Goal: Task Accomplishment & Management: Manage account settings

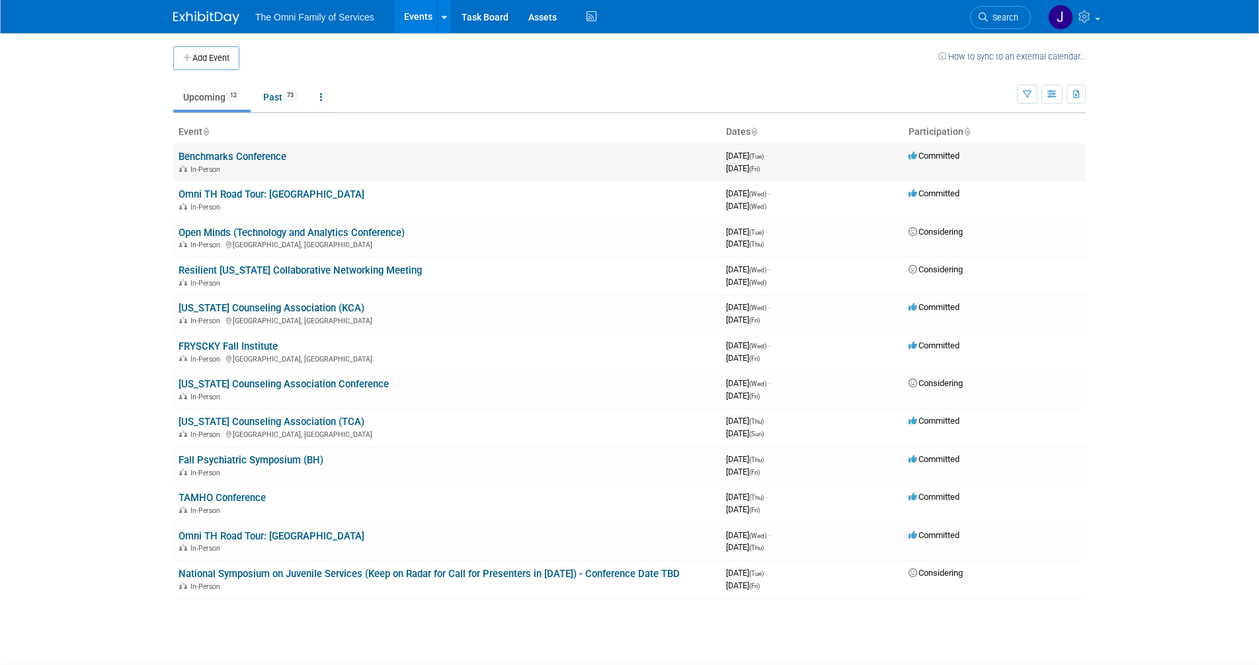
click at [263, 157] on link "Benchmarks Conference" at bounding box center [233, 157] width 108 height 12
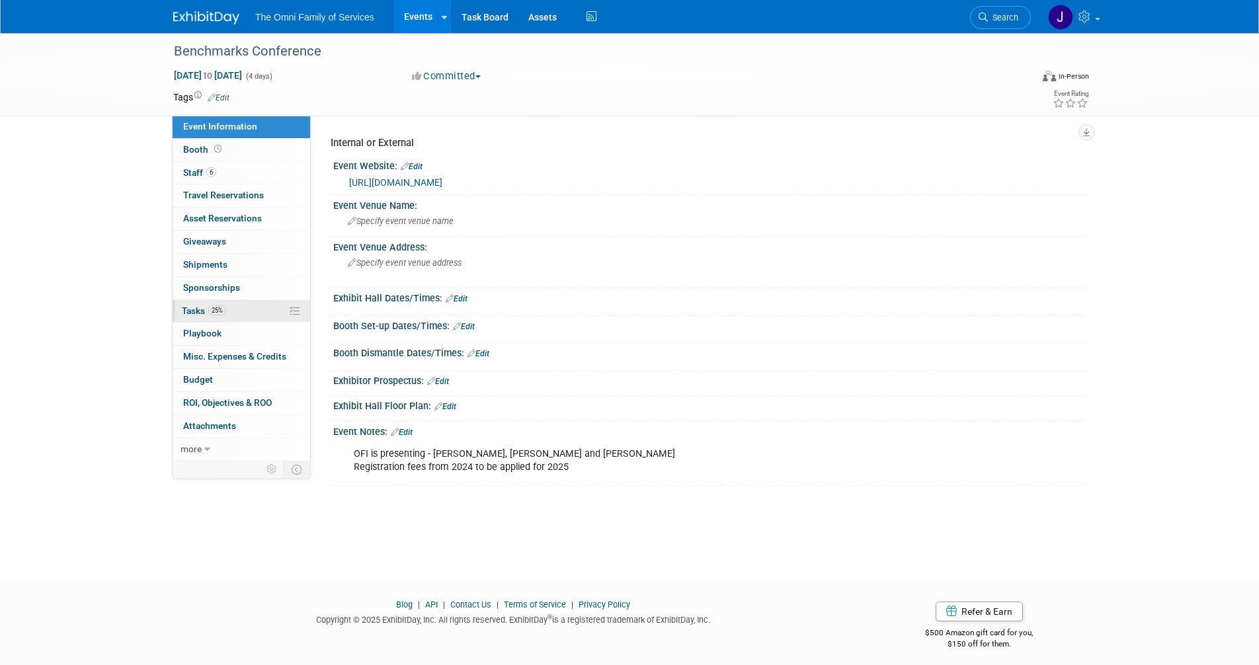
click at [186, 313] on span "Tasks 25%" at bounding box center [204, 311] width 44 height 11
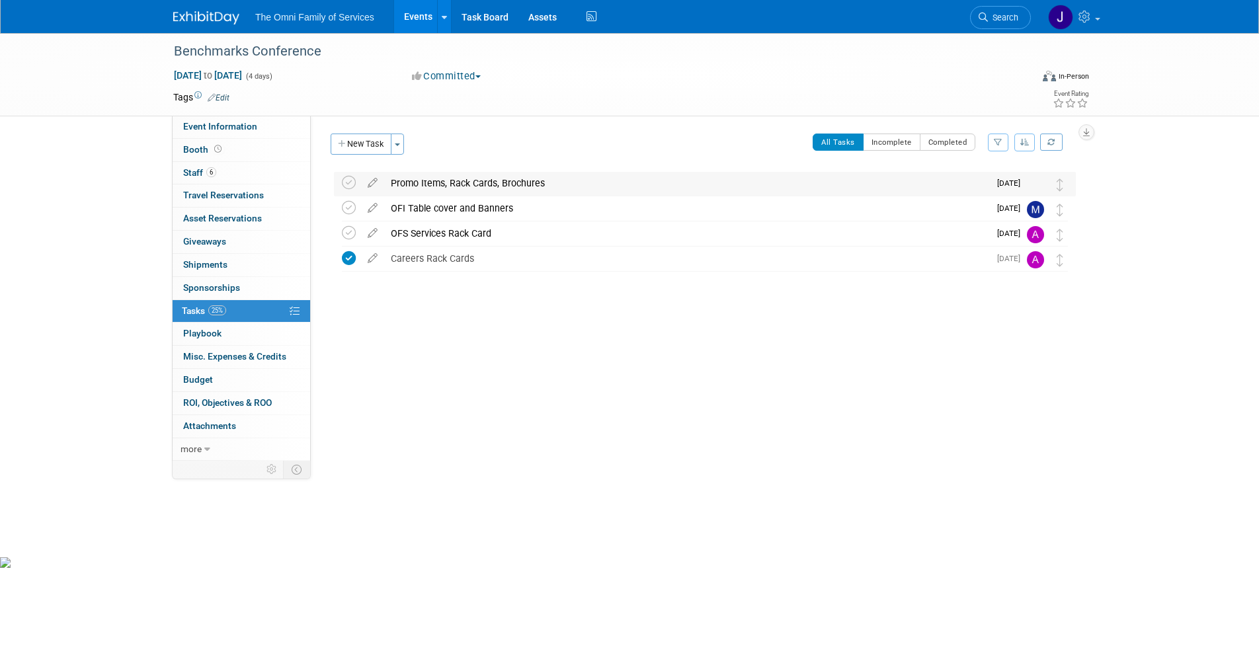
click at [494, 182] on div "Promo Items, Rack Cards, Brochures" at bounding box center [686, 183] width 605 height 22
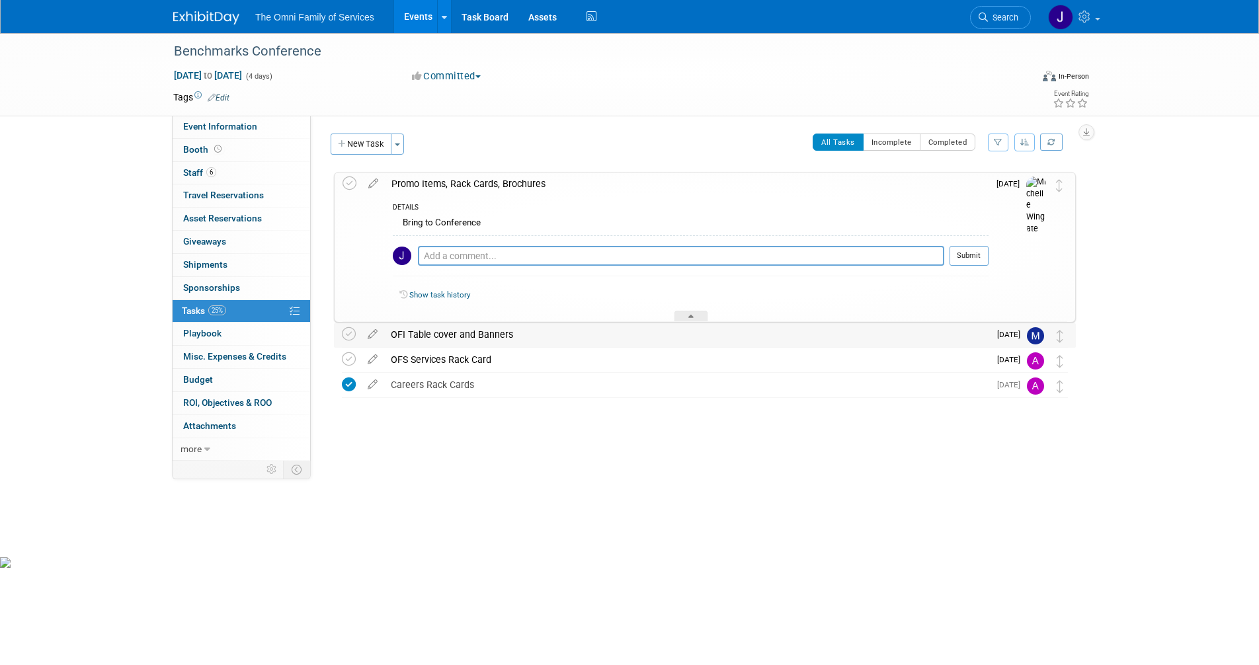
click at [446, 337] on div "OFI Table cover and Banners" at bounding box center [686, 334] width 605 height 22
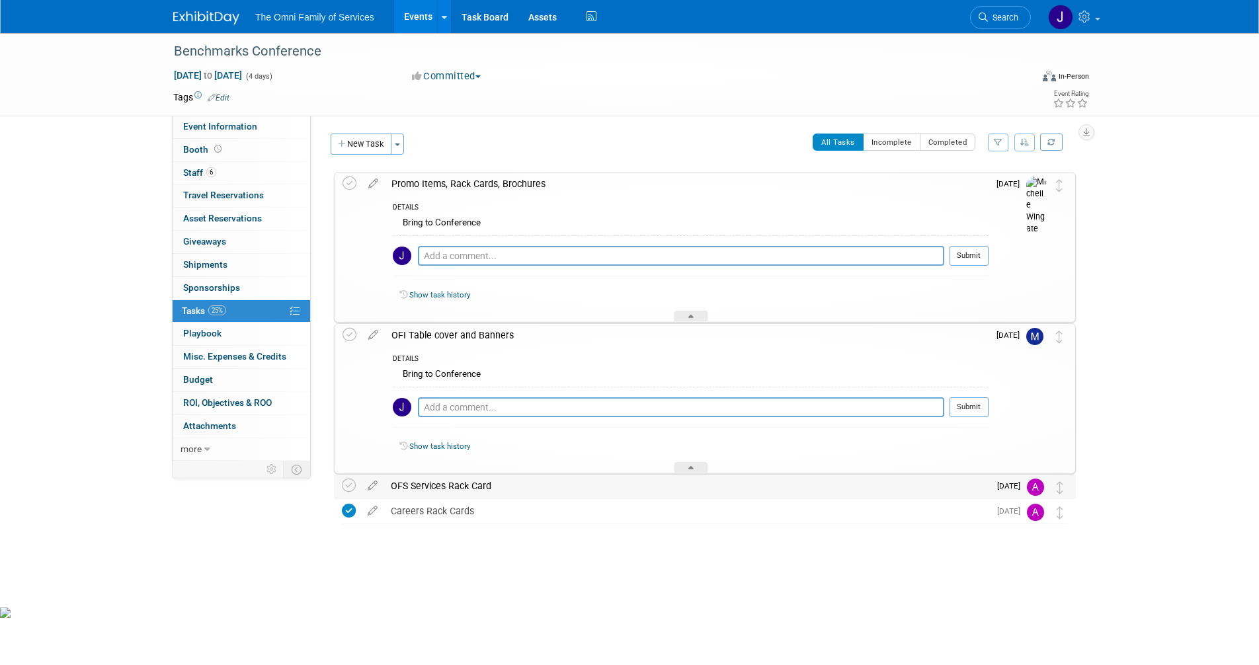
click at [452, 487] on div "OFS Services Rack Card" at bounding box center [686, 486] width 605 height 22
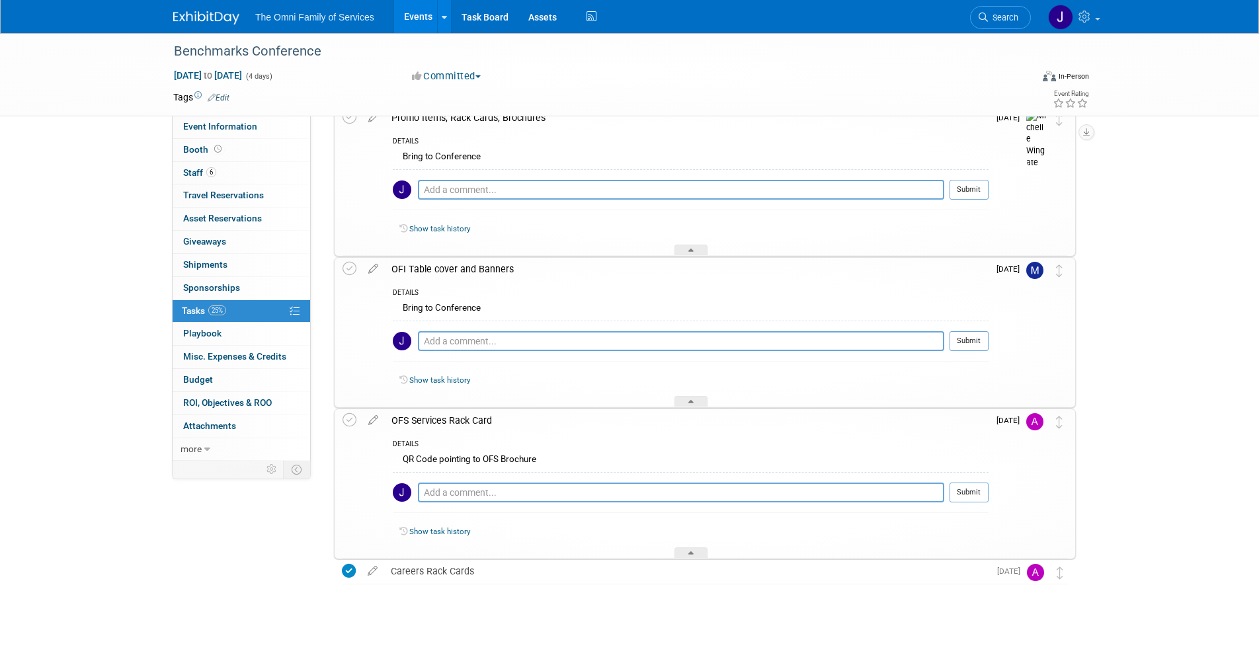
scroll to position [67, 0]
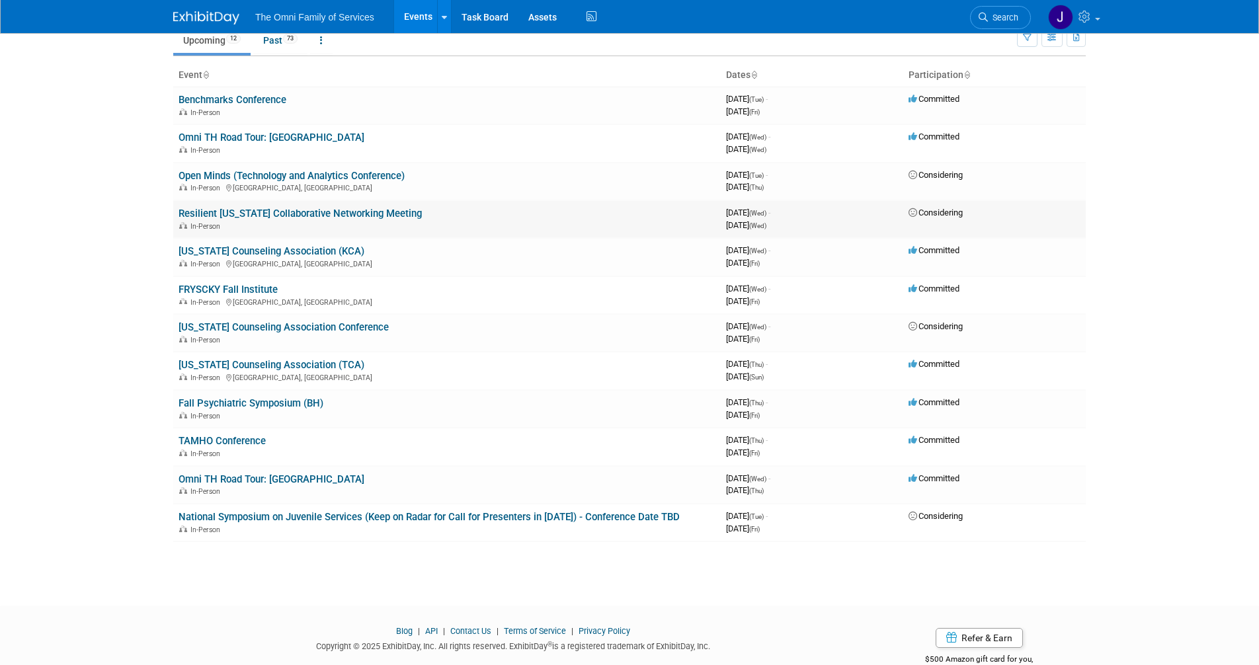
scroll to position [63, 0]
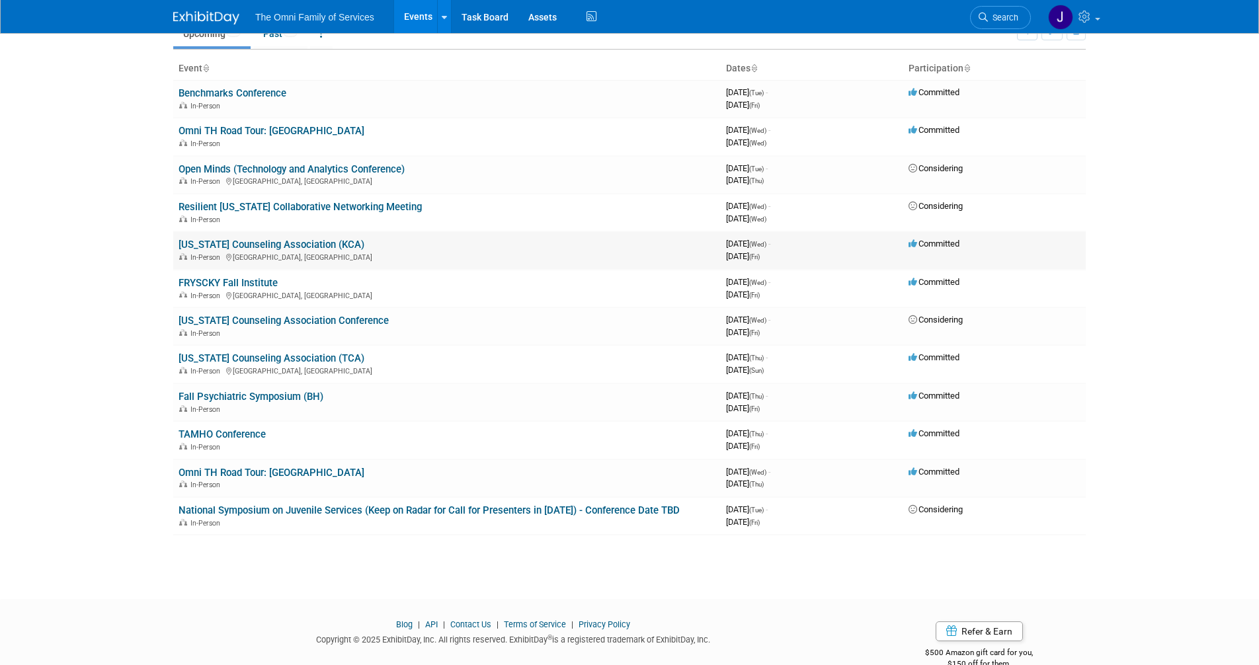
click at [265, 244] on link "[US_STATE] Counseling Association (KCA)" at bounding box center [272, 245] width 186 height 12
click at [314, 318] on link "[US_STATE] Counseling Association Conference" at bounding box center [284, 321] width 210 height 12
click at [275, 241] on link "[US_STATE] Counseling Association (KCA)" at bounding box center [272, 245] width 186 height 12
click at [246, 321] on link "[US_STATE] Counseling Association Conference" at bounding box center [284, 321] width 210 height 12
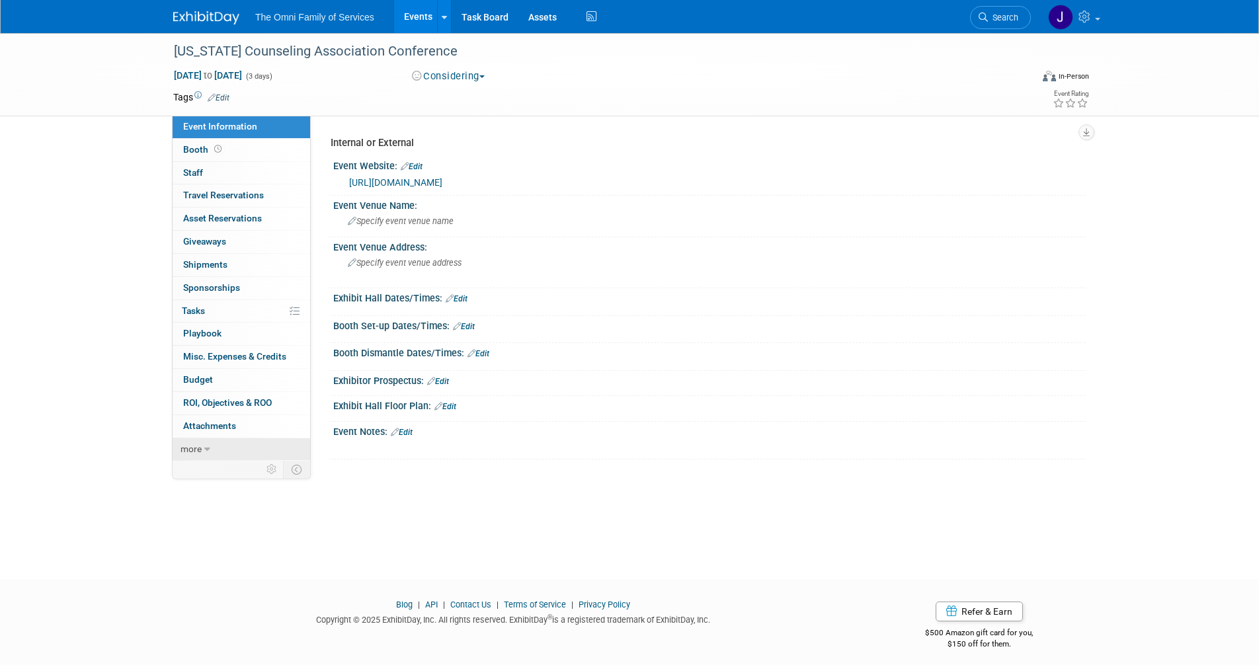
click at [206, 448] on icon at bounding box center [207, 449] width 6 height 9
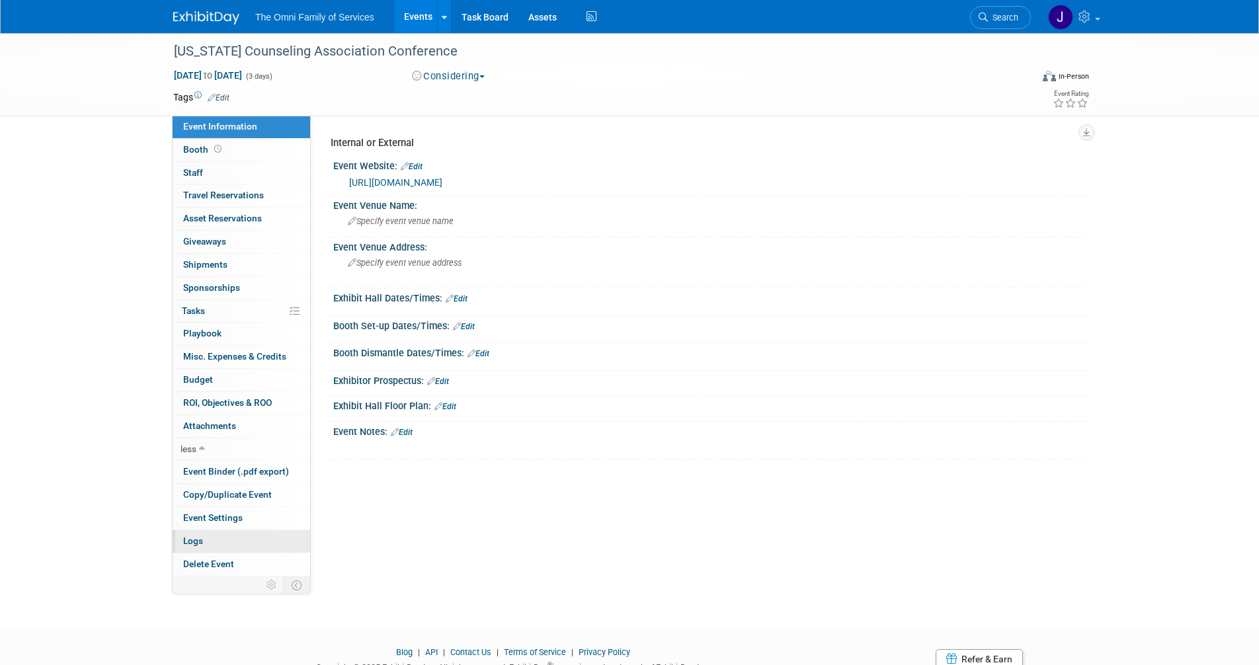
click at [191, 542] on span "Logs" at bounding box center [193, 541] width 20 height 11
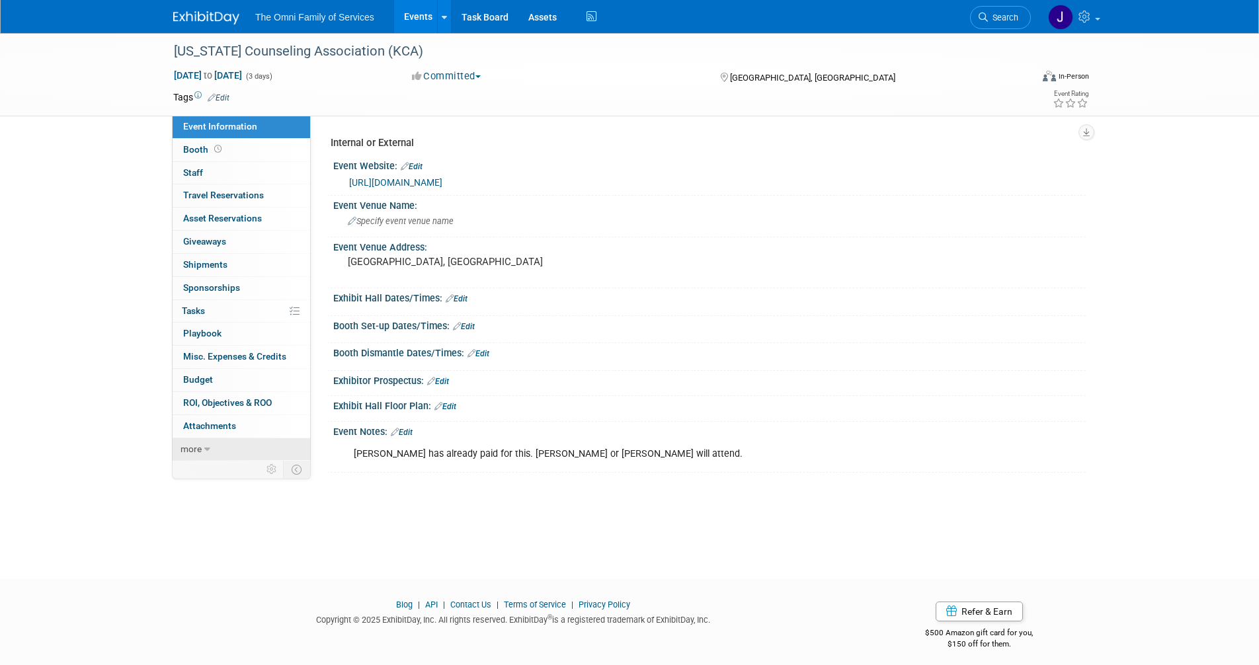
click at [198, 450] on span "more" at bounding box center [191, 449] width 21 height 11
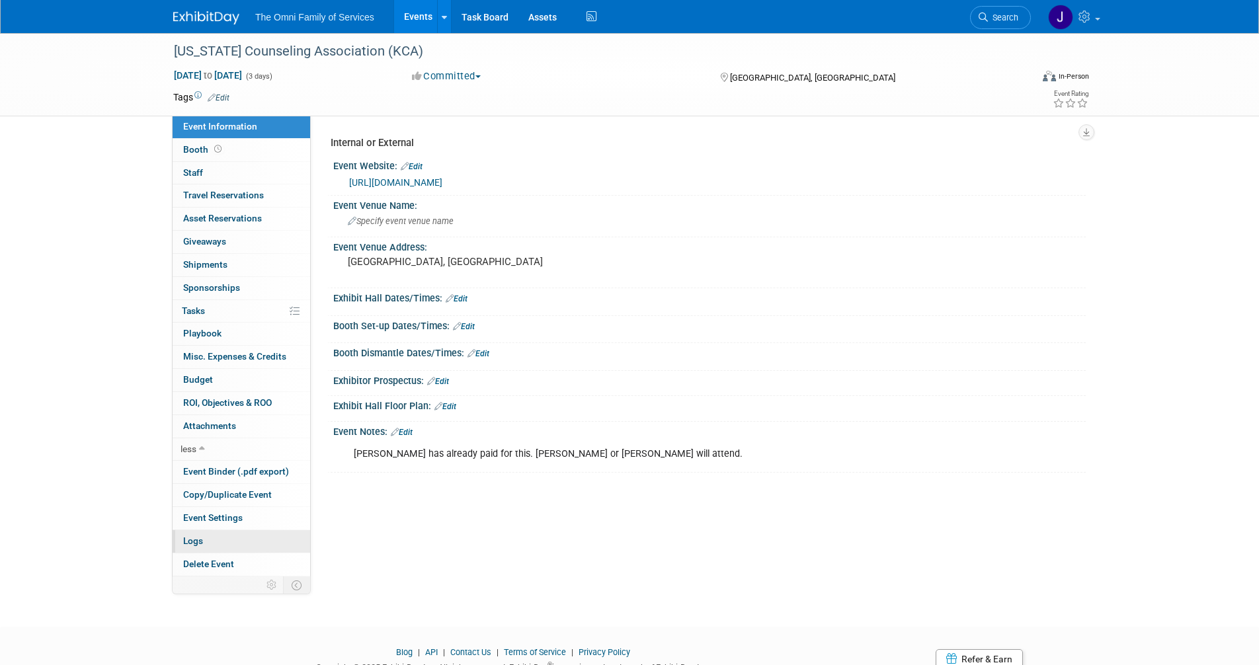
click at [196, 545] on span "Logs" at bounding box center [193, 541] width 20 height 11
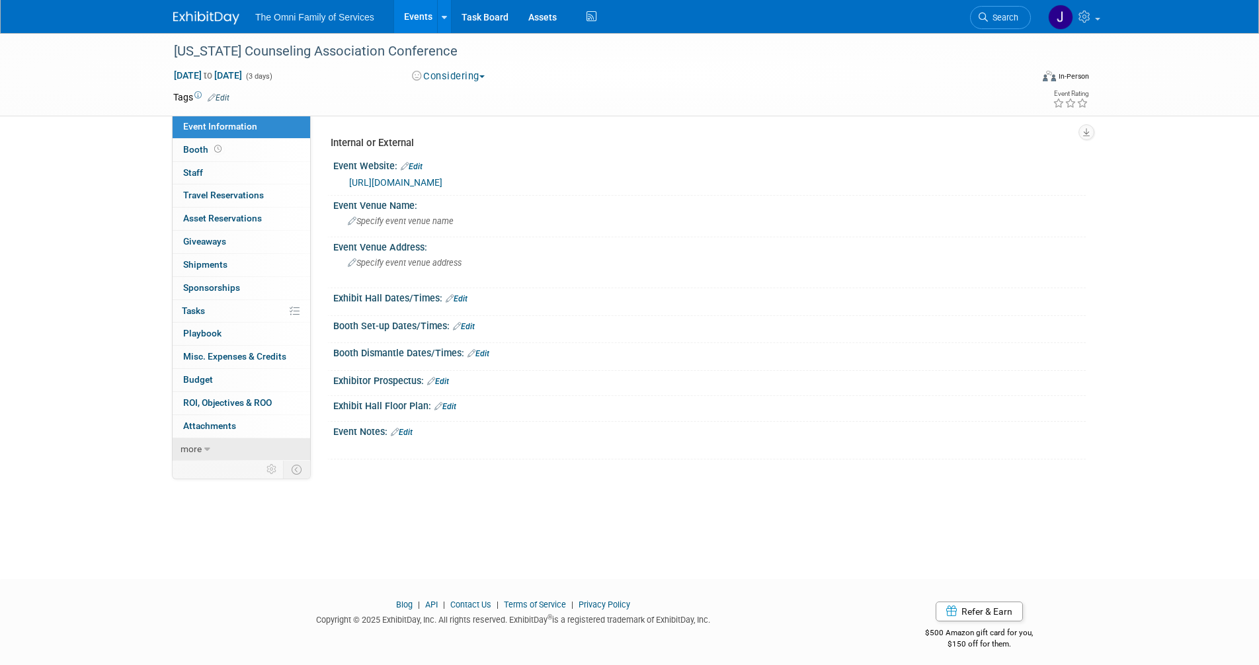
click at [202, 452] on link "more" at bounding box center [242, 449] width 138 height 22
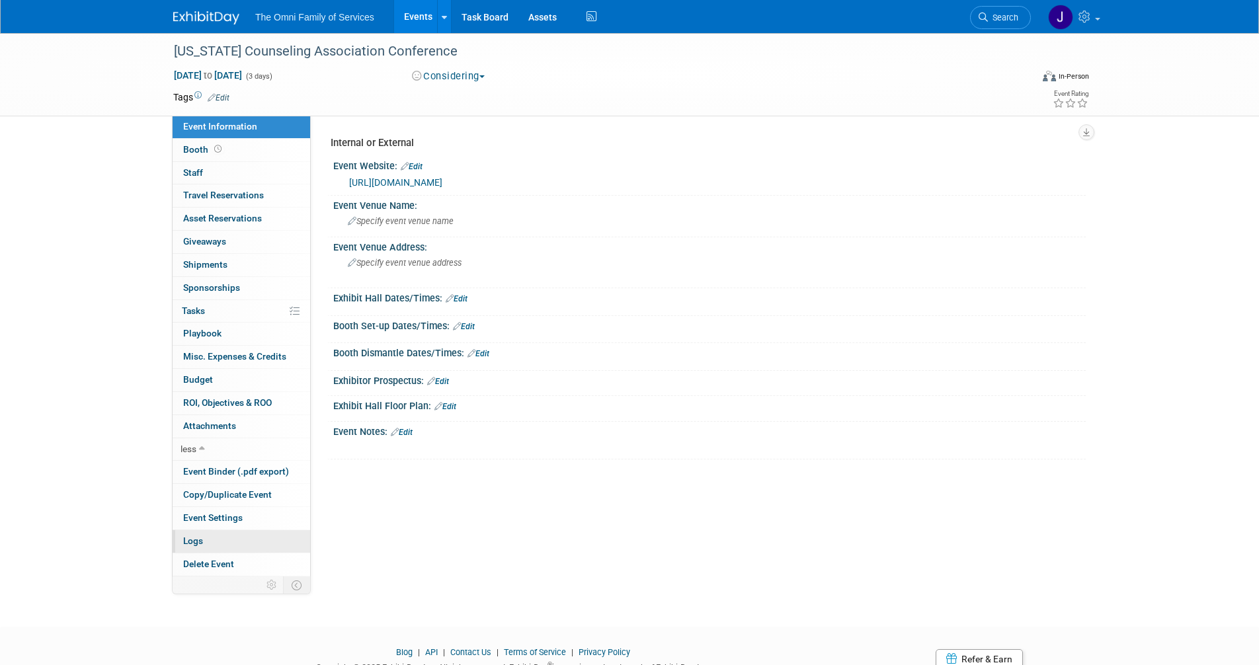
click at [189, 538] on span "Logs" at bounding box center [193, 541] width 20 height 11
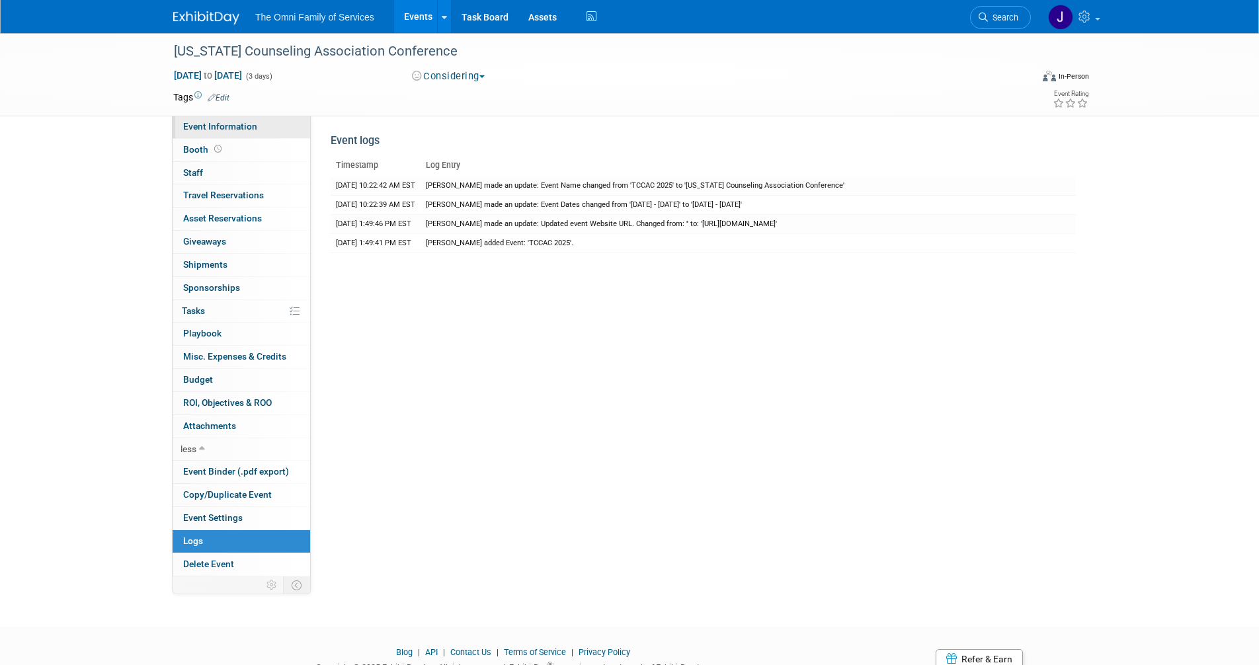
click at [229, 127] on span "Event Information" at bounding box center [220, 126] width 74 height 11
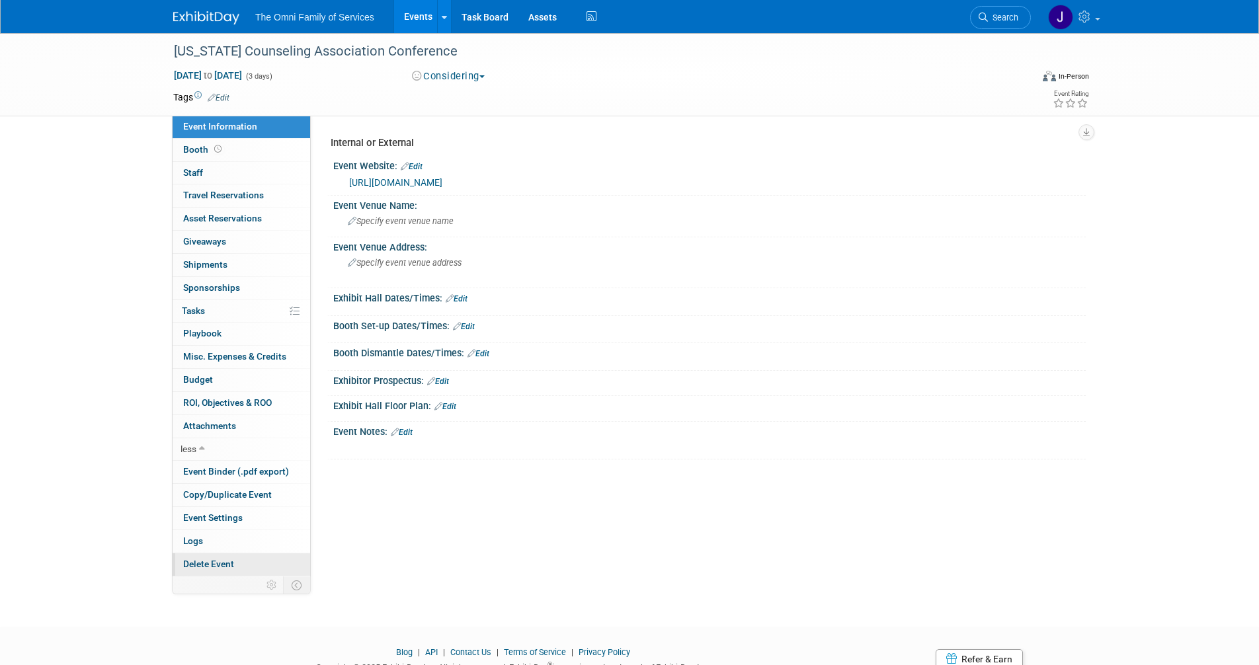
click at [216, 566] on span "Delete Event" at bounding box center [208, 564] width 51 height 11
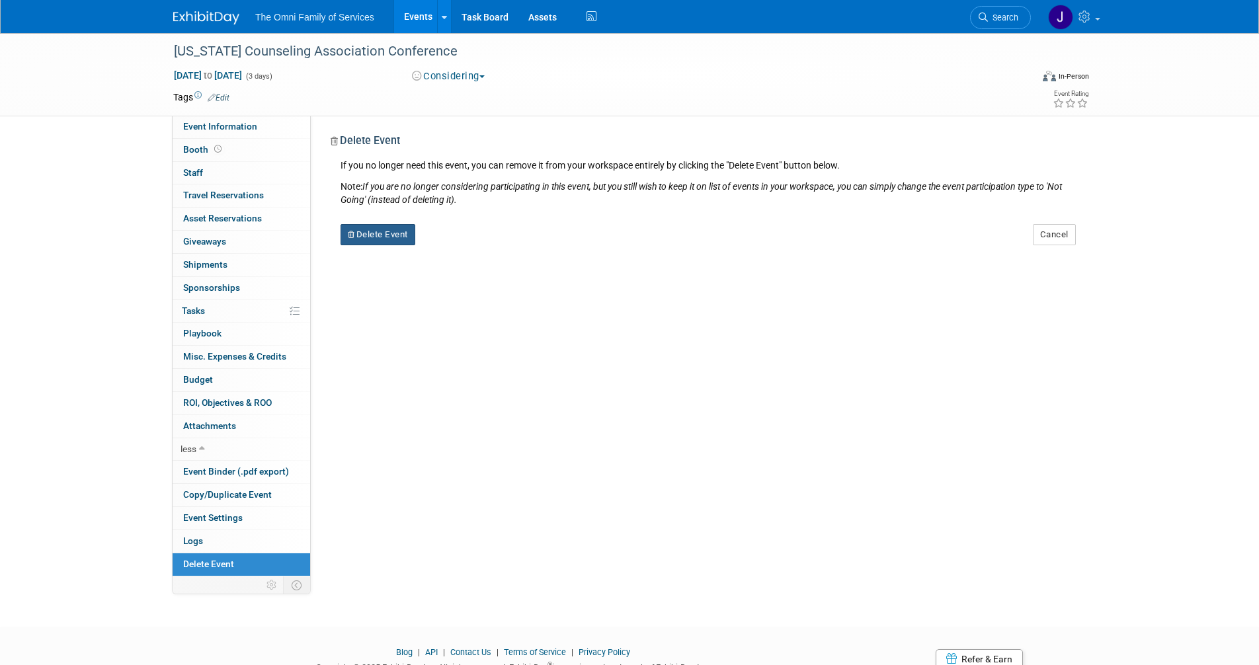
click at [401, 233] on button "Delete Event" at bounding box center [378, 234] width 75 height 21
click at [463, 241] on link "Yes" at bounding box center [461, 245] width 38 height 21
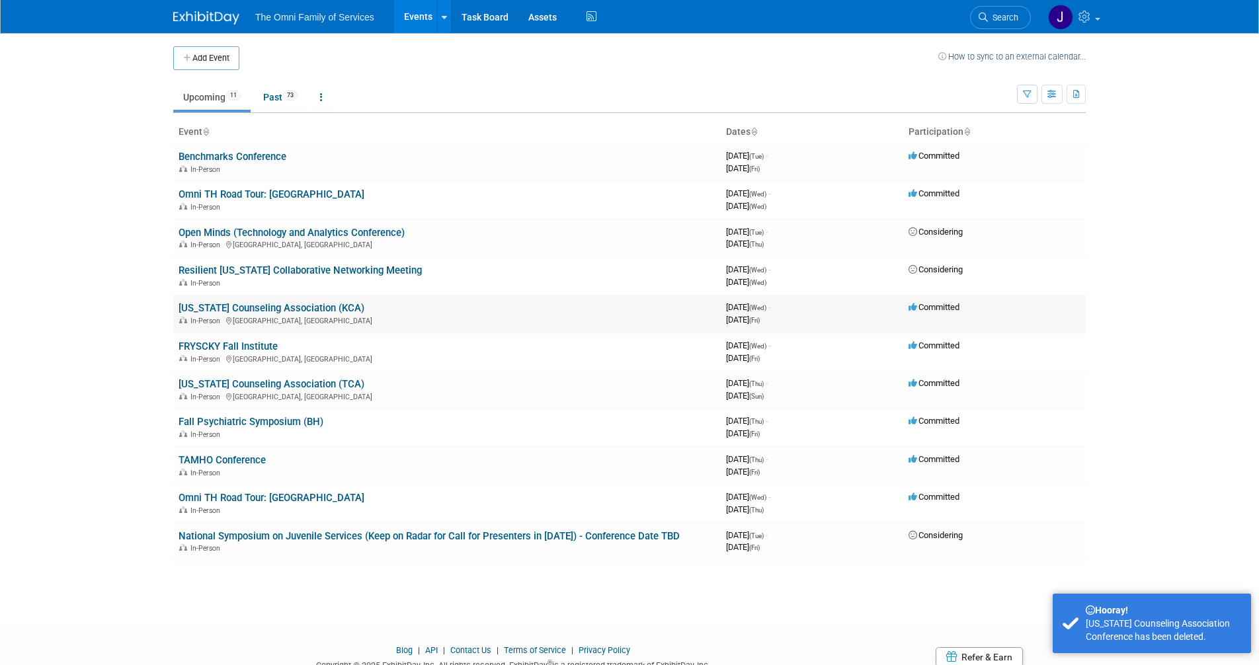
click at [216, 303] on link "[US_STATE] Counseling Association (KCA)" at bounding box center [272, 308] width 186 height 12
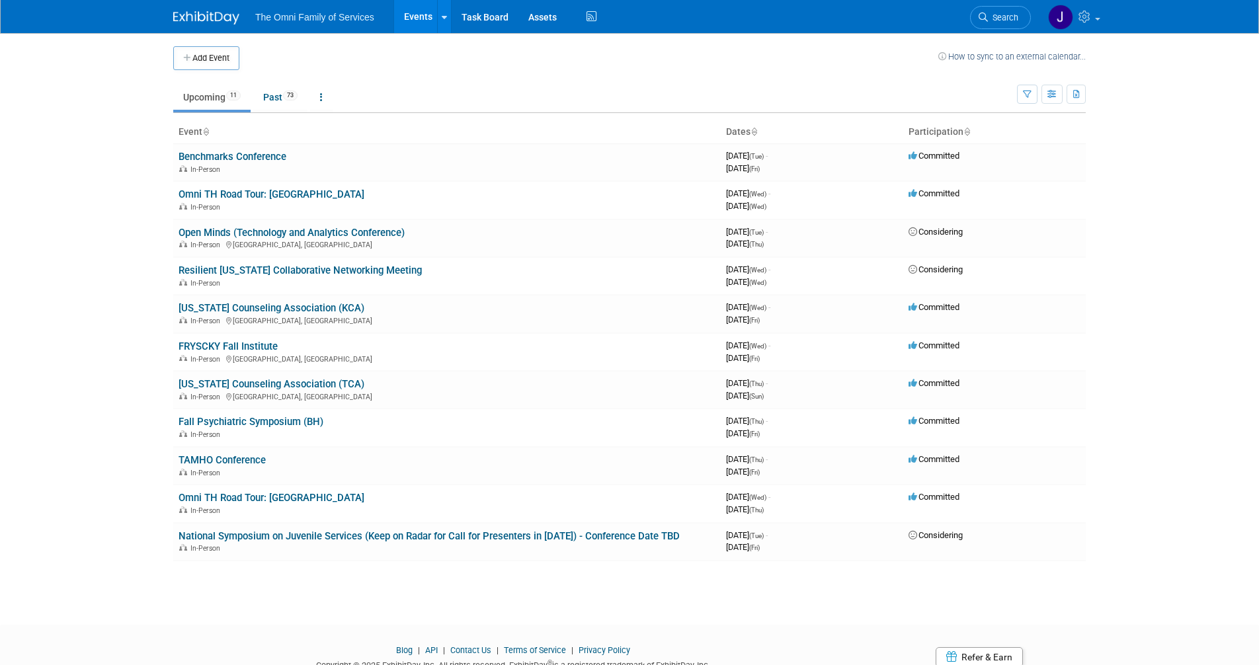
click at [119, 345] on body "The Omni Family of Services Events Add Event Bulk Upload Events Shareable Event…" at bounding box center [629, 332] width 1259 height 665
click at [217, 343] on link "FRYSCKY Fall Institute" at bounding box center [228, 347] width 99 height 12
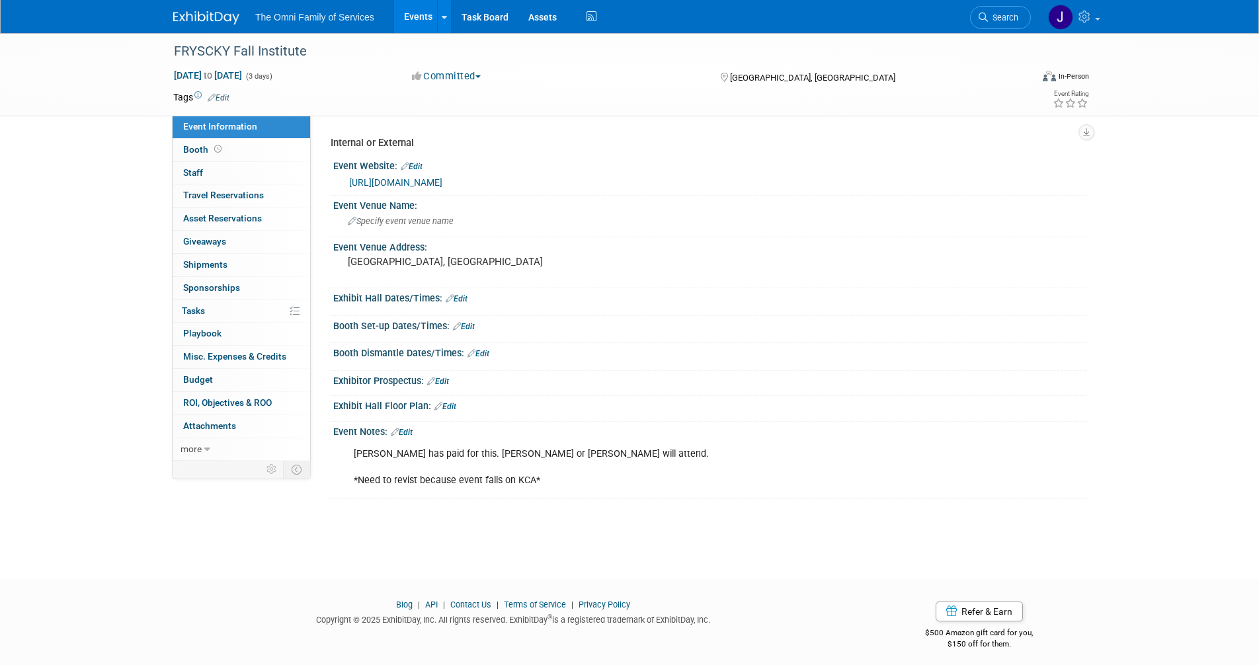
click at [442, 184] on link "[URL][DOMAIN_NAME]" at bounding box center [395, 182] width 93 height 11
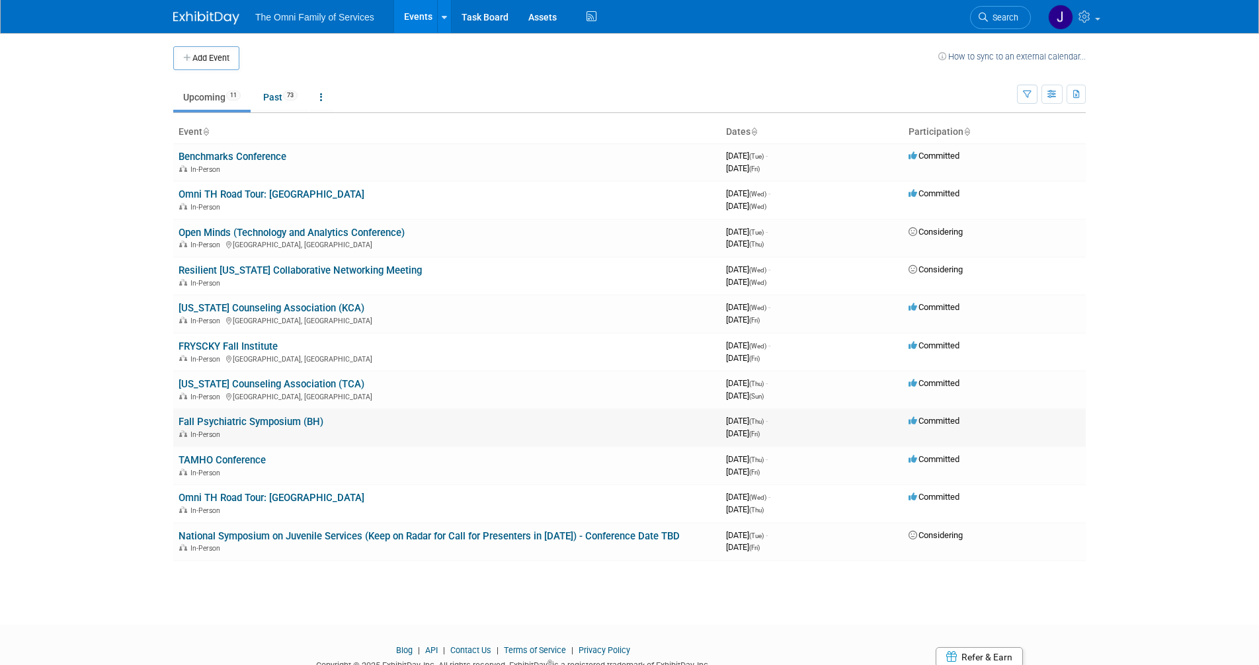
click at [209, 421] on link "Fall Psychiatric Symposium (BH)" at bounding box center [251, 422] width 145 height 12
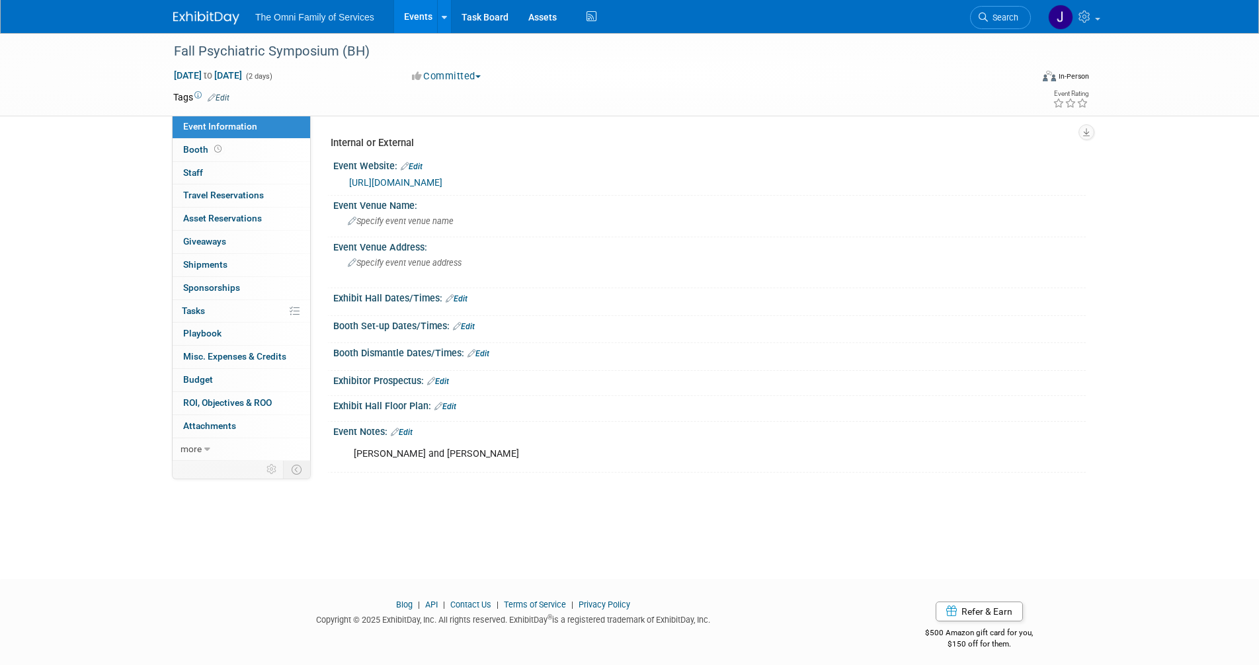
click at [442, 181] on link "https://www.mhaet.com/what-we-do/fall-psychiatric-symposium/" at bounding box center [395, 182] width 93 height 11
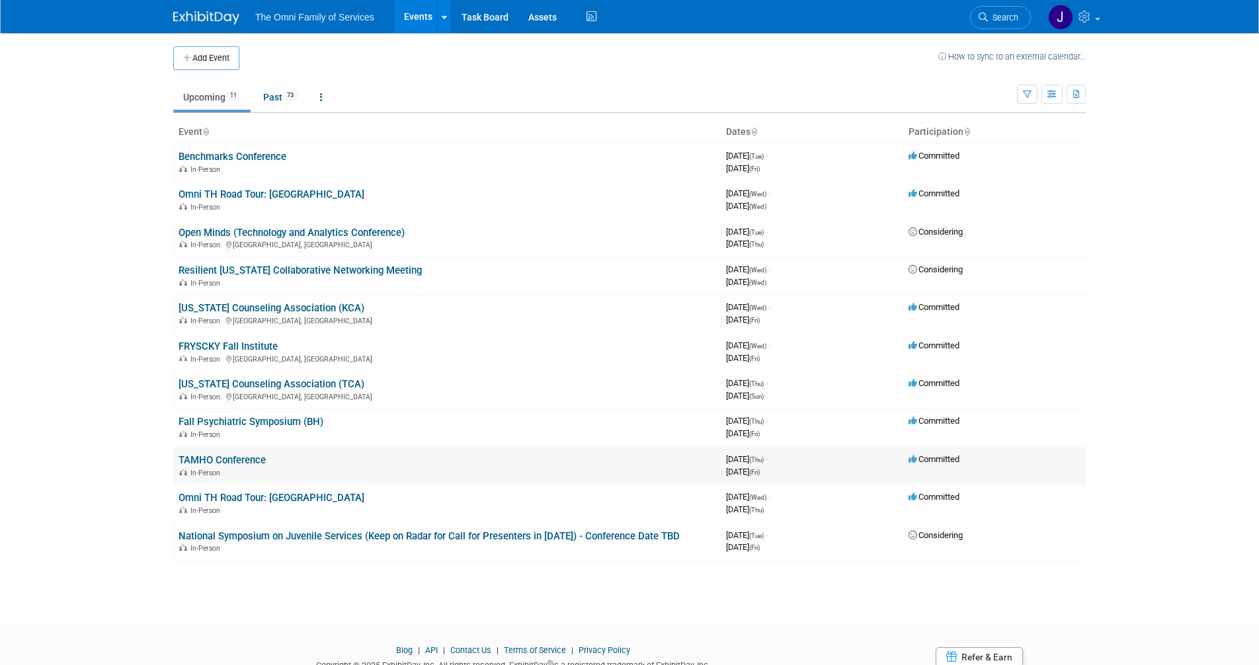
click at [220, 462] on link "TAMHO Conference" at bounding box center [222, 460] width 87 height 12
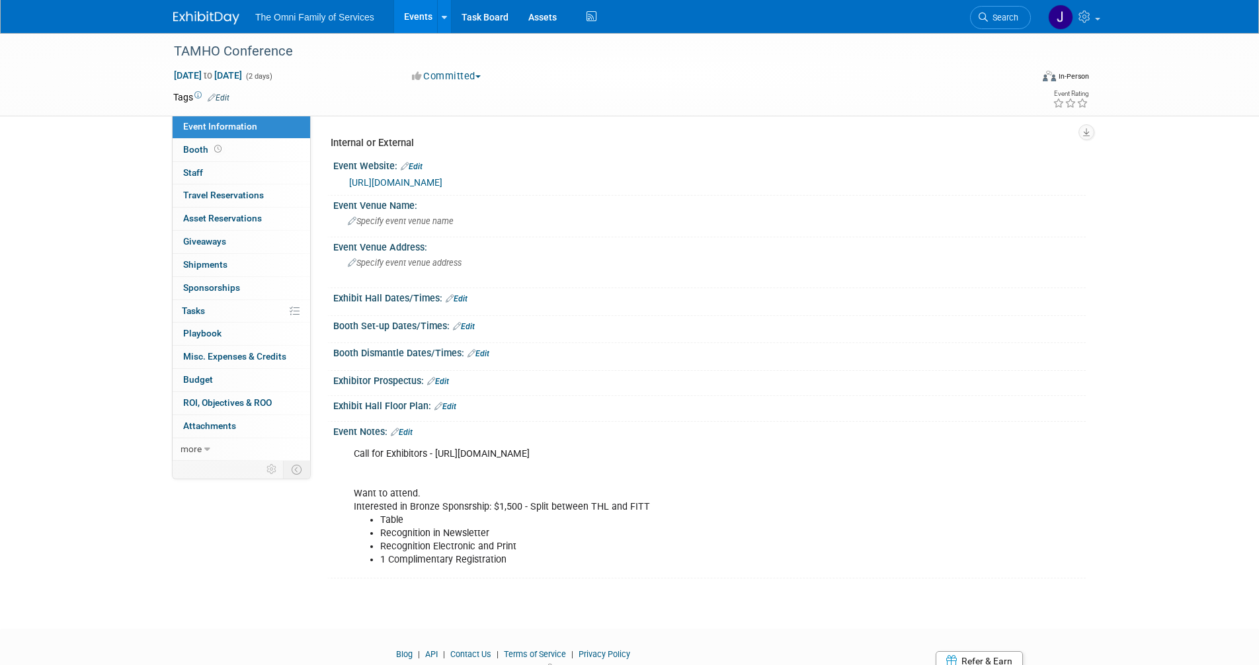
click at [442, 179] on link "[URL][DOMAIN_NAME]" at bounding box center [395, 182] width 93 height 11
click at [633, 452] on div "Call for Exhibitors - [URL][DOMAIN_NAME] Want to attend. Interested in Bronze S…" at bounding box center [643, 507] width 596 height 133
drag, startPoint x: 840, startPoint y: 452, endPoint x: 438, endPoint y: 454, distance: 402.7
click at [438, 454] on div "Call for Exhibitors - [URL][DOMAIN_NAME] Want to attend. Interested in Bronze S…" at bounding box center [643, 507] width 596 height 133
copy div "[URL][DOMAIN_NAME]"
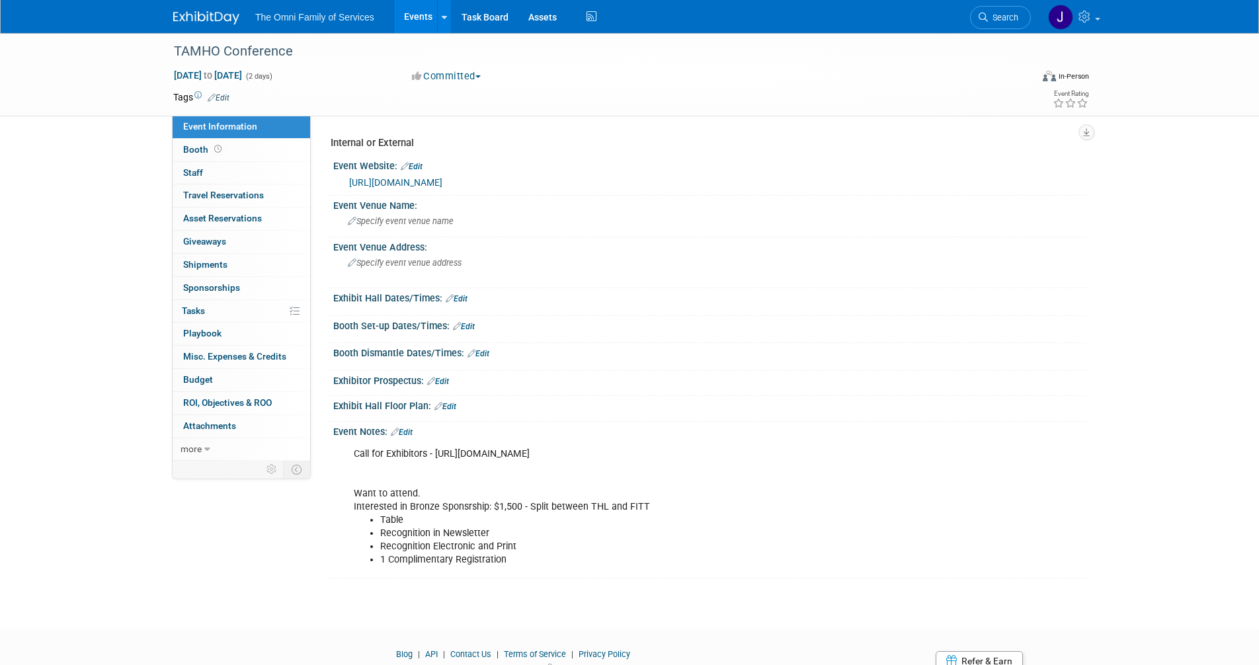
click at [194, 22] on img at bounding box center [206, 17] width 66 height 13
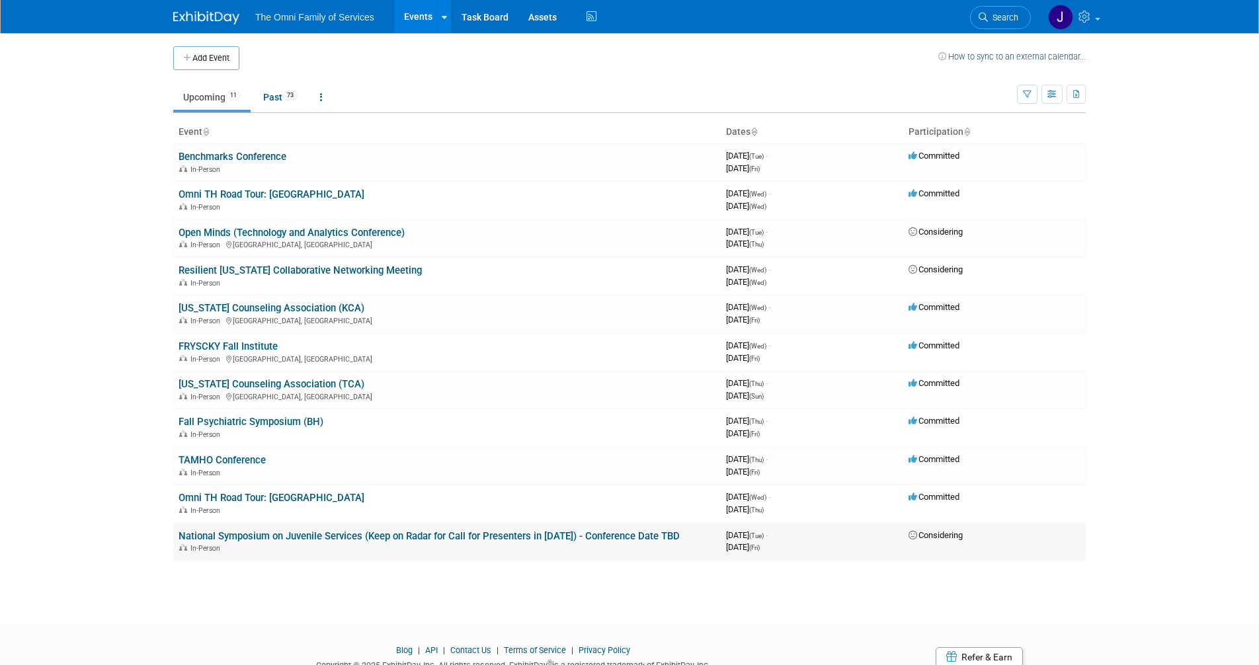
click at [273, 536] on link "National Symposium on Juvenile Services (Keep on Radar for Call for Presenters …" at bounding box center [429, 536] width 501 height 12
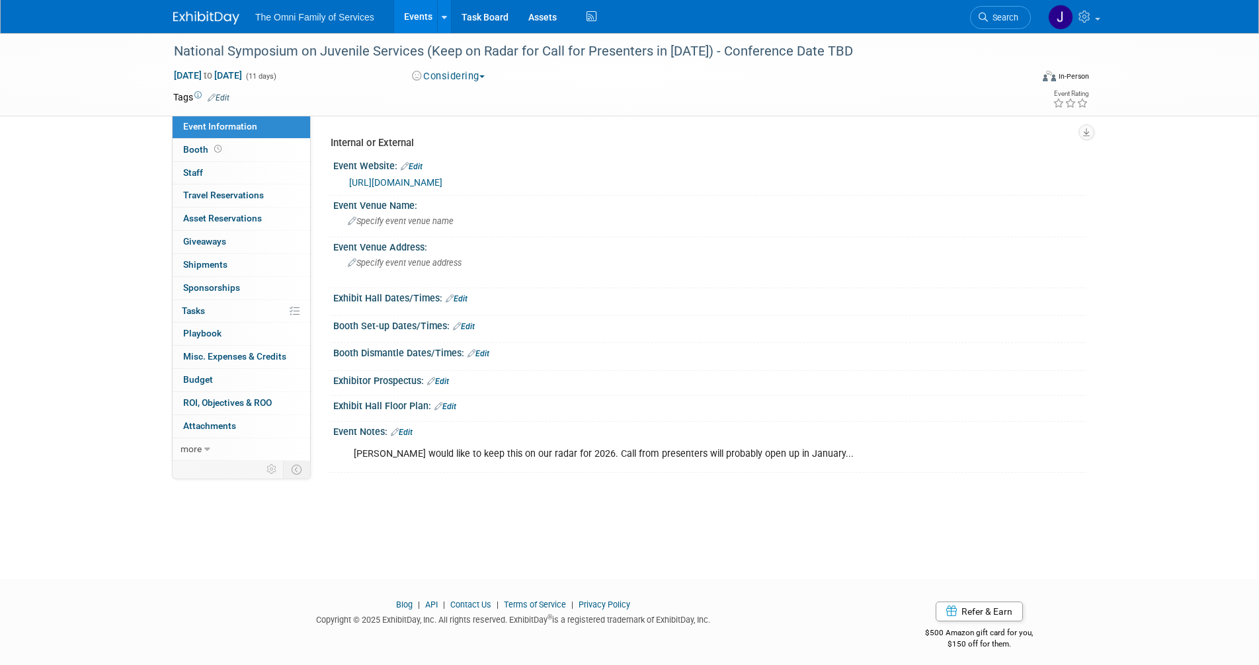
click at [200, 13] on img at bounding box center [206, 17] width 66 height 13
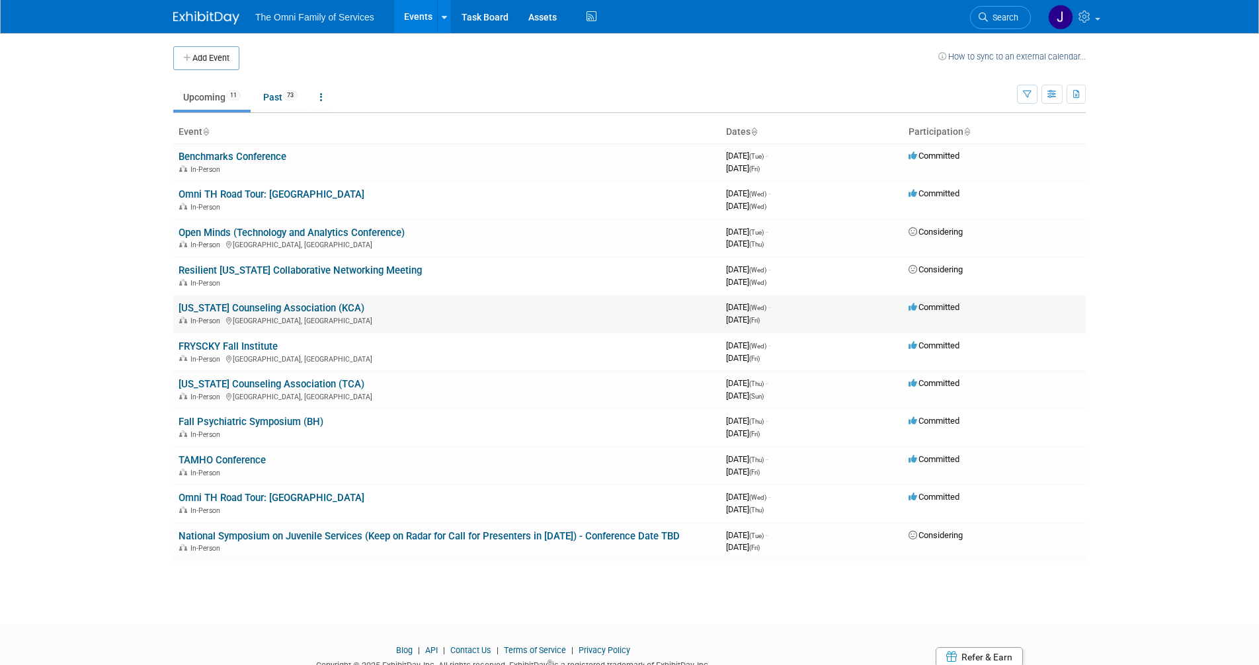
click at [289, 307] on link "[US_STATE] Counseling Association (KCA)" at bounding box center [272, 308] width 186 height 12
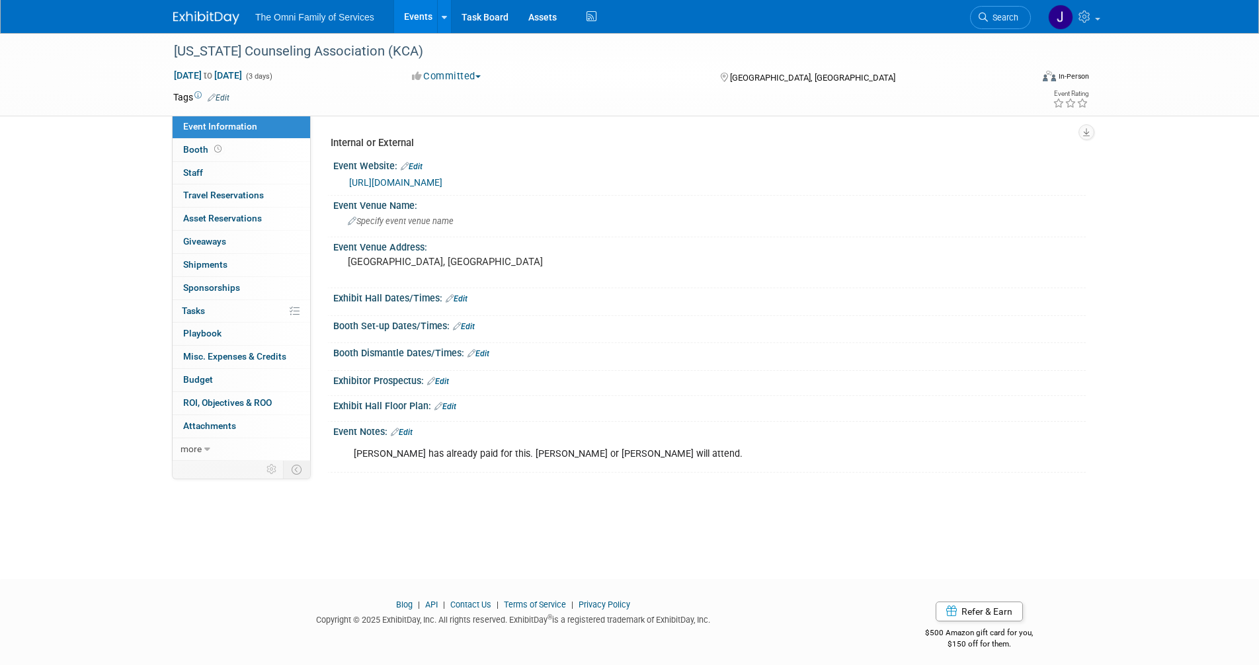
click at [406, 435] on link "Edit" at bounding box center [402, 432] width 22 height 9
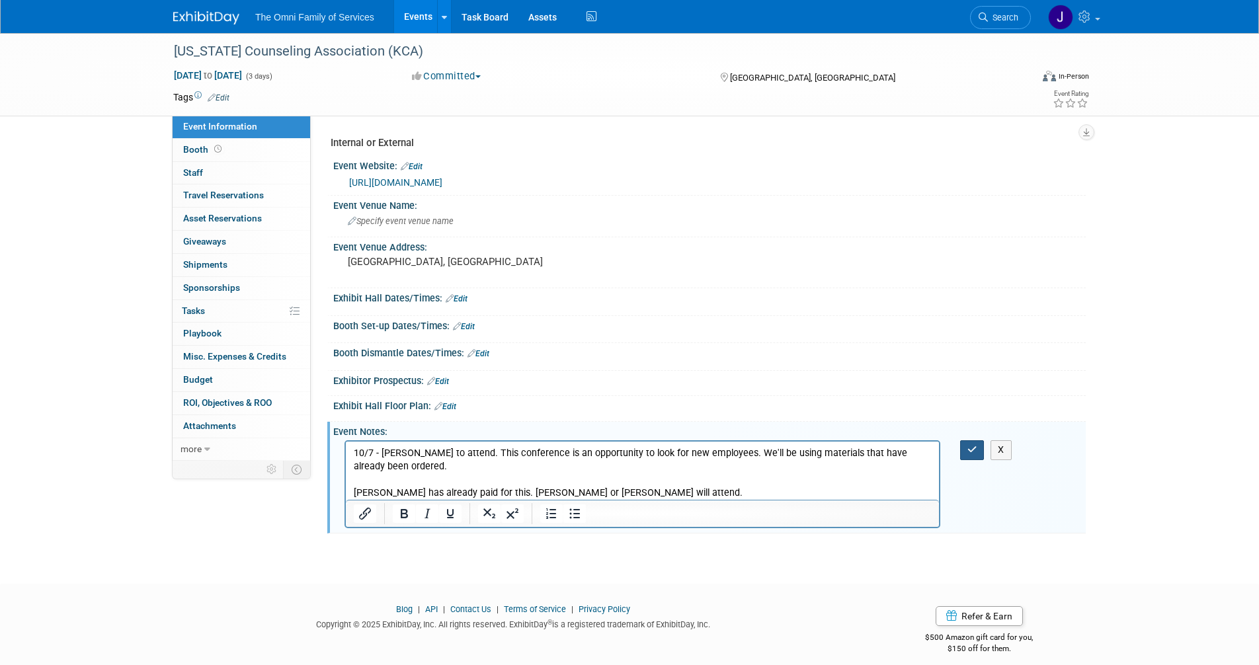
click at [967, 450] on icon "button" at bounding box center [972, 449] width 10 height 9
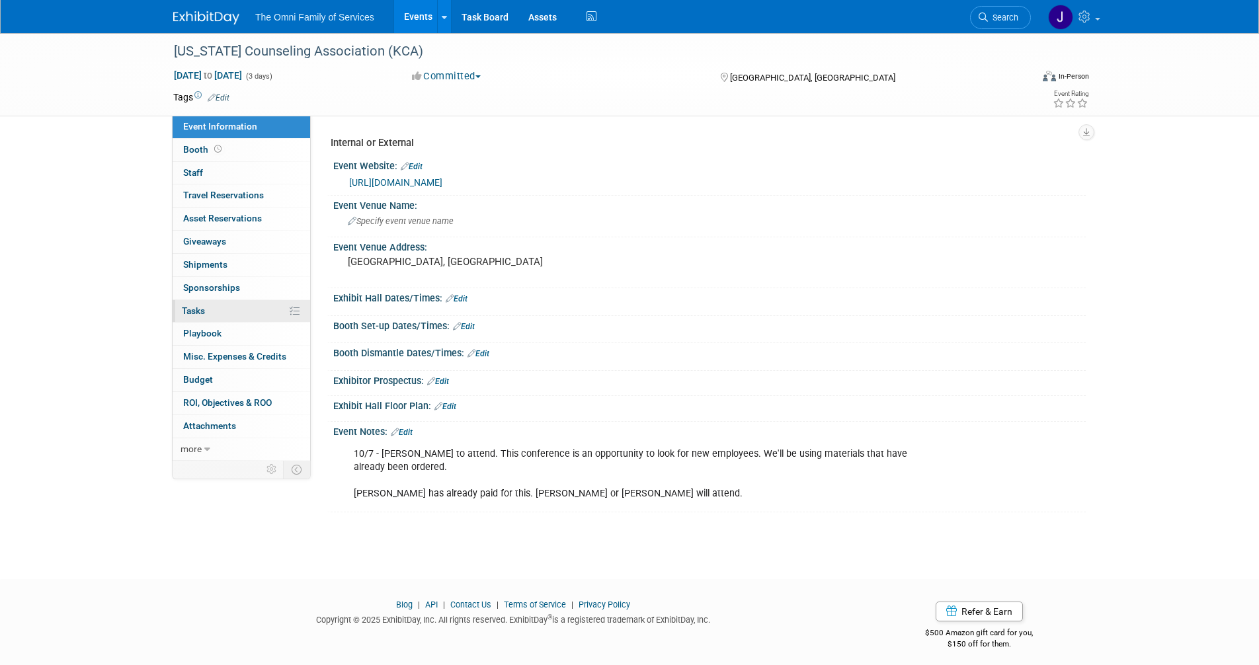
click at [198, 312] on span "Tasks 0%" at bounding box center [193, 311] width 23 height 11
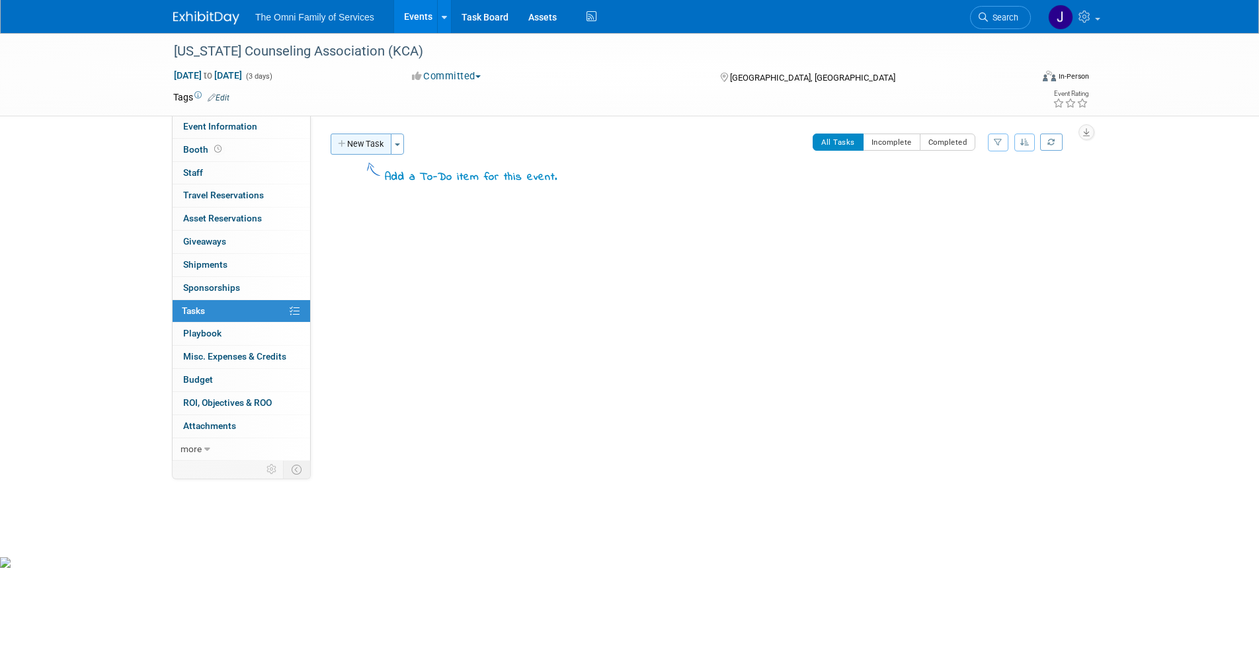
click at [352, 145] on button "New Task" at bounding box center [361, 144] width 61 height 21
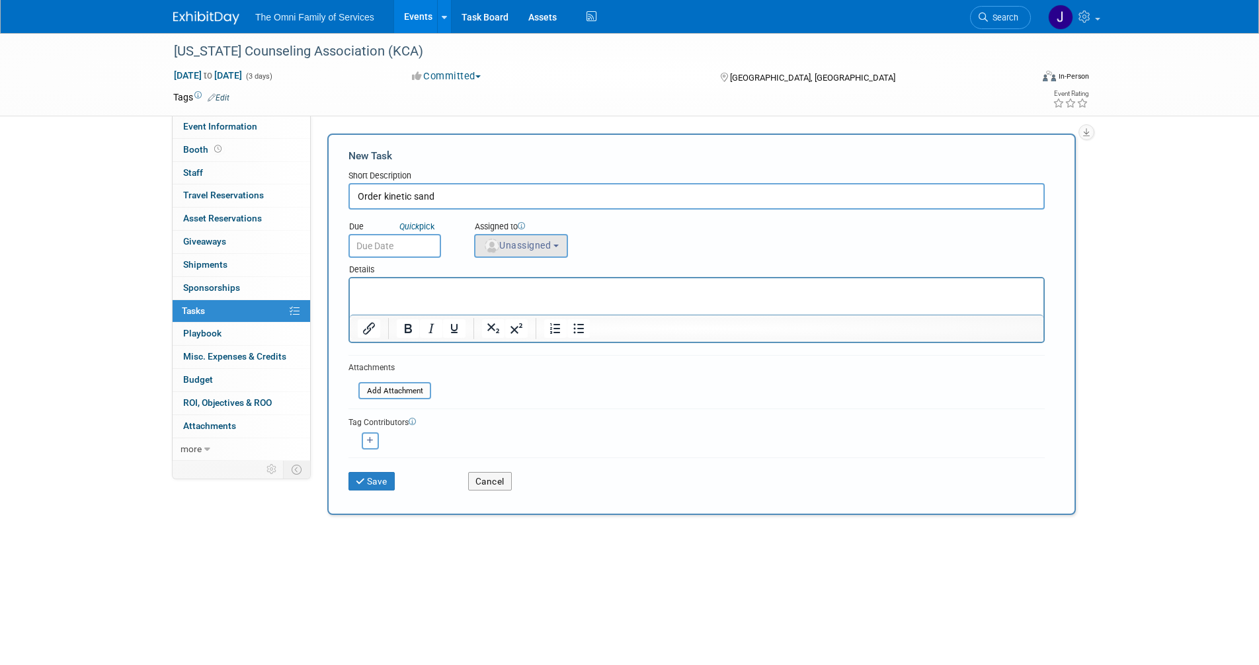
type input "Order kinetic sand"
click at [534, 245] on span "Unassigned" at bounding box center [516, 245] width 67 height 11
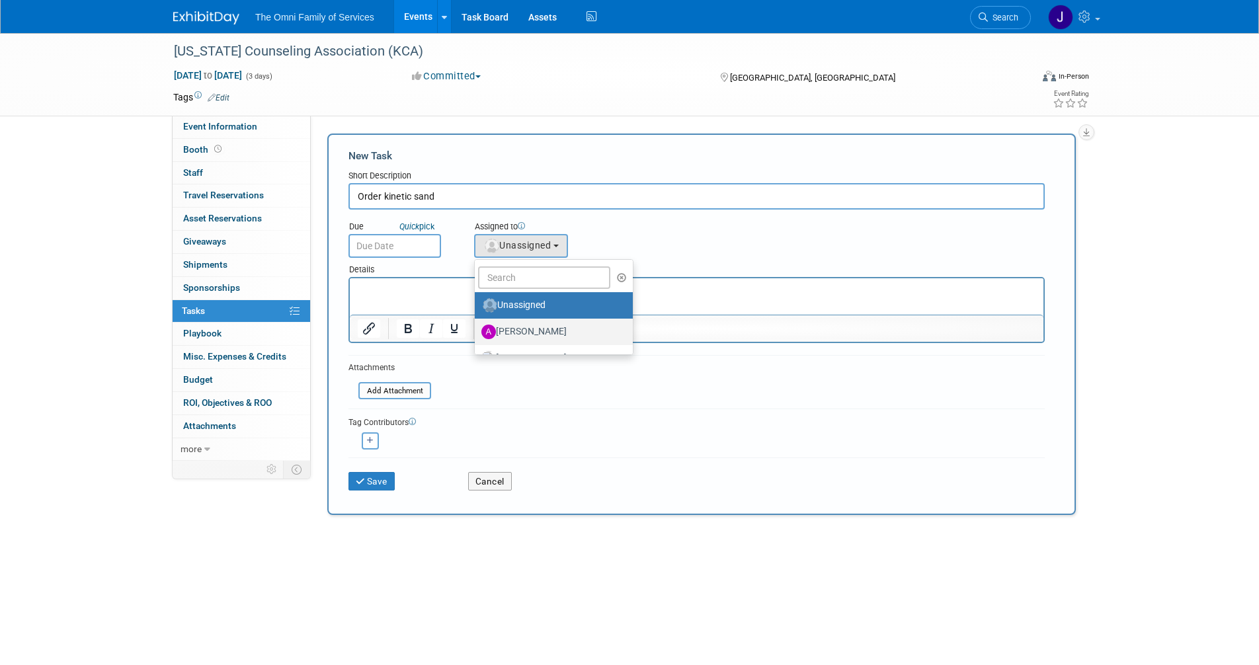
click at [530, 333] on label "Abigail Woods" at bounding box center [550, 331] width 138 height 21
click at [477, 333] on input "Abigail Woods" at bounding box center [472, 330] width 9 height 9
select select "fb63ec64-5854-42b7-bad8-c482f023bc0a"
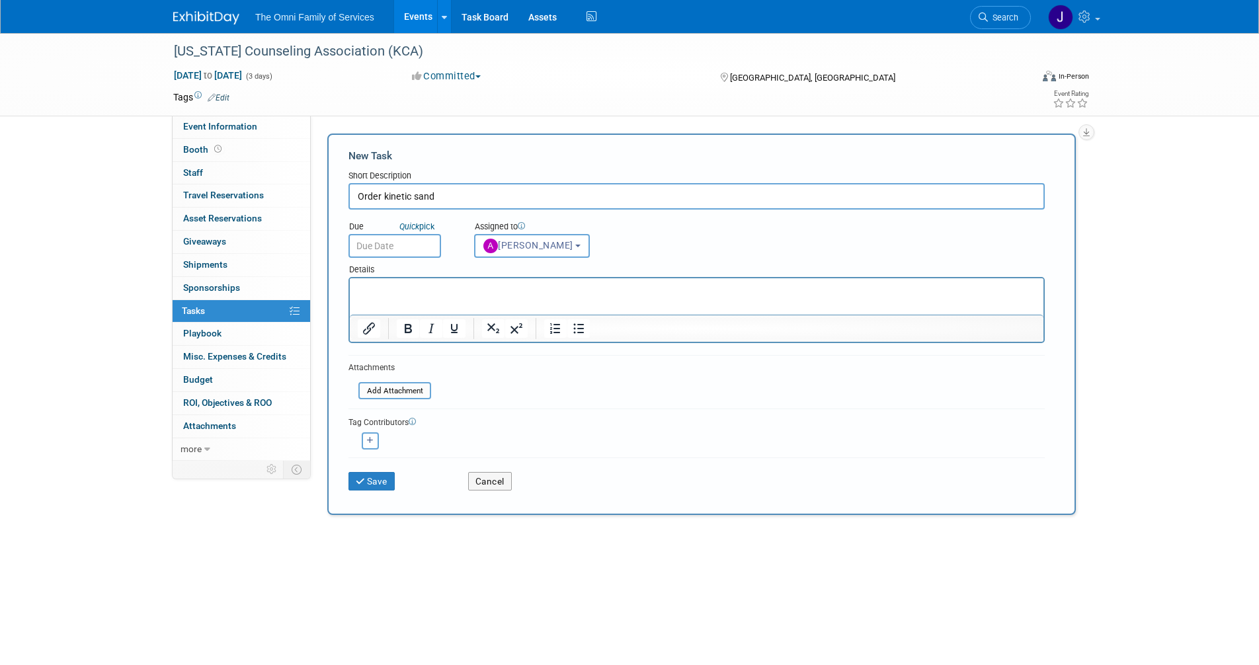
click at [442, 290] on p "Rich Text Area. Press ALT-0 for help." at bounding box center [697, 290] width 678 height 13
click at [448, 191] on input "Order kinetic sand" at bounding box center [696, 196] width 696 height 26
type input "Order footballs or kinetic sand for Laura"
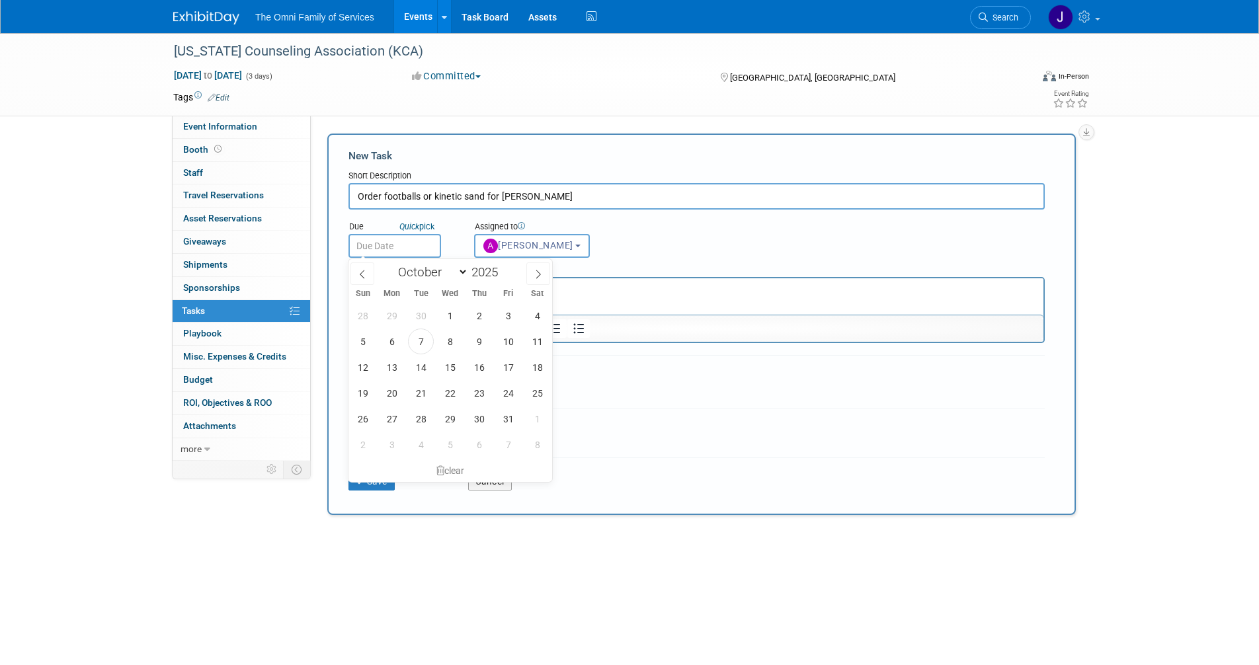
click at [395, 243] on input "text" at bounding box center [394, 246] width 93 height 24
click at [502, 339] on span "10" at bounding box center [508, 342] width 26 height 26
type input "Oct 10, 2025"
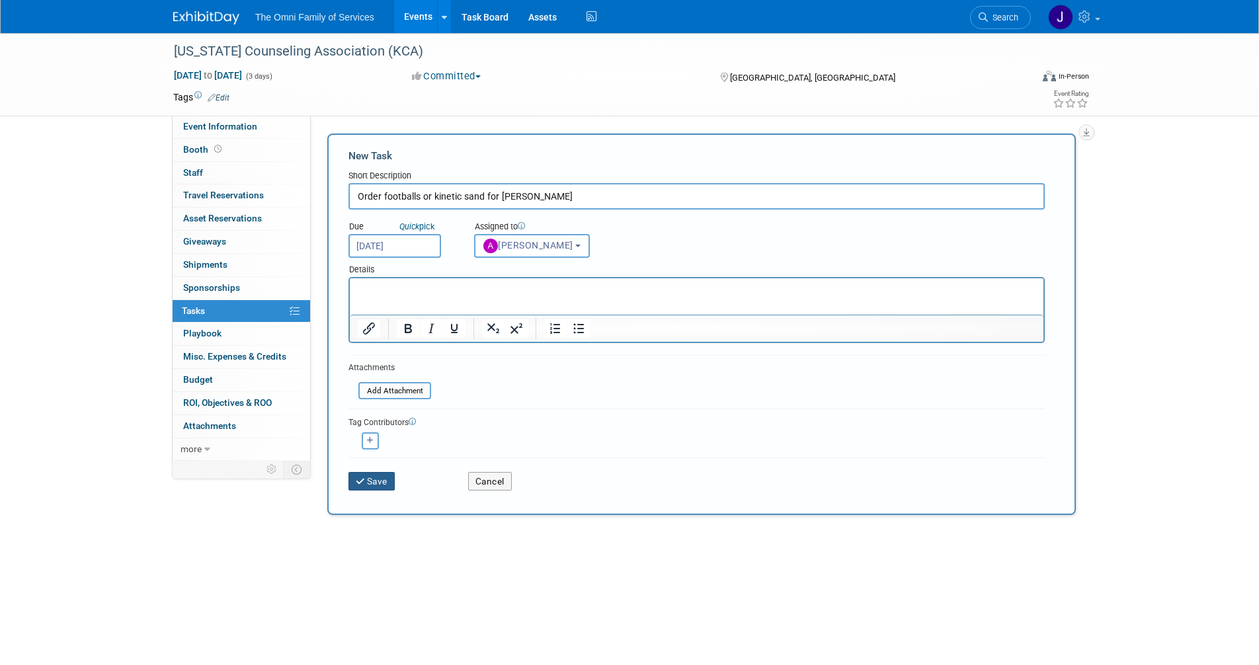
click at [373, 481] on button "Save" at bounding box center [371, 481] width 46 height 19
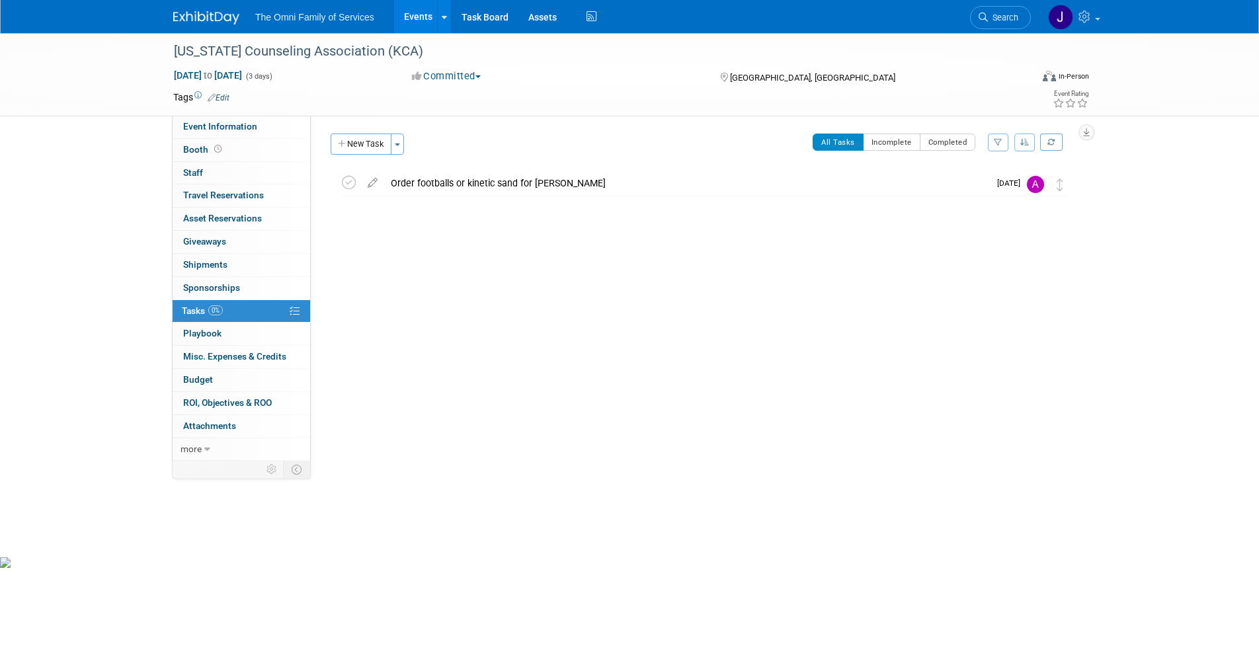
click at [212, 16] on img at bounding box center [206, 17] width 66 height 13
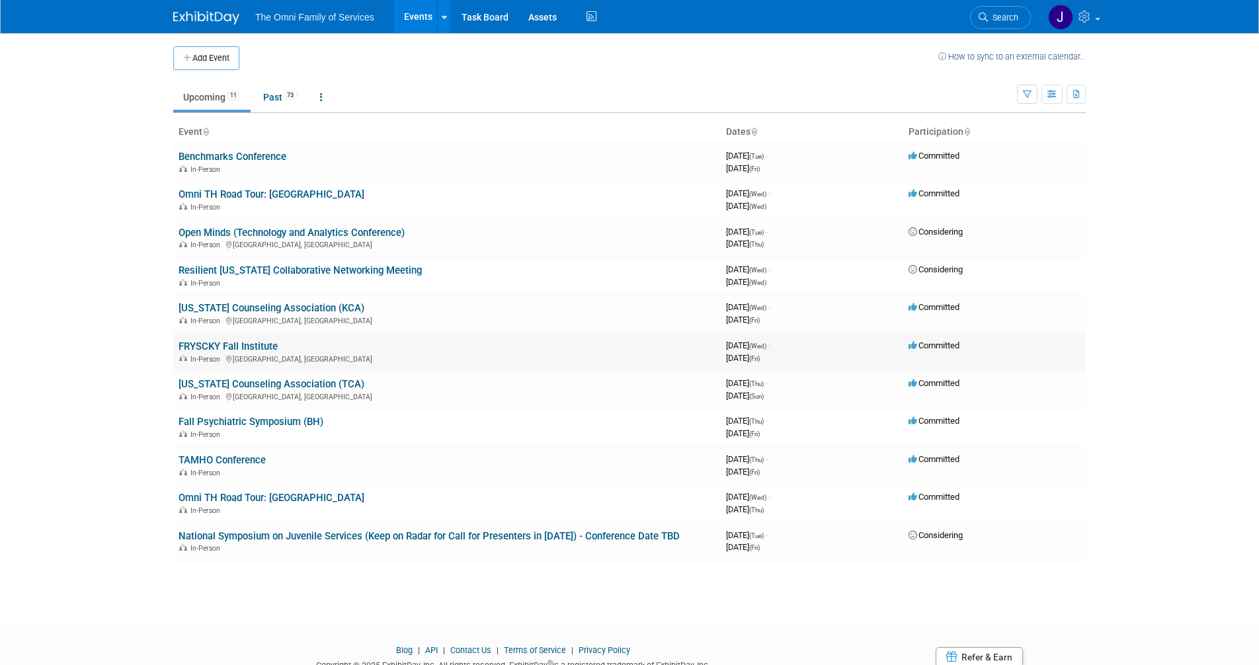
click at [224, 343] on link "FRYSCKY Fall Institute" at bounding box center [228, 347] width 99 height 12
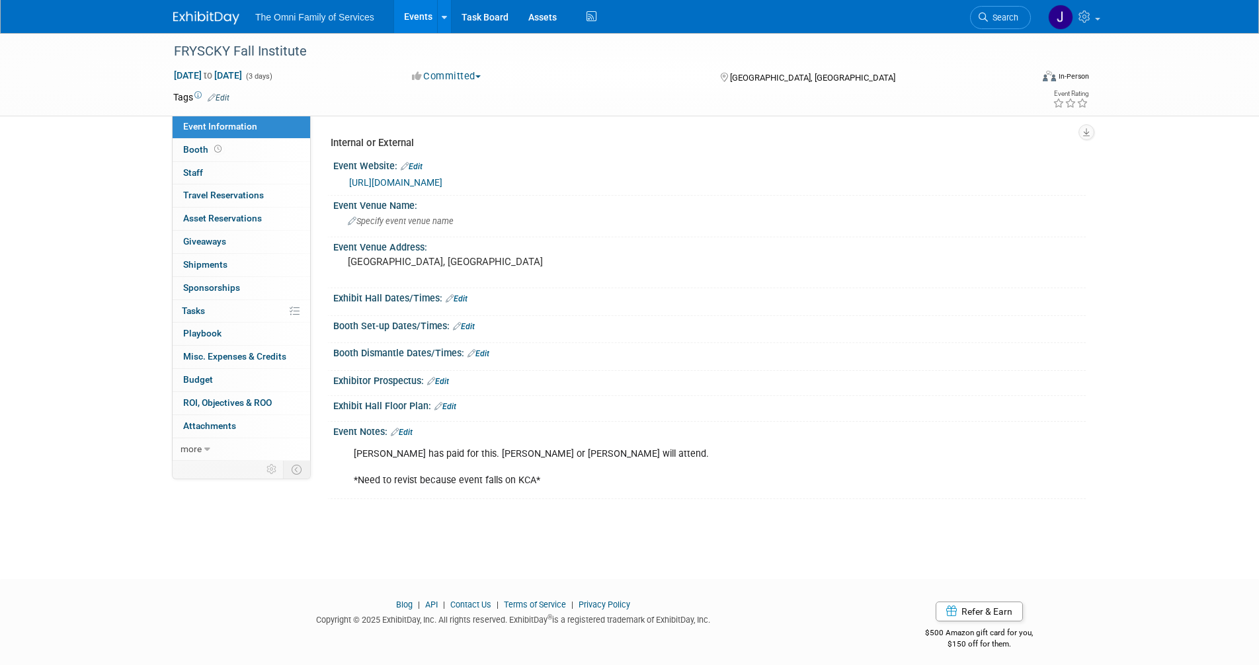
click at [406, 428] on link "Edit" at bounding box center [402, 432] width 22 height 9
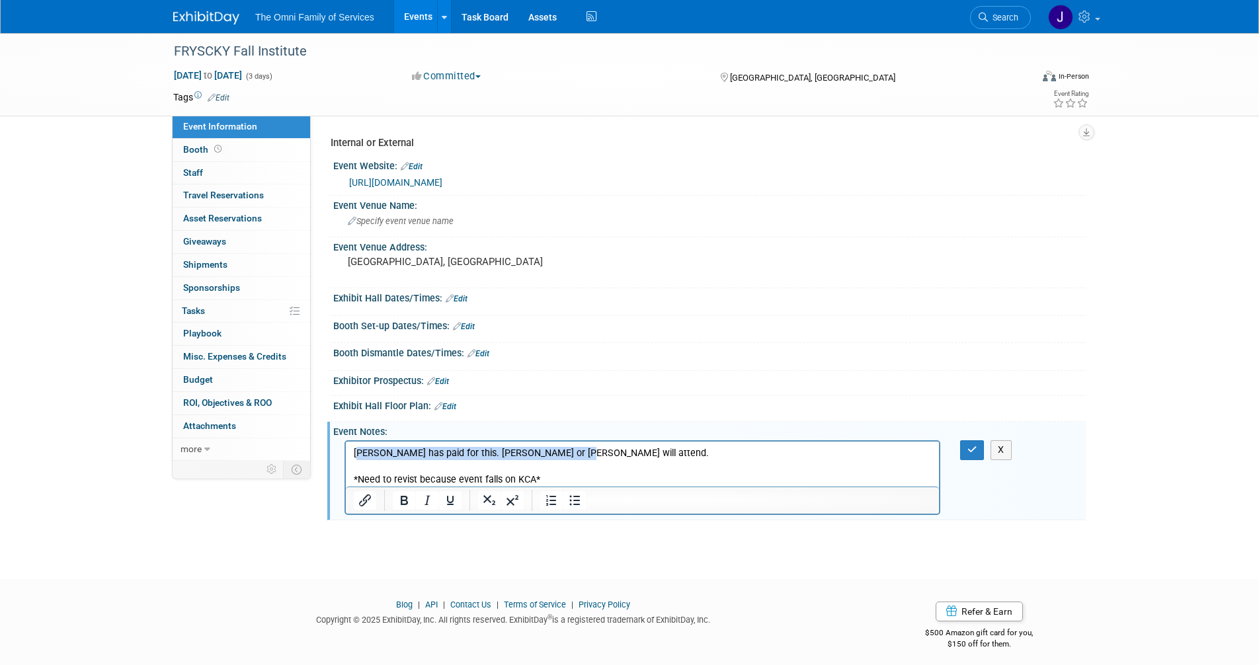
drag, startPoint x: 569, startPoint y: 458, endPoint x: 358, endPoint y: 451, distance: 211.0
click at [358, 451] on p "Laura has paid for this. Katie or Laura will attend. *Need to revist because ev…" at bounding box center [643, 467] width 578 height 40
click at [967, 447] on icon "button" at bounding box center [972, 449] width 10 height 9
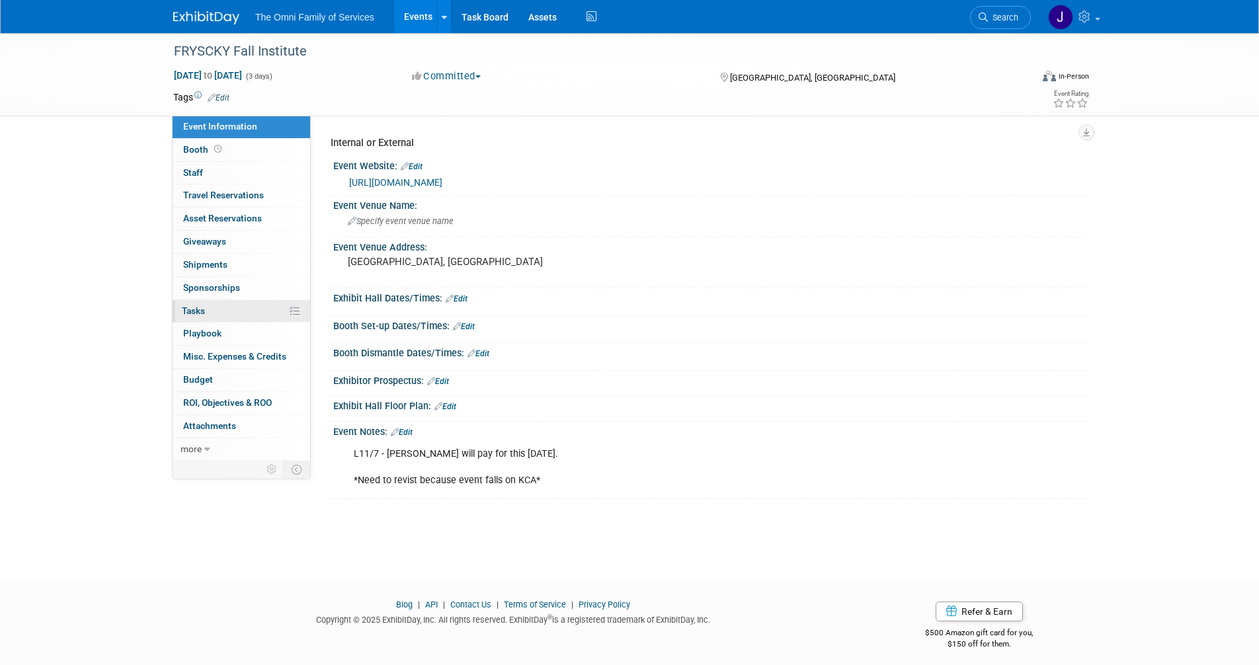
click at [204, 308] on span "Tasks 0%" at bounding box center [193, 311] width 23 height 11
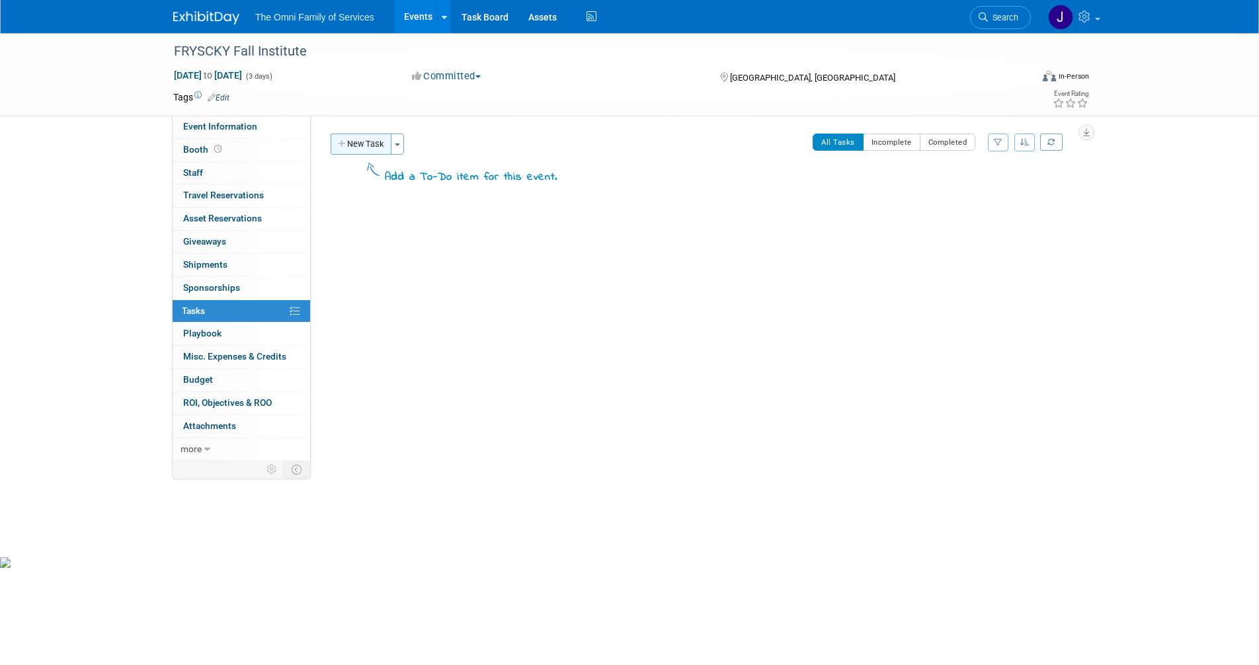
click at [352, 140] on button "New Task" at bounding box center [361, 144] width 61 height 21
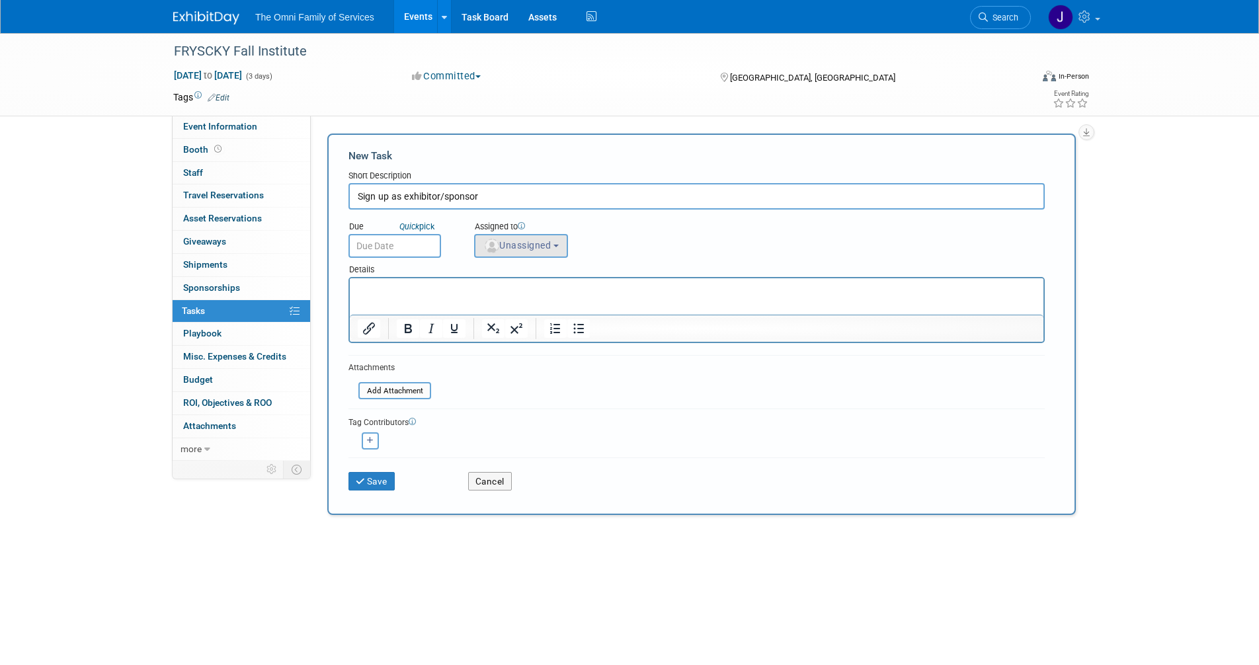
type input "Sign up as exhibitor/sponsor"
click at [510, 245] on span "Unassigned" at bounding box center [516, 245] width 67 height 11
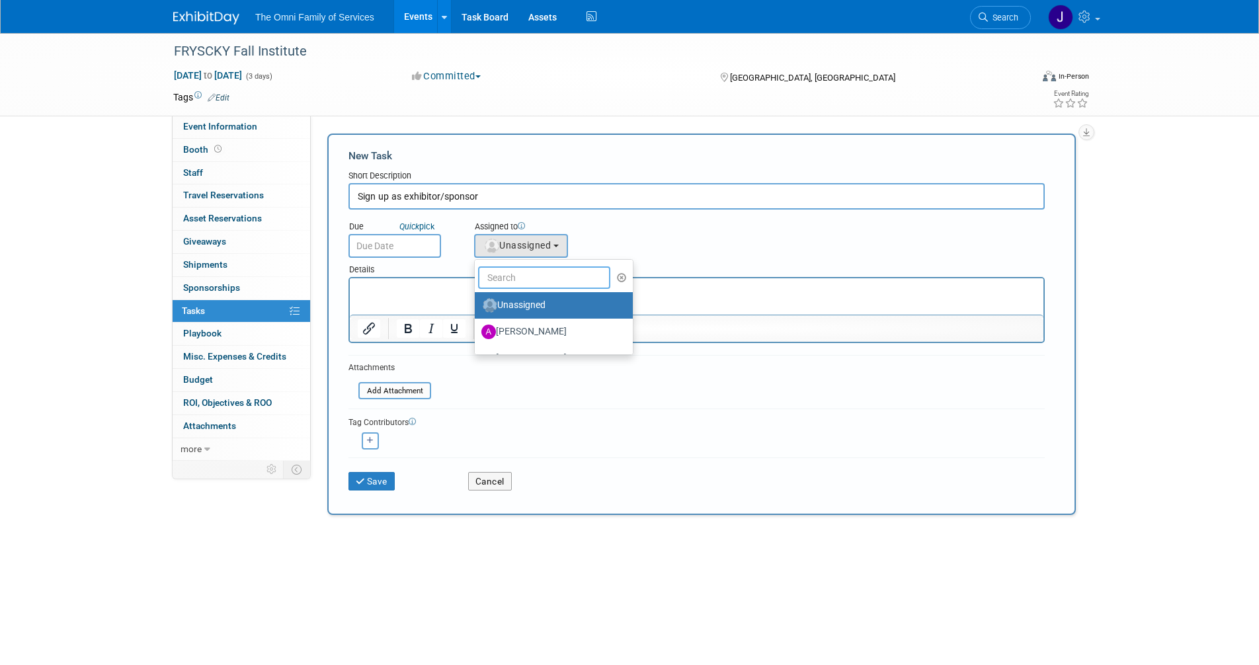
click at [532, 274] on input "text" at bounding box center [544, 277] width 132 height 22
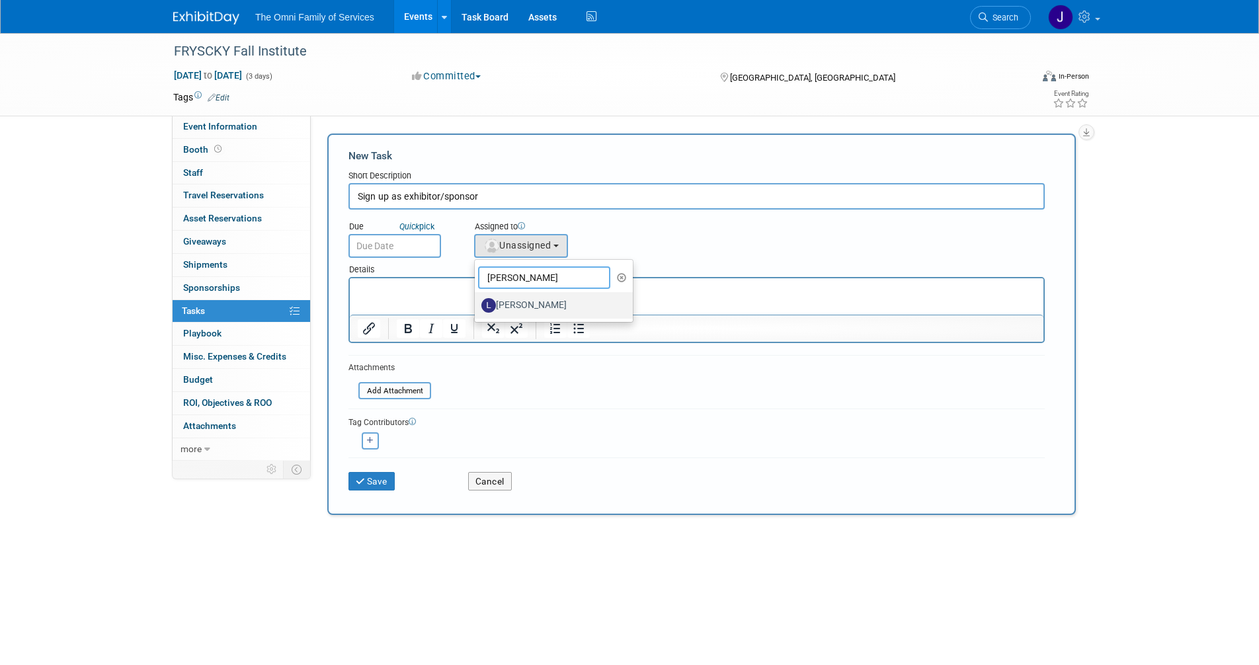
type input "laura"
click at [559, 310] on label "Laura Krebs Lewis" at bounding box center [550, 305] width 138 height 21
click at [477, 308] on input "Laura Krebs Lewis" at bounding box center [472, 304] width 9 height 9
select select "283318a3-d7f3-4ab0-9c4b-717a221576c3"
click at [405, 242] on input "text" at bounding box center [394, 246] width 93 height 24
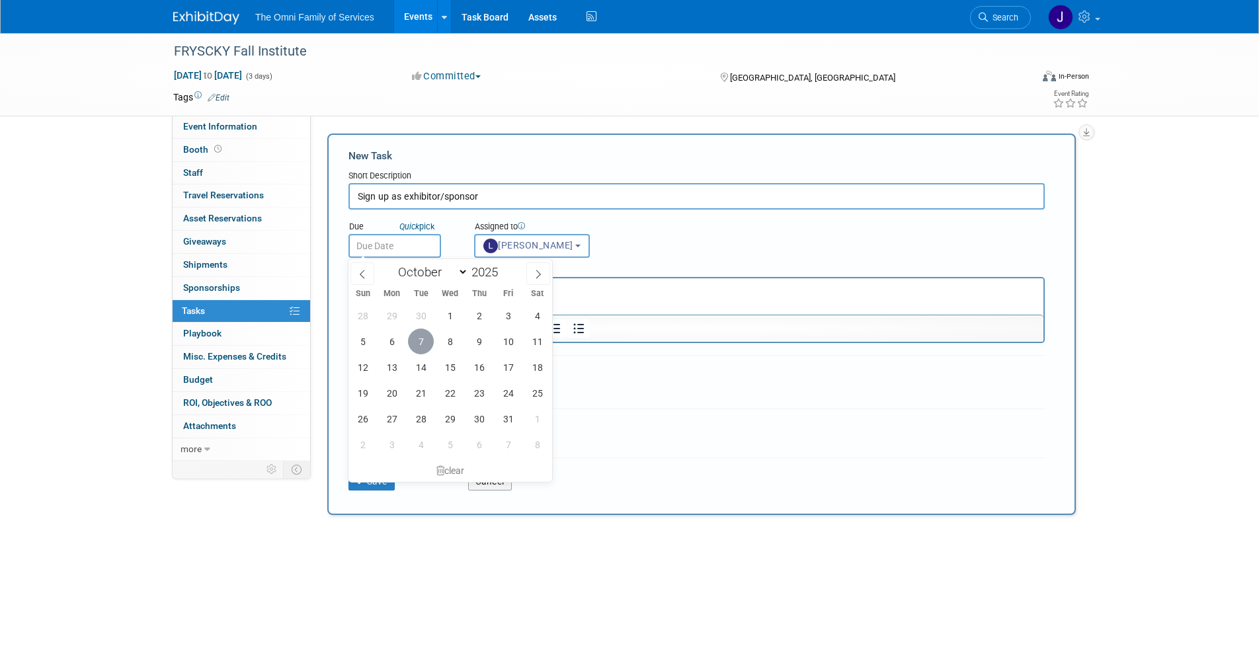
click at [419, 343] on span "7" at bounding box center [421, 342] width 26 height 26
type input "Oct 7, 2025"
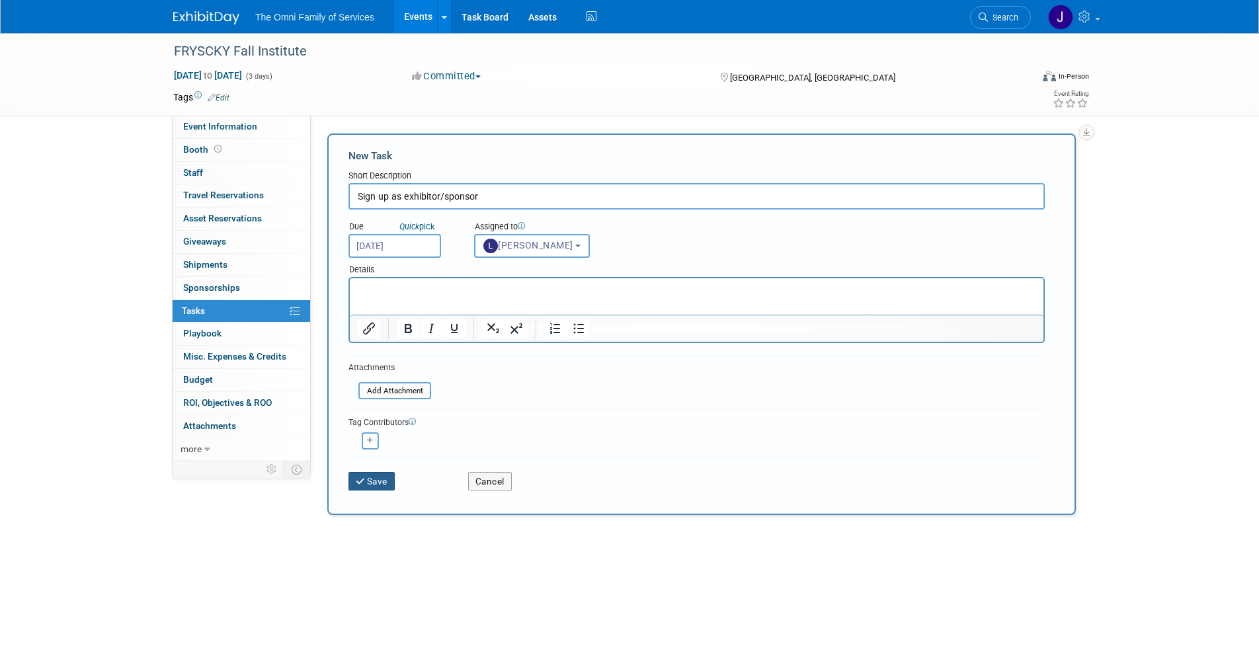
click at [373, 490] on button "Save" at bounding box center [371, 481] width 46 height 19
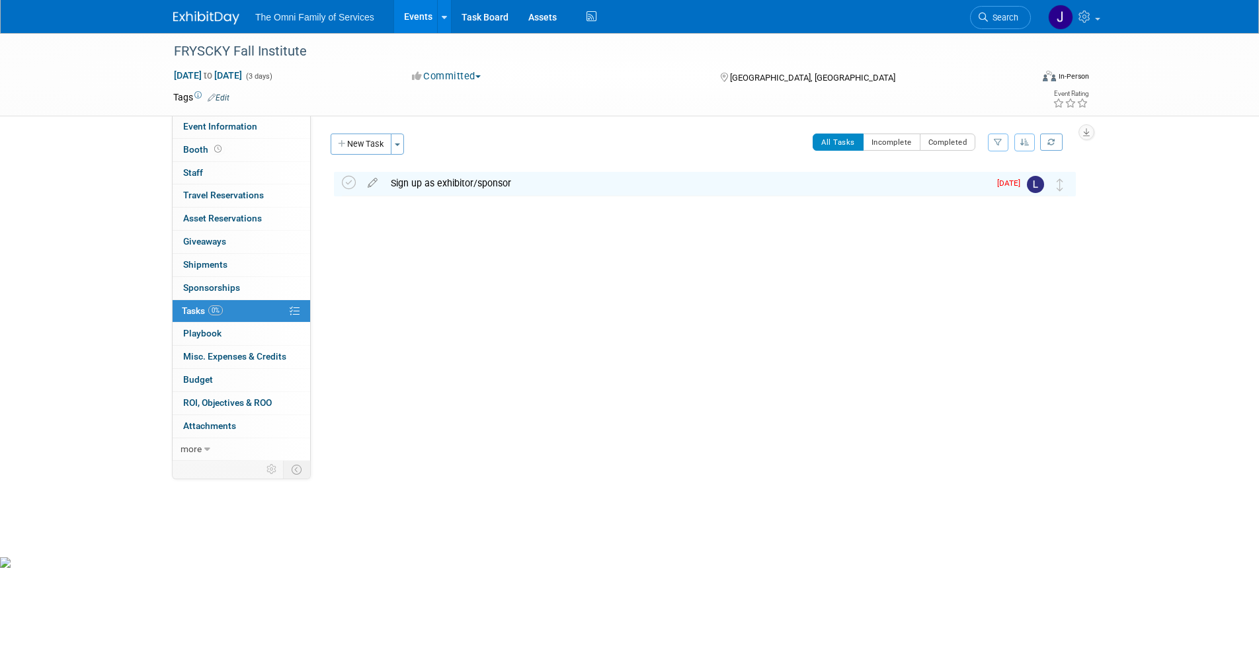
click at [200, 16] on img at bounding box center [206, 17] width 66 height 13
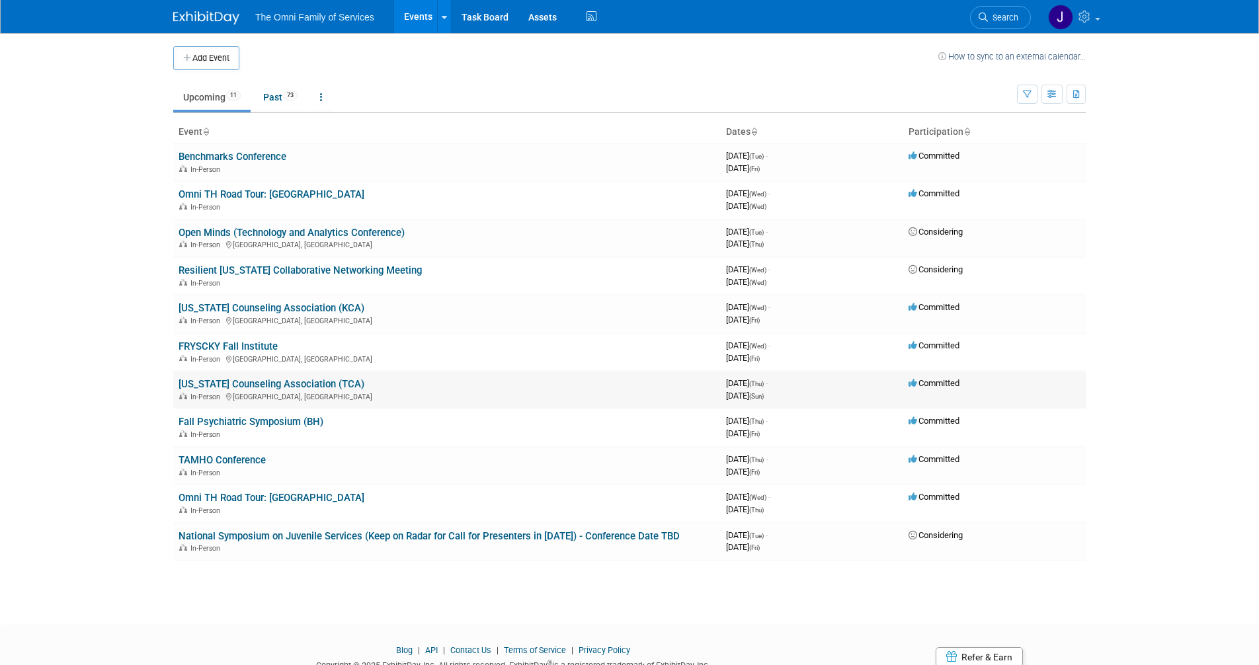
click at [231, 382] on link "[US_STATE] Counseling Association (TCA)" at bounding box center [272, 384] width 186 height 12
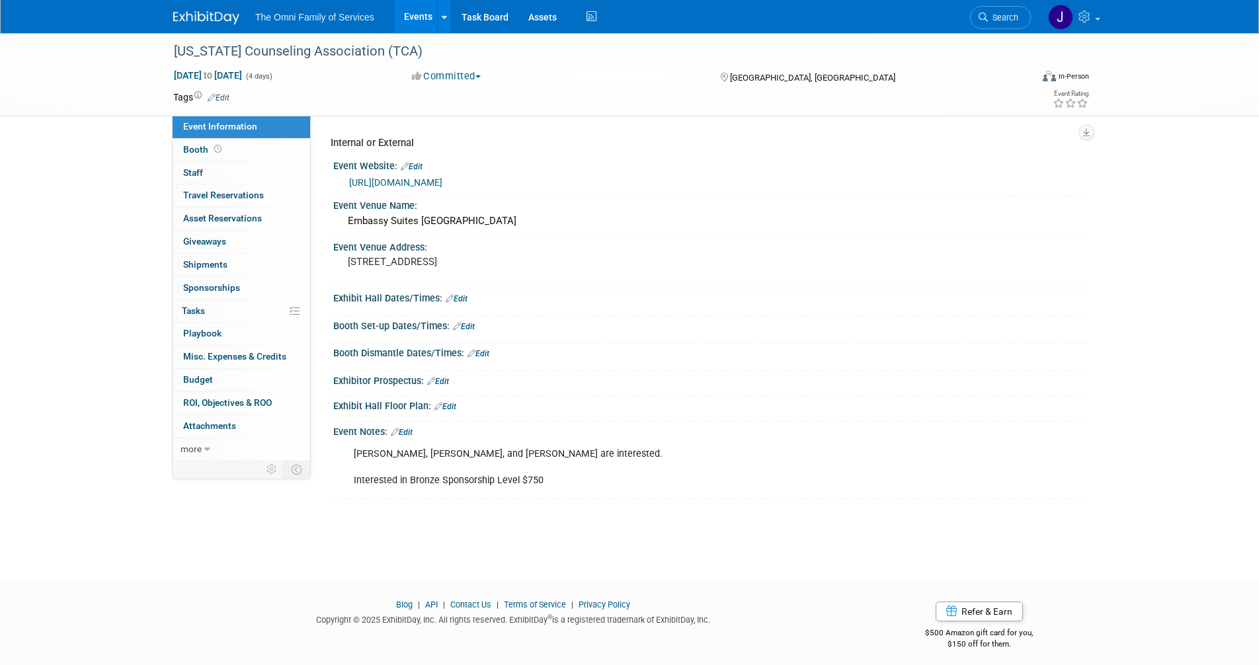
click at [457, 299] on link "Edit" at bounding box center [457, 298] width 22 height 9
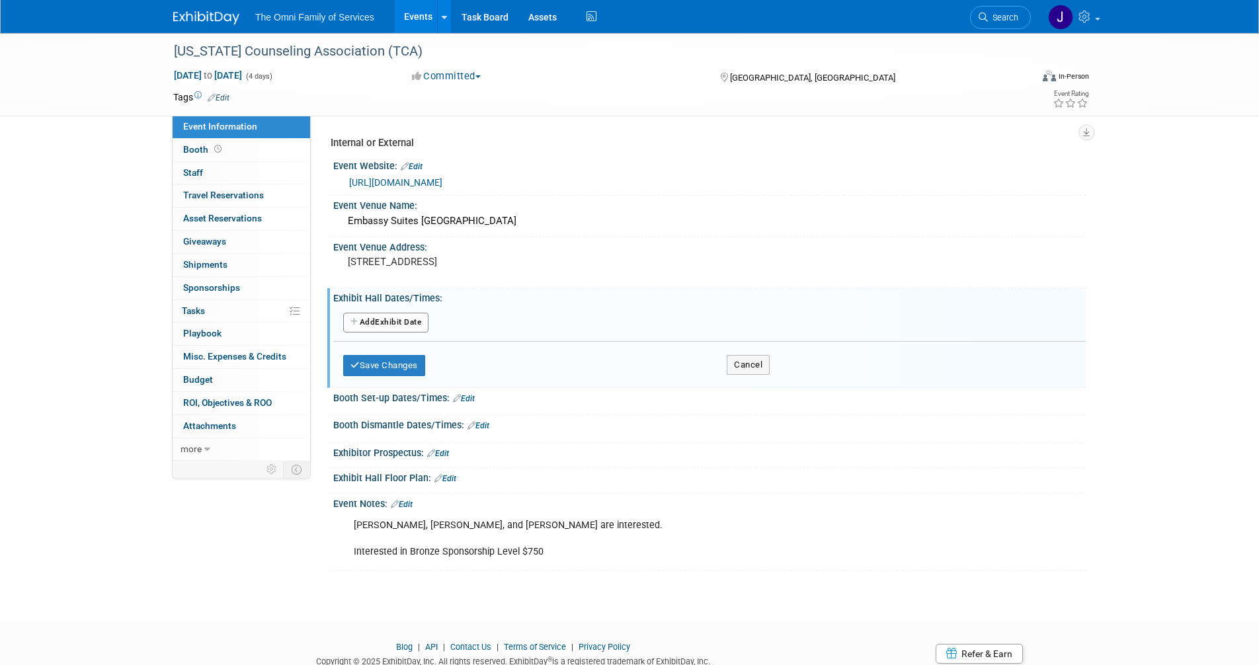
click at [396, 503] on icon at bounding box center [395, 504] width 8 height 9
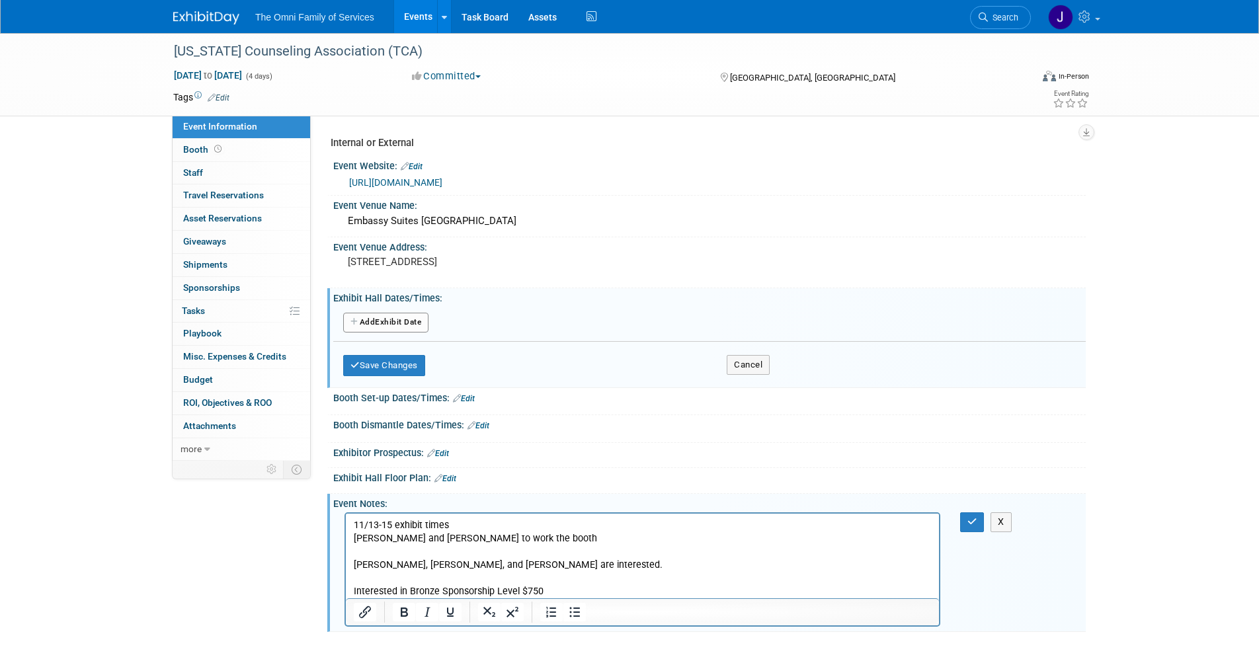
click at [354, 522] on p "11/13-15 exhibit times" at bounding box center [643, 525] width 578 height 13
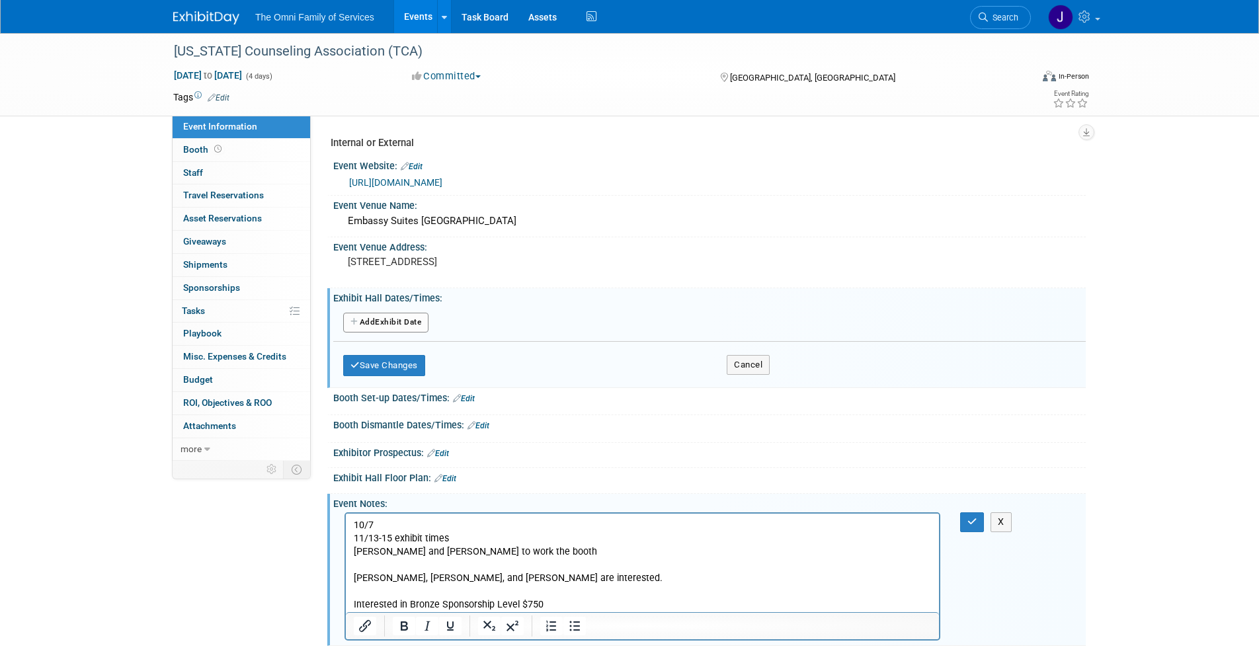
click at [439, 524] on p "10/7" at bounding box center [643, 525] width 578 height 13
click at [522, 553] on p "[PERSON_NAME] and [PERSON_NAME] to work the booth" at bounding box center [643, 552] width 578 height 13
click at [975, 521] on icon "button" at bounding box center [972, 521] width 10 height 9
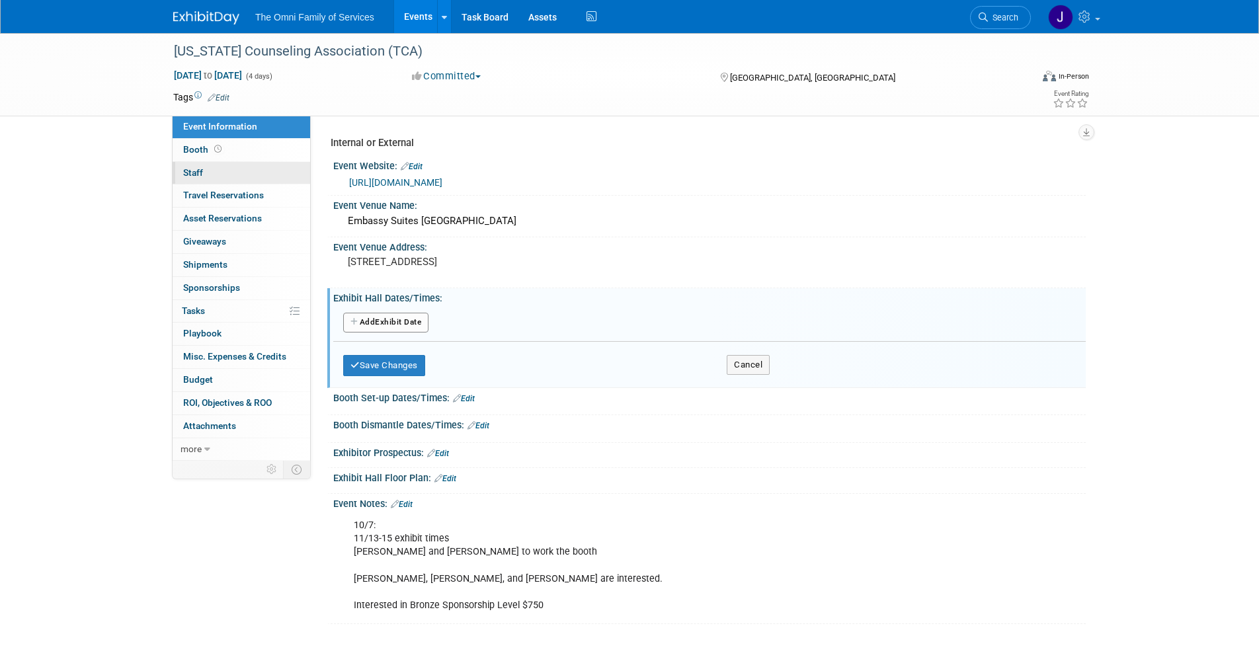
click at [196, 173] on span "Staff 0" at bounding box center [193, 172] width 20 height 11
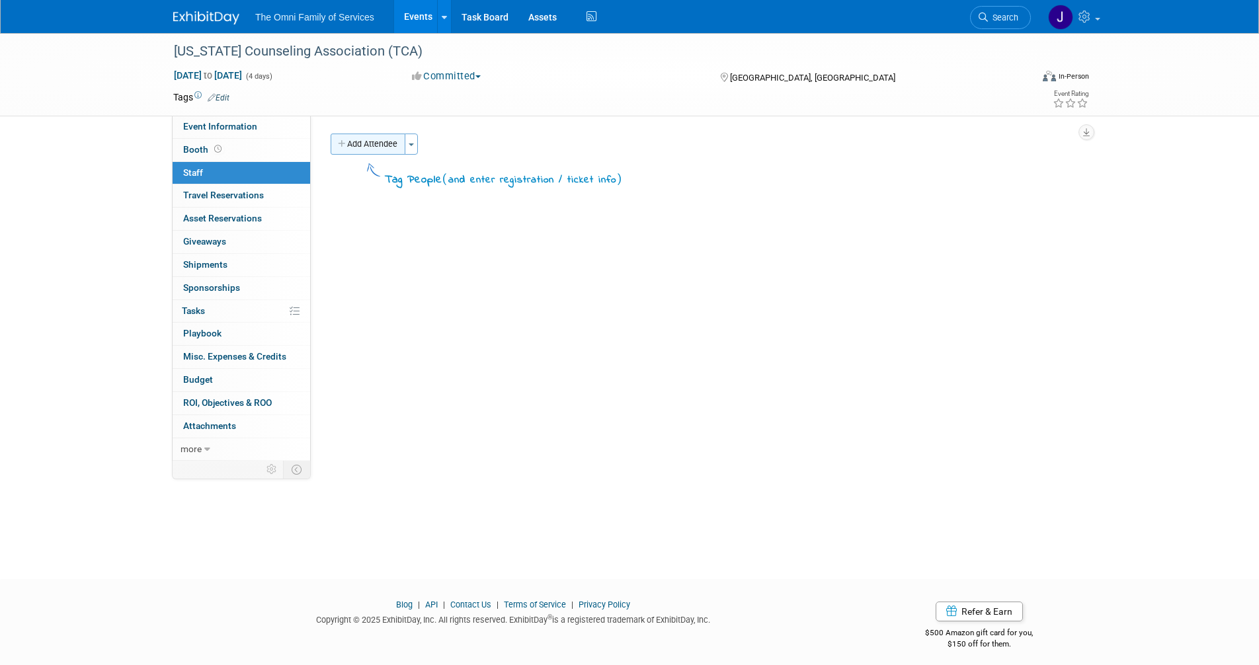
click at [374, 148] on button "Add Attendee" at bounding box center [368, 144] width 75 height 21
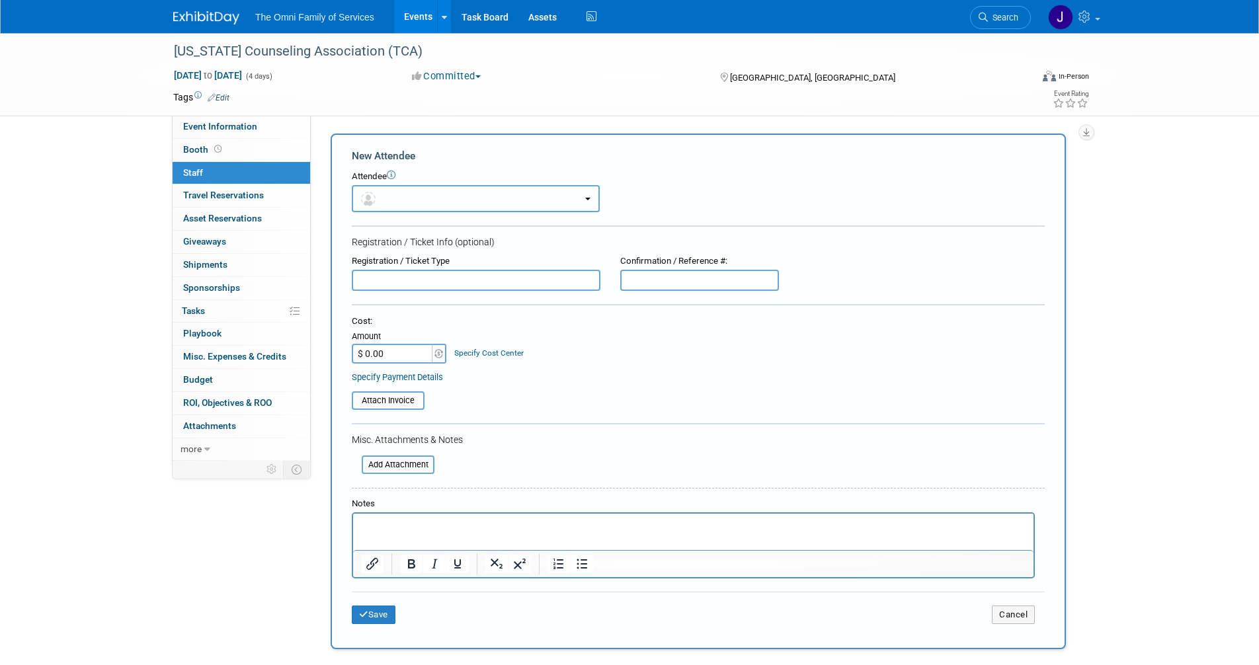
click at [399, 197] on button "button" at bounding box center [476, 198] width 248 height 27
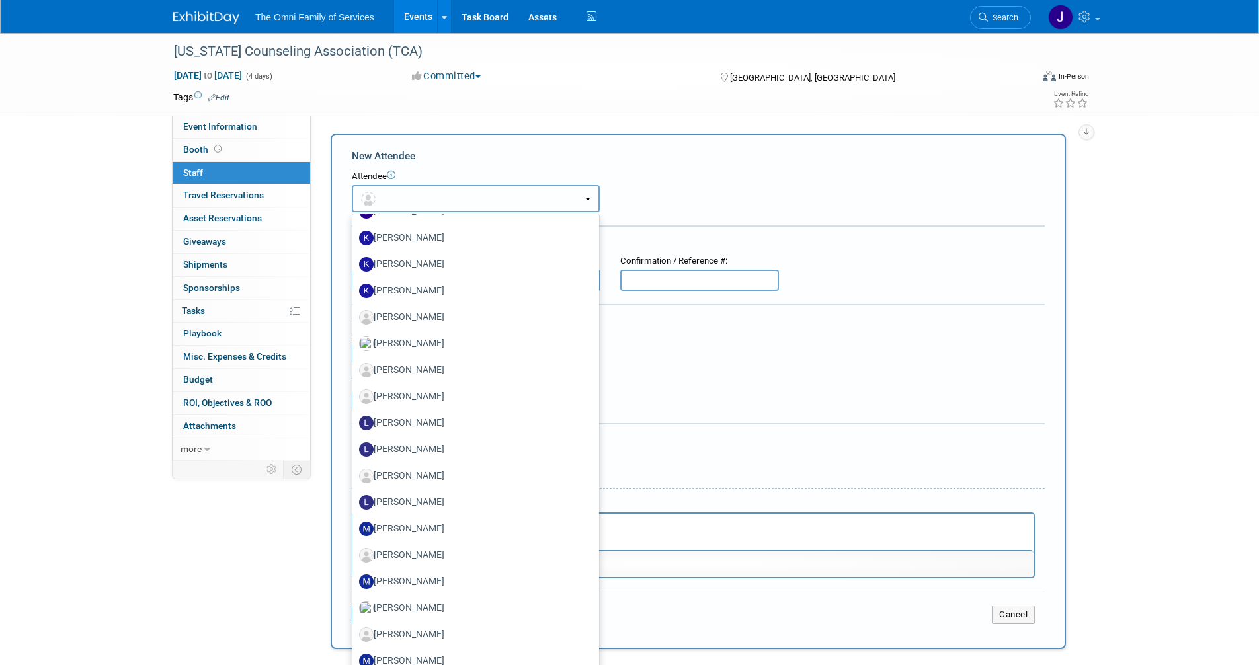
scroll to position [958, 0]
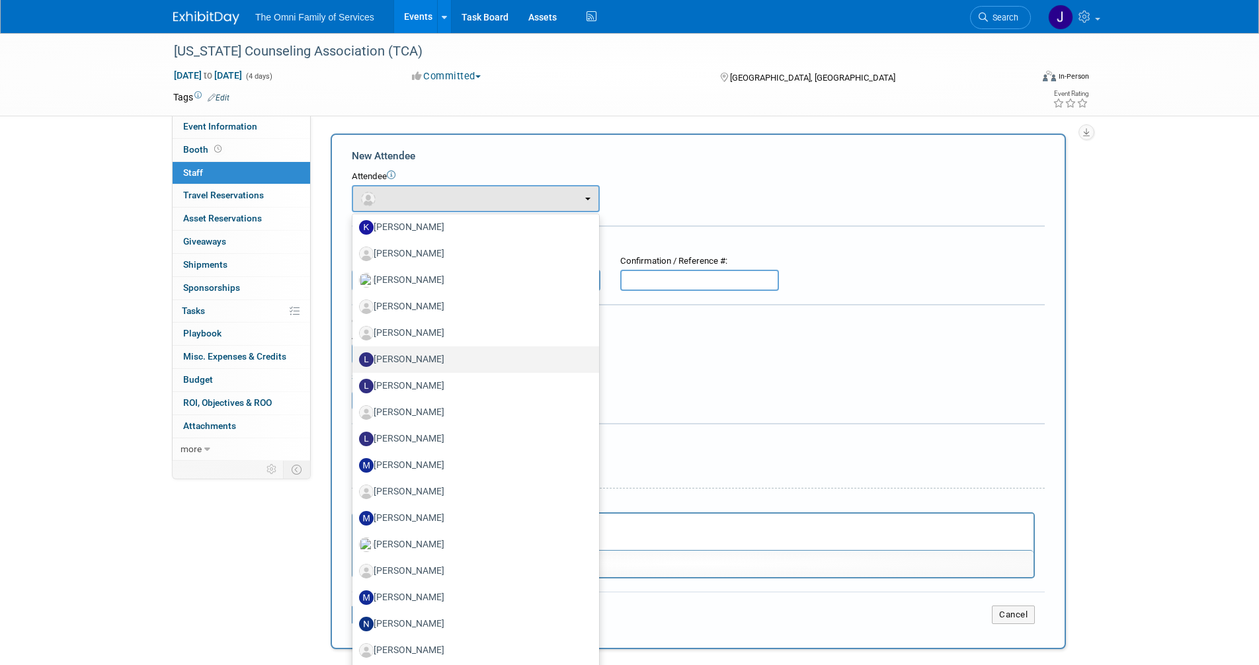
click at [420, 356] on label "[PERSON_NAME]" at bounding box center [472, 359] width 227 height 21
click at [354, 356] on input "[PERSON_NAME]" at bounding box center [350, 358] width 9 height 9
select select "283318a3-d7f3-4ab0-9c4b-717a221576c3"
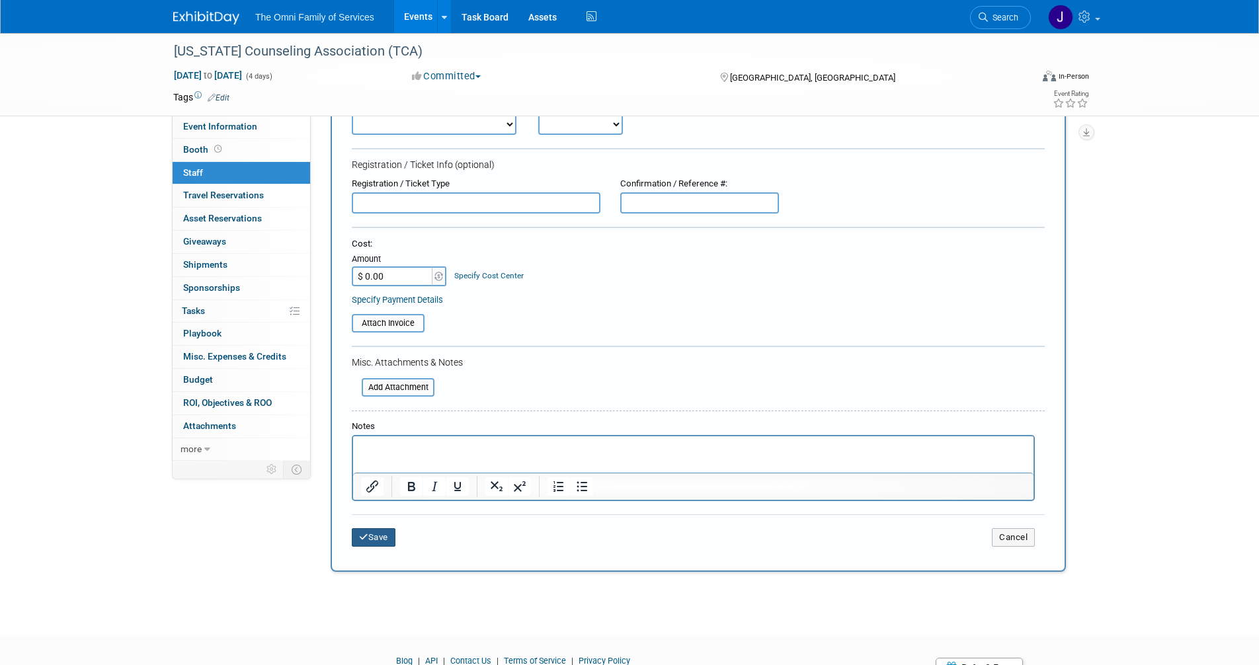
click at [374, 538] on button "Save" at bounding box center [374, 537] width 44 height 19
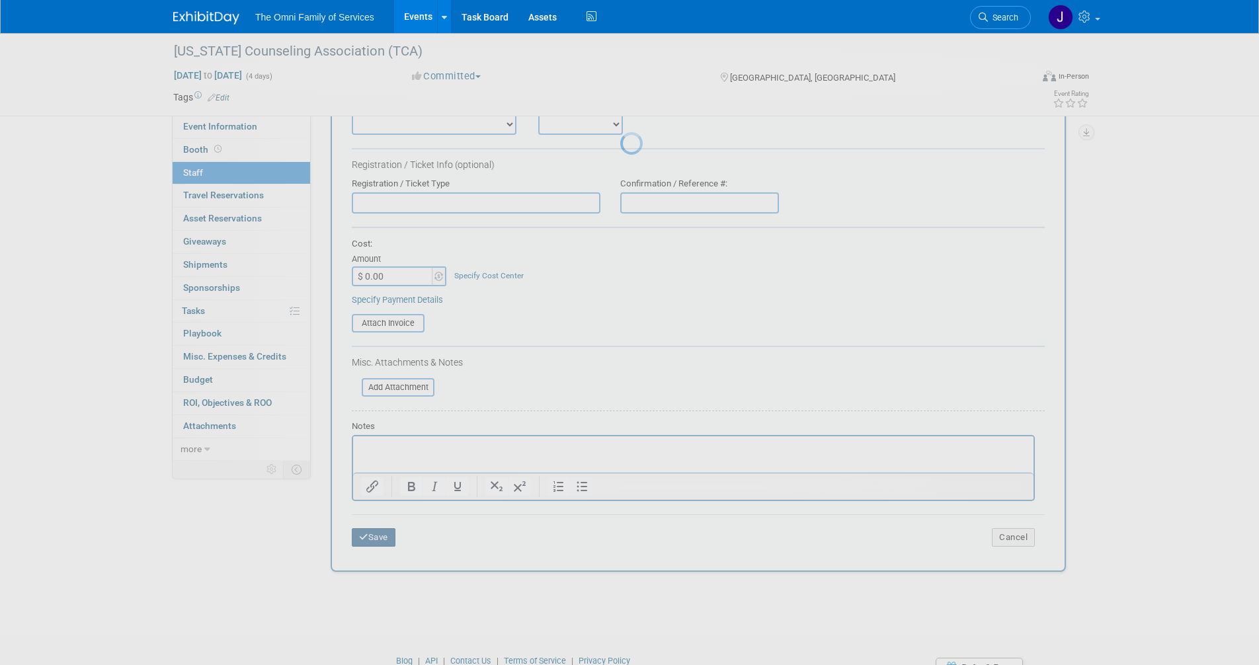
scroll to position [7, 0]
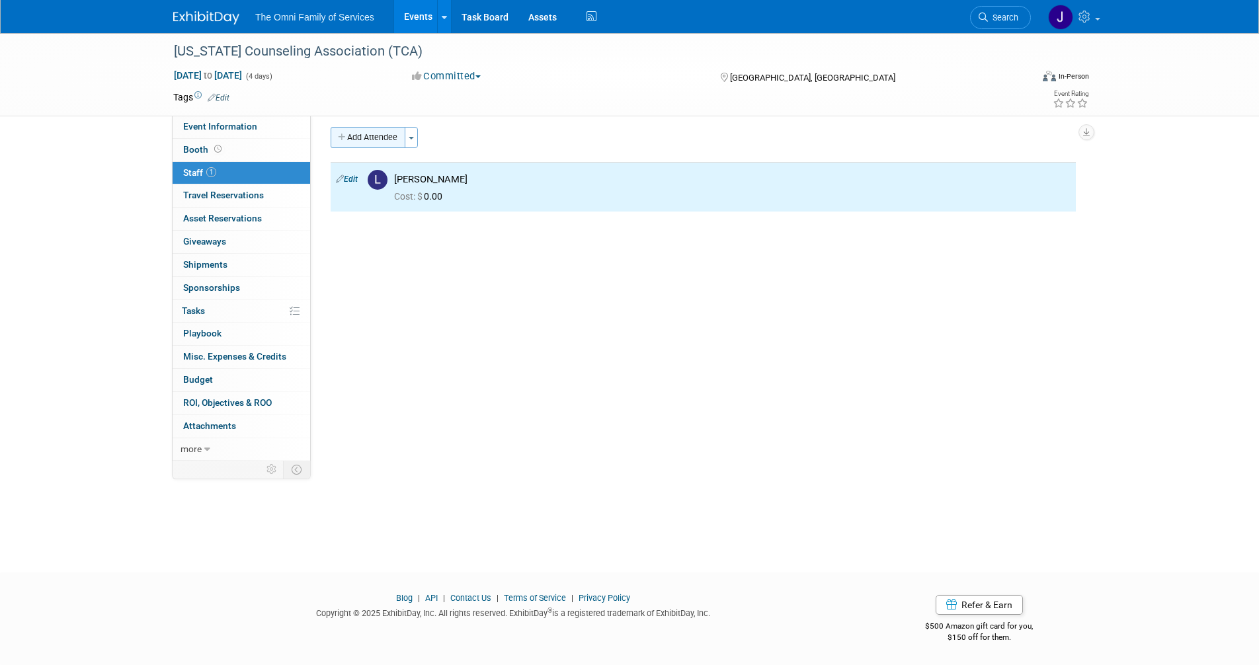
click at [371, 133] on button "Add Attendee" at bounding box center [368, 137] width 75 height 21
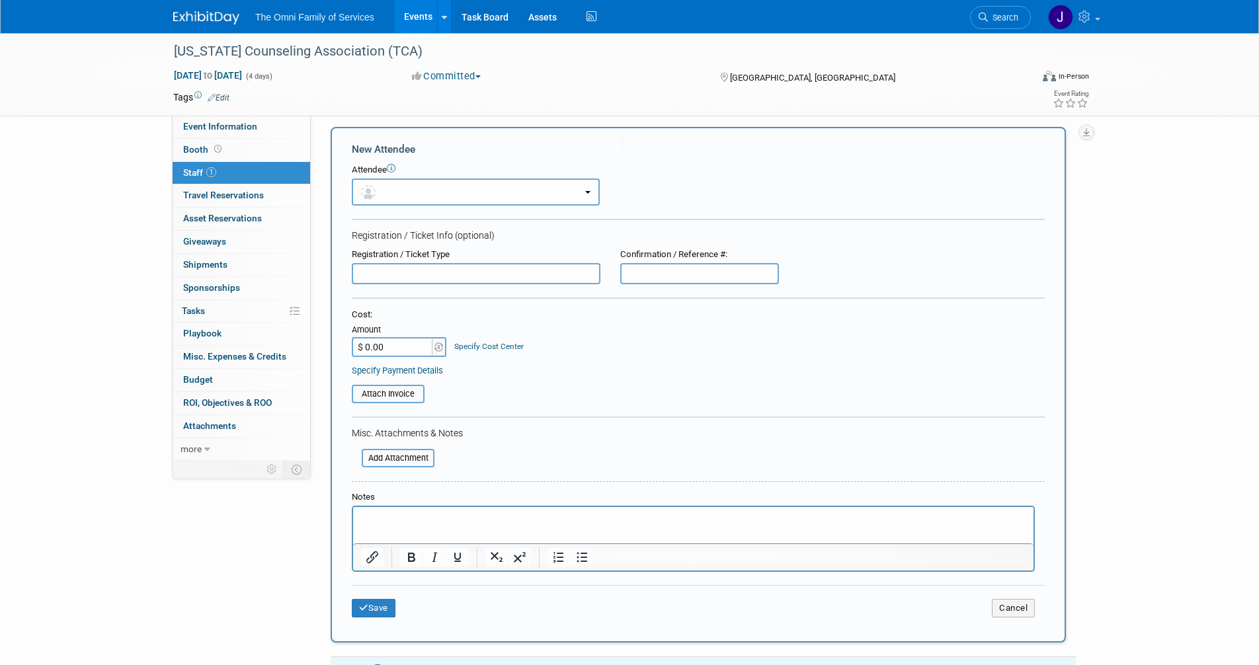
scroll to position [0, 0]
click at [391, 192] on button "button" at bounding box center [476, 192] width 248 height 27
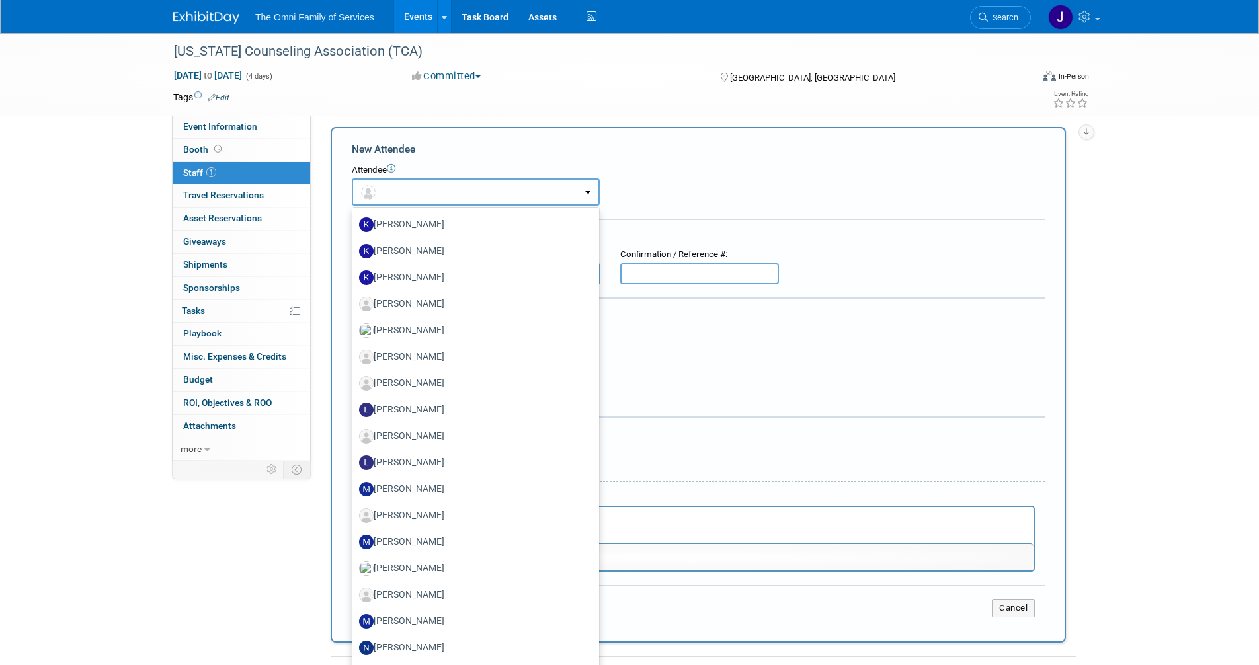
scroll to position [905, 0]
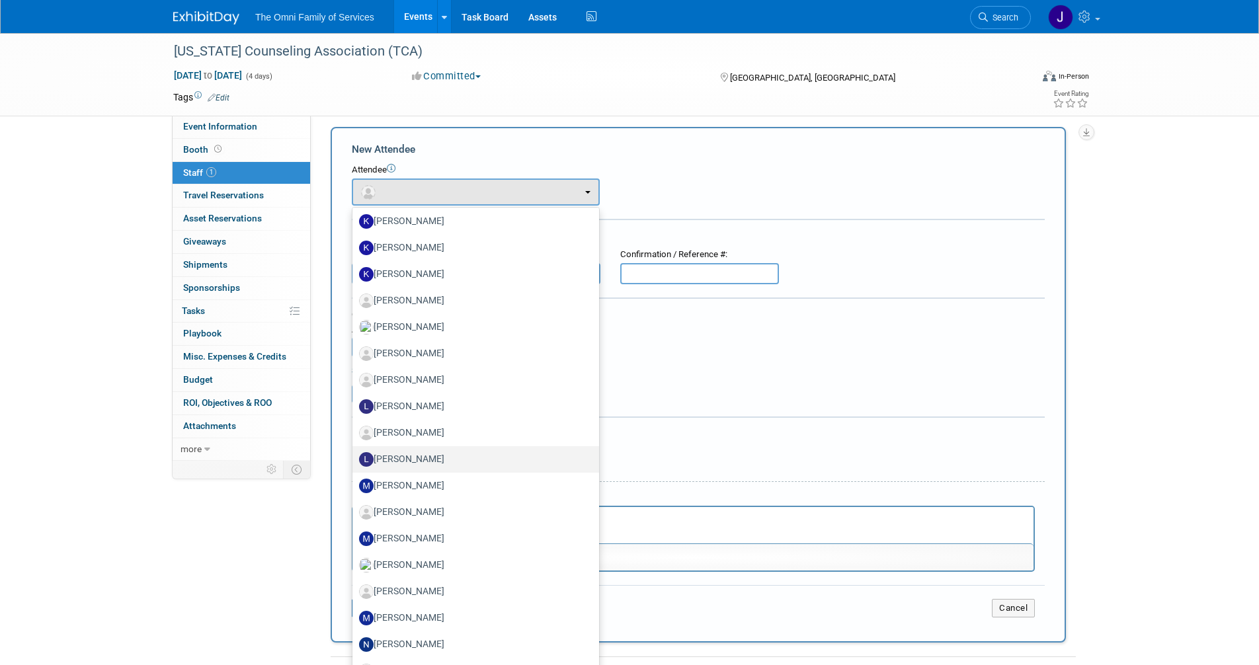
click at [415, 454] on label "[PERSON_NAME]" at bounding box center [472, 459] width 227 height 21
click at [354, 454] on input "[PERSON_NAME]" at bounding box center [350, 458] width 9 height 9
select select "d26edf50-478c-4299-98ab-162b1dd039ea"
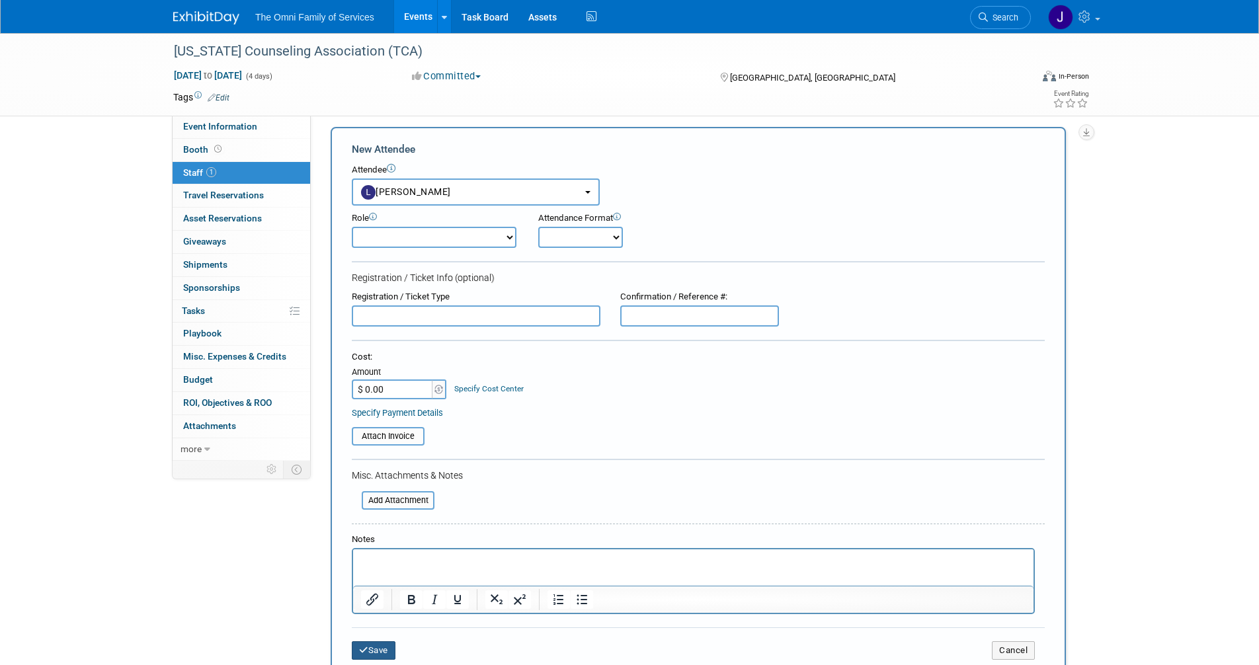
click at [376, 654] on button "Save" at bounding box center [374, 650] width 44 height 19
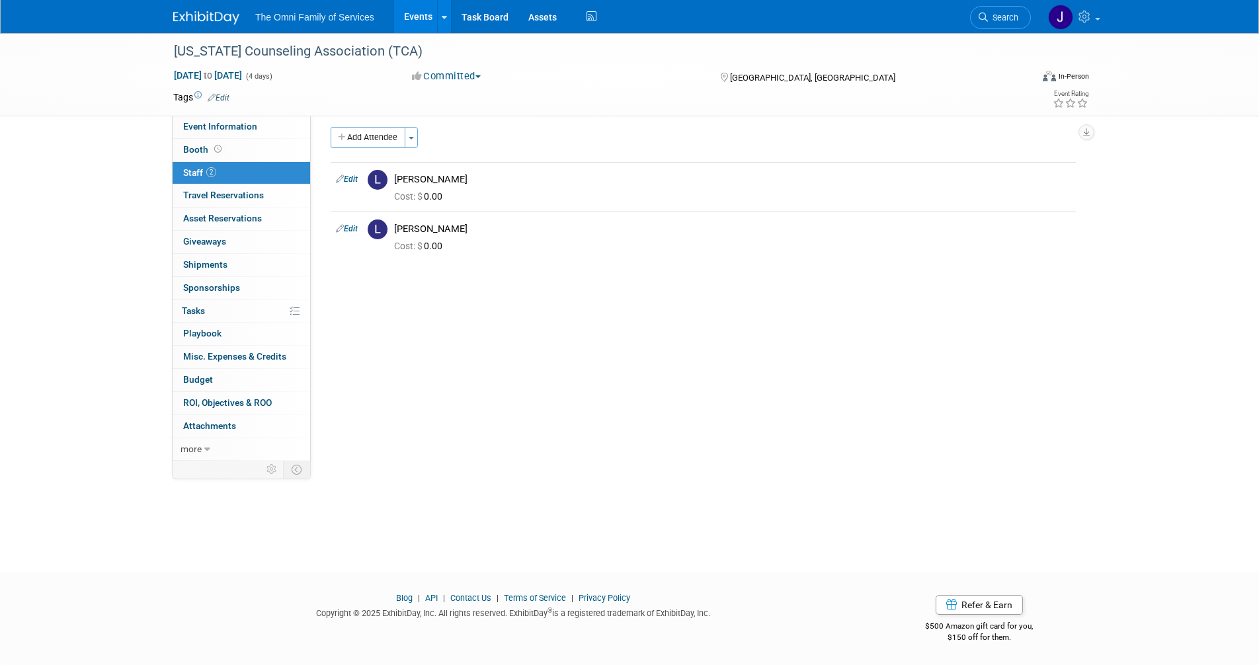
click at [222, 16] on img at bounding box center [206, 17] width 66 height 13
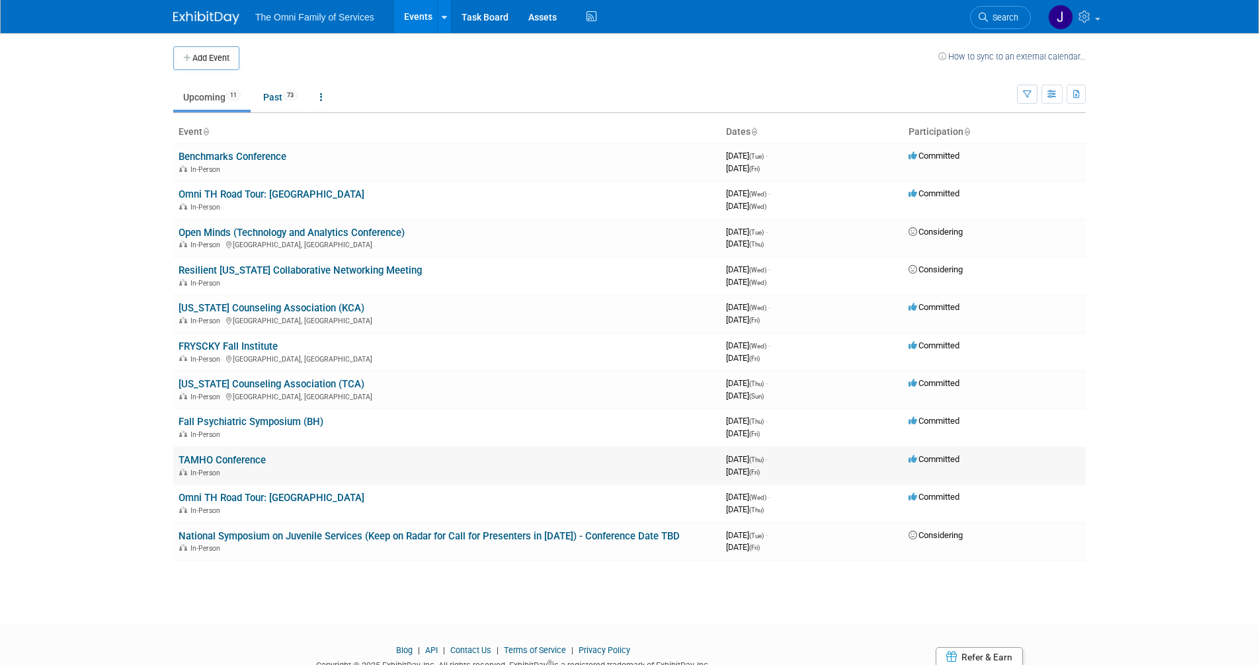
click at [227, 460] on link "TAMHO Conference" at bounding box center [222, 460] width 87 height 12
click at [289, 380] on link "[US_STATE] Counseling Association (TCA)" at bounding box center [272, 384] width 186 height 12
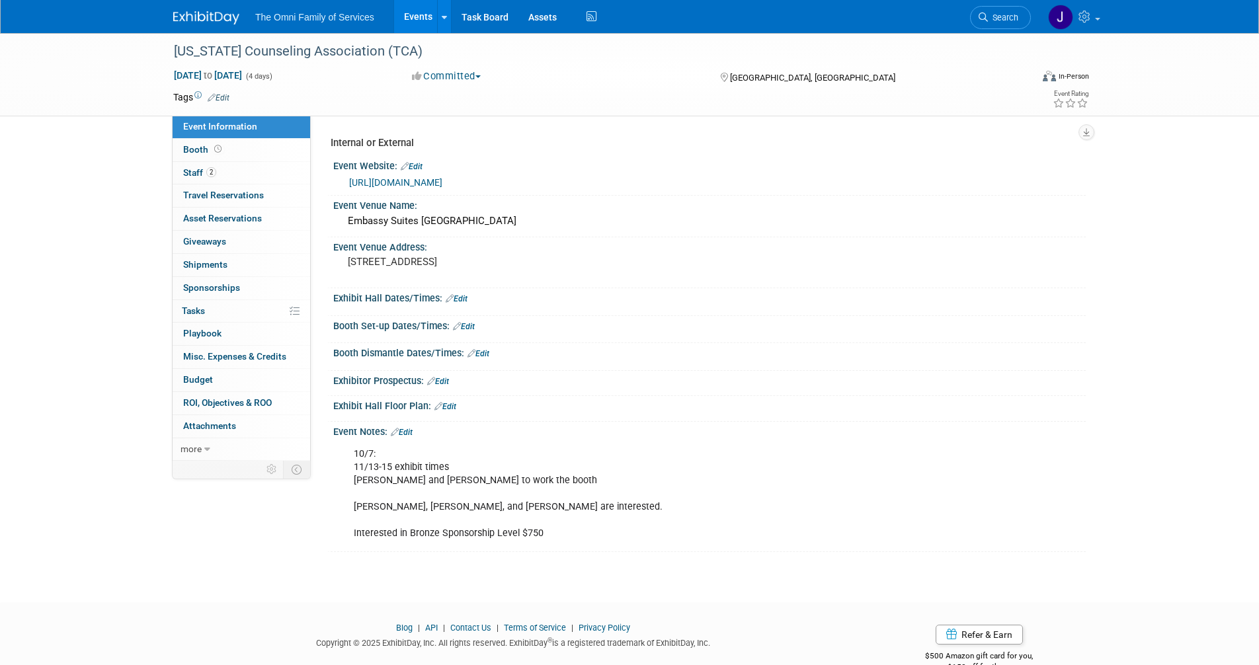
click at [411, 431] on link "Edit" at bounding box center [402, 432] width 22 height 9
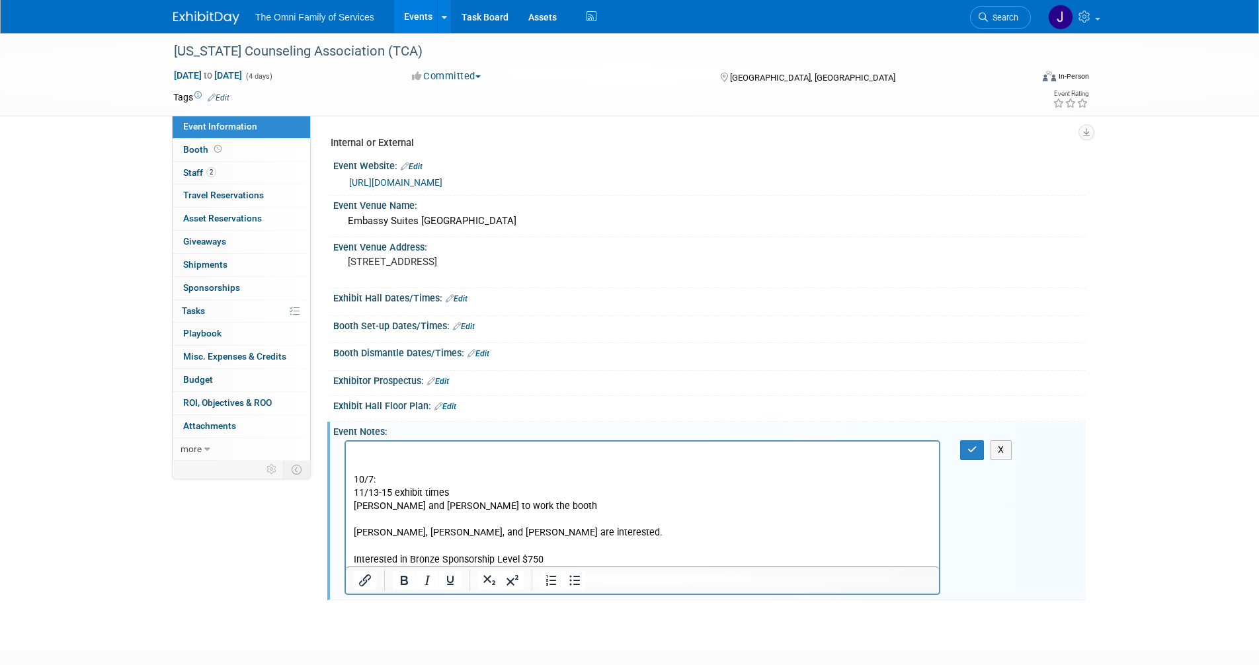
click at [353, 483] on body "10/7: 11/13-15 exhibit times Laura and Leslie to work the booth Laura, Leslie, …" at bounding box center [642, 507] width 579 height 120
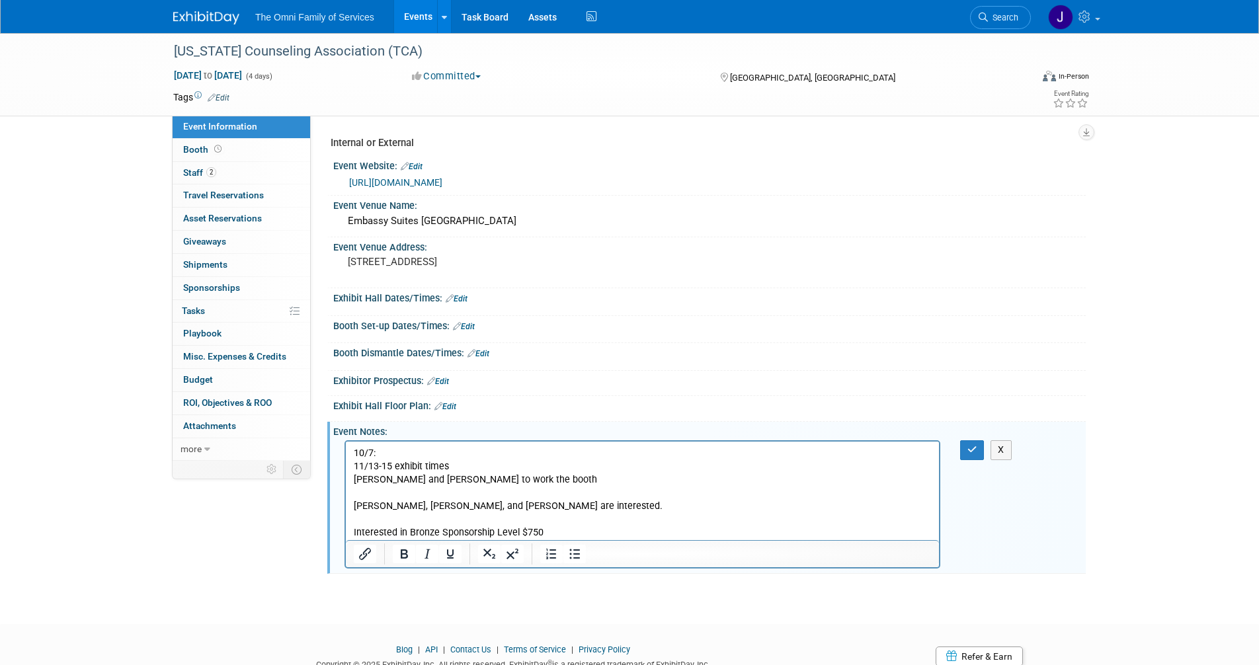
click at [537, 475] on p "10/7: 11/13-15 exhibit times Laura and Leslie to work the booth Laura, Leslie, …" at bounding box center [643, 493] width 578 height 93
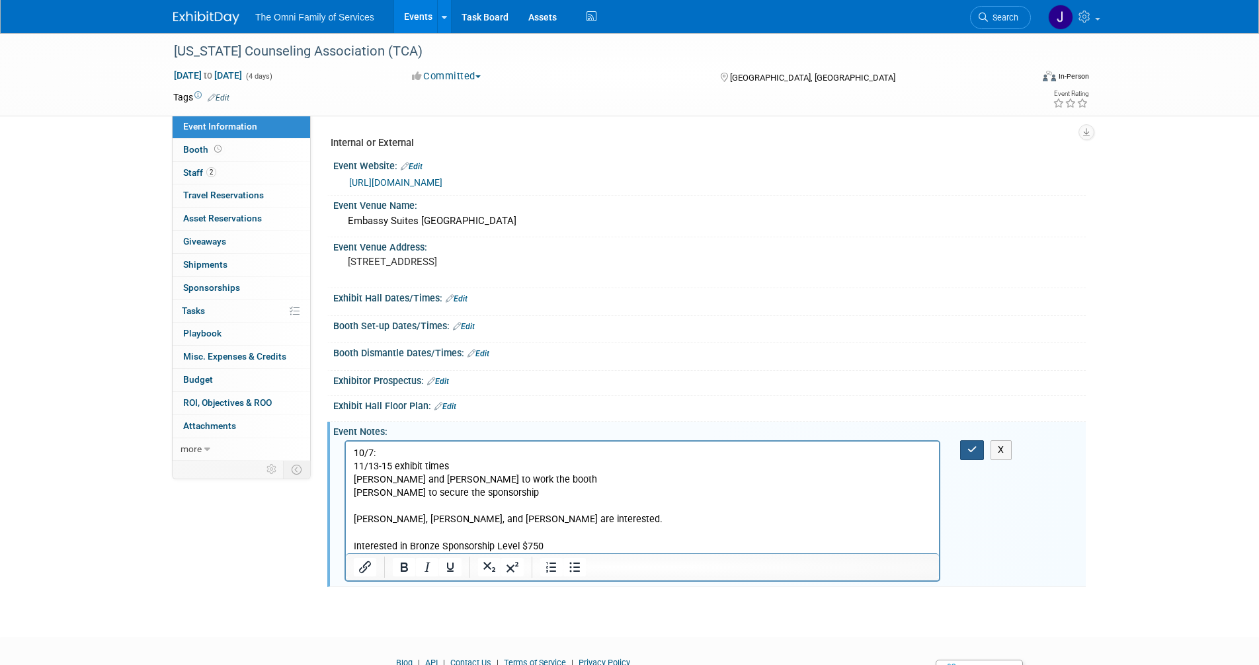
click at [971, 446] on icon "button" at bounding box center [972, 449] width 10 height 9
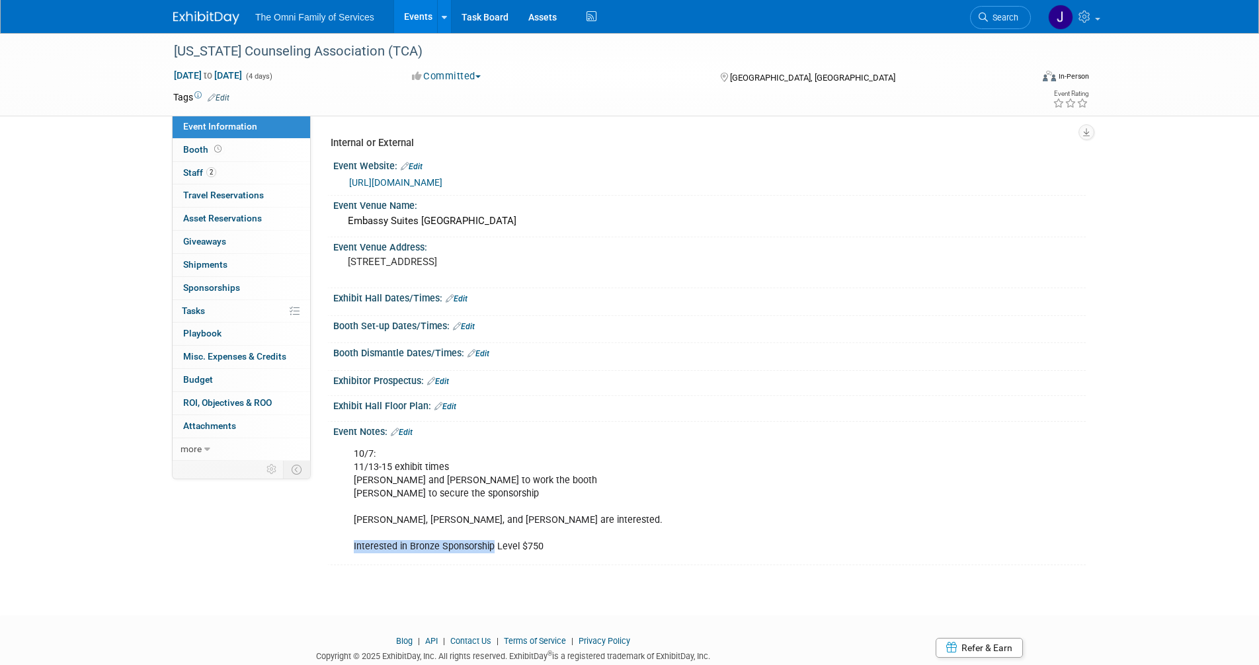
drag, startPoint x: 493, startPoint y: 546, endPoint x: 352, endPoint y: 544, distance: 140.9
click at [352, 544] on div "10/7: 11/13-15 exhibit times Laura and Leslie to work the booth Abigail to secu…" at bounding box center [643, 501] width 596 height 120
click at [479, 540] on div "10/7: 11/13-15 exhibit times Laura and Leslie to work the booth Abigail to secu…" at bounding box center [643, 501] width 596 height 120
click at [204, 312] on span "Tasks 0%" at bounding box center [193, 311] width 23 height 11
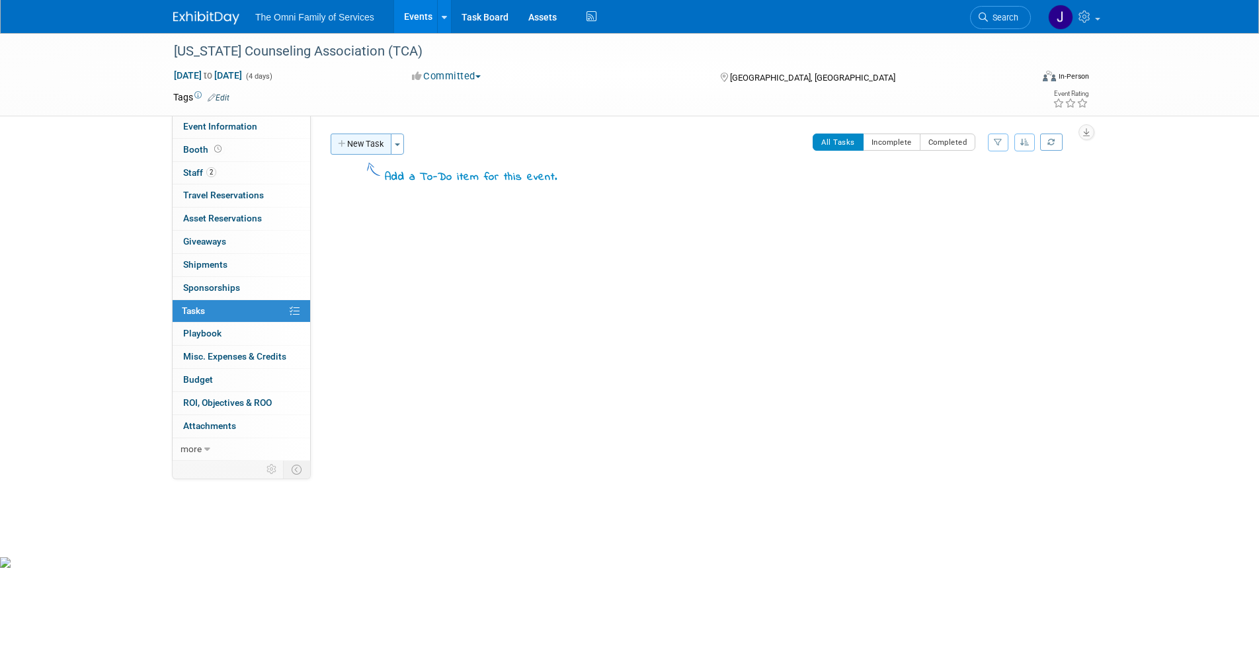
click at [380, 145] on button "New Task" at bounding box center [361, 144] width 61 height 21
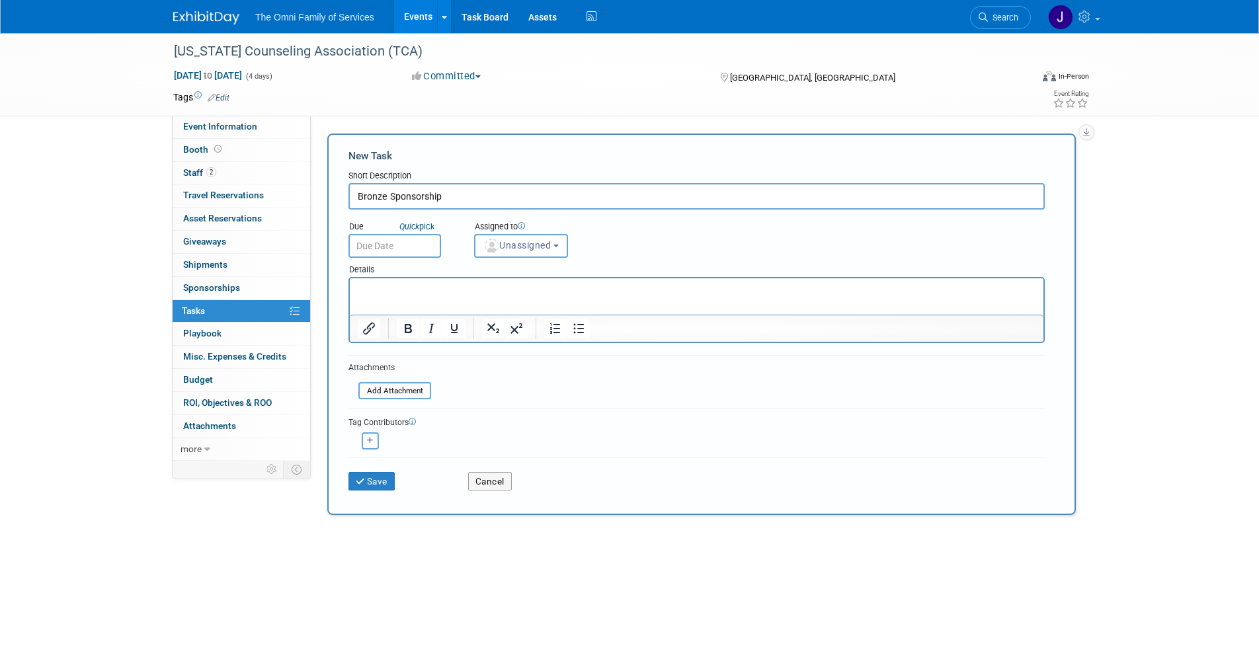
type input "Bronze Sponsorship"
click at [383, 246] on input "text" at bounding box center [394, 246] width 93 height 24
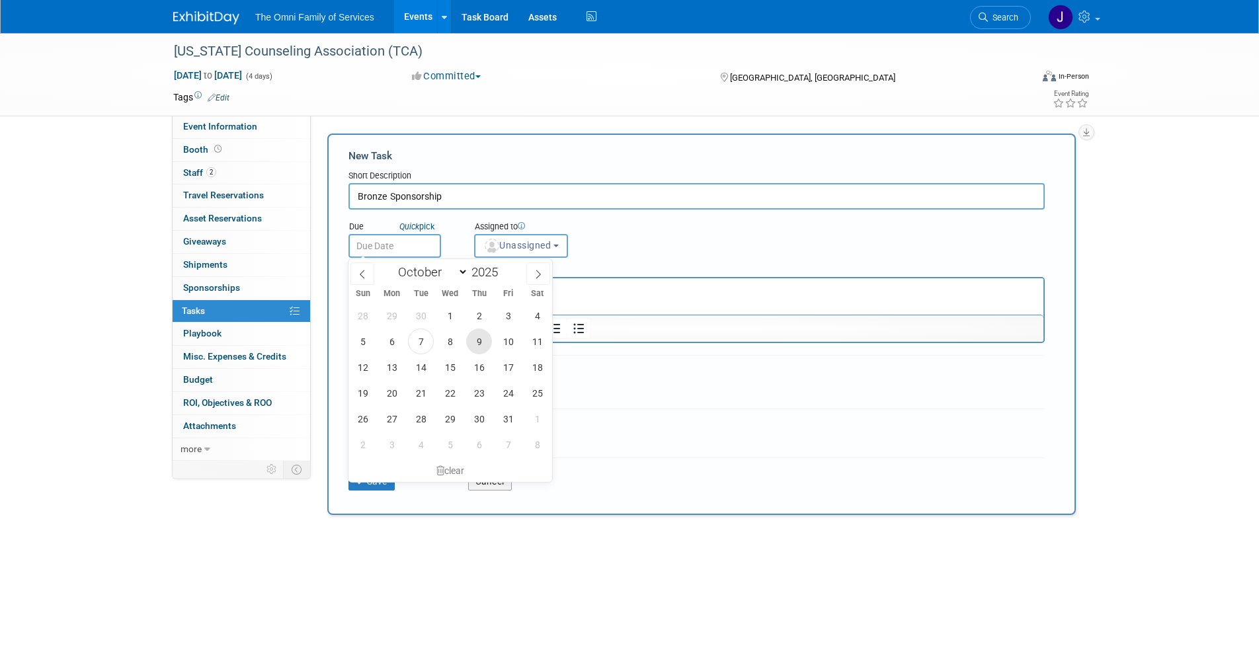
click at [474, 338] on span "9" at bounding box center [479, 342] width 26 height 26
type input "Oct 9, 2025"
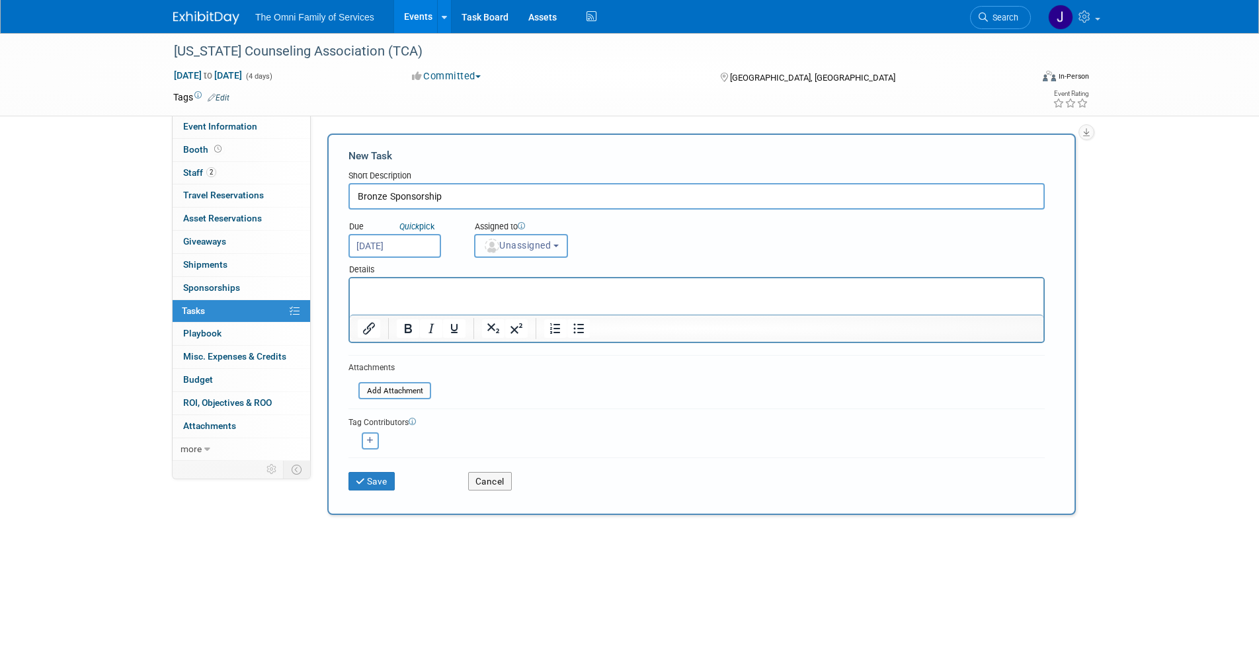
click at [542, 244] on span "Unassigned" at bounding box center [516, 245] width 67 height 11
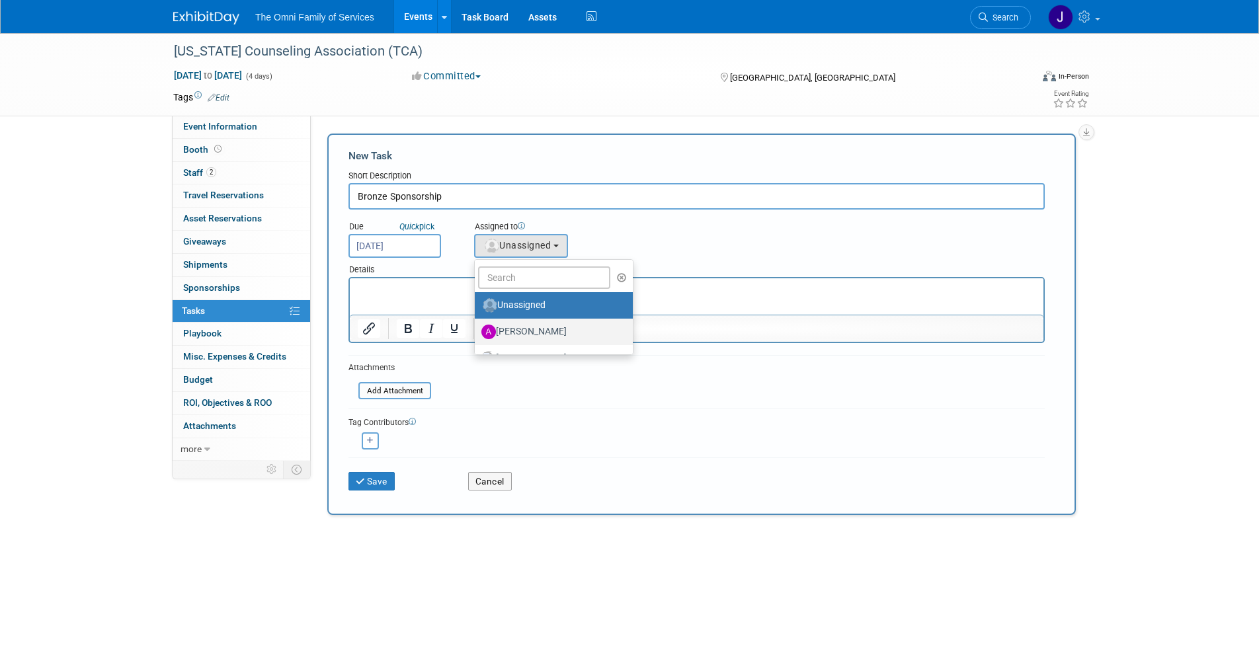
click at [533, 327] on label "[PERSON_NAME]" at bounding box center [550, 331] width 138 height 21
click at [477, 327] on input "[PERSON_NAME]" at bounding box center [472, 330] width 9 height 9
select select "fb63ec64-5854-42b7-bad8-c482f023bc0a"
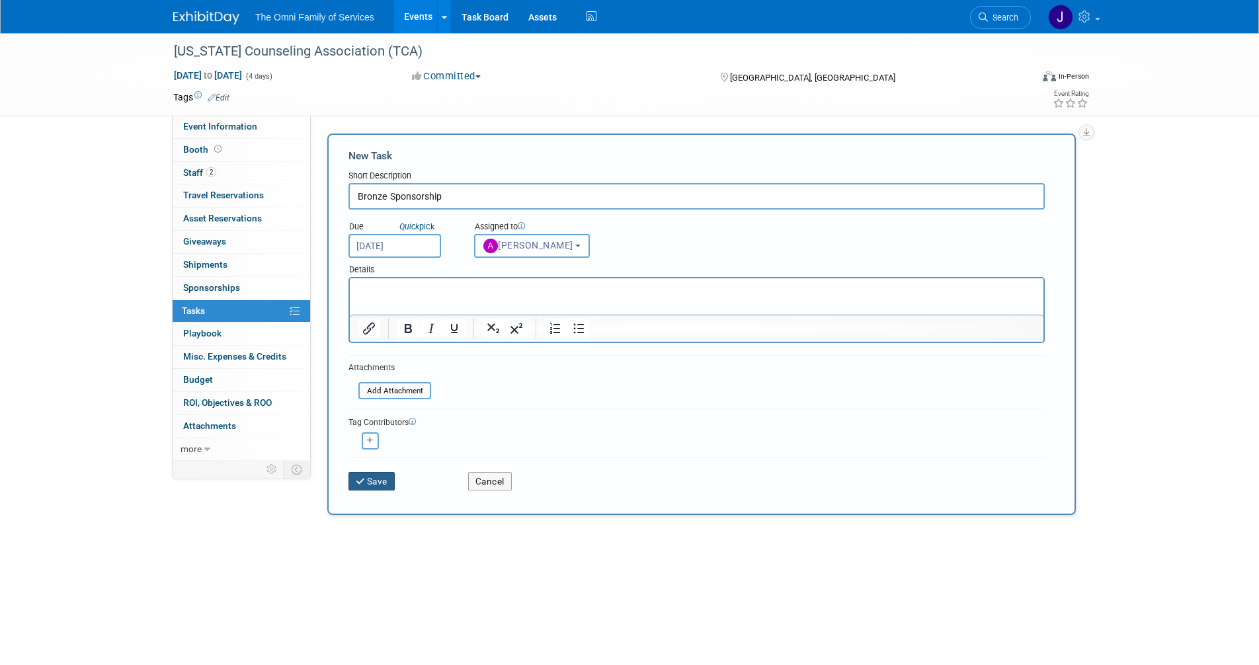
click at [359, 483] on icon "submit" at bounding box center [361, 481] width 11 height 9
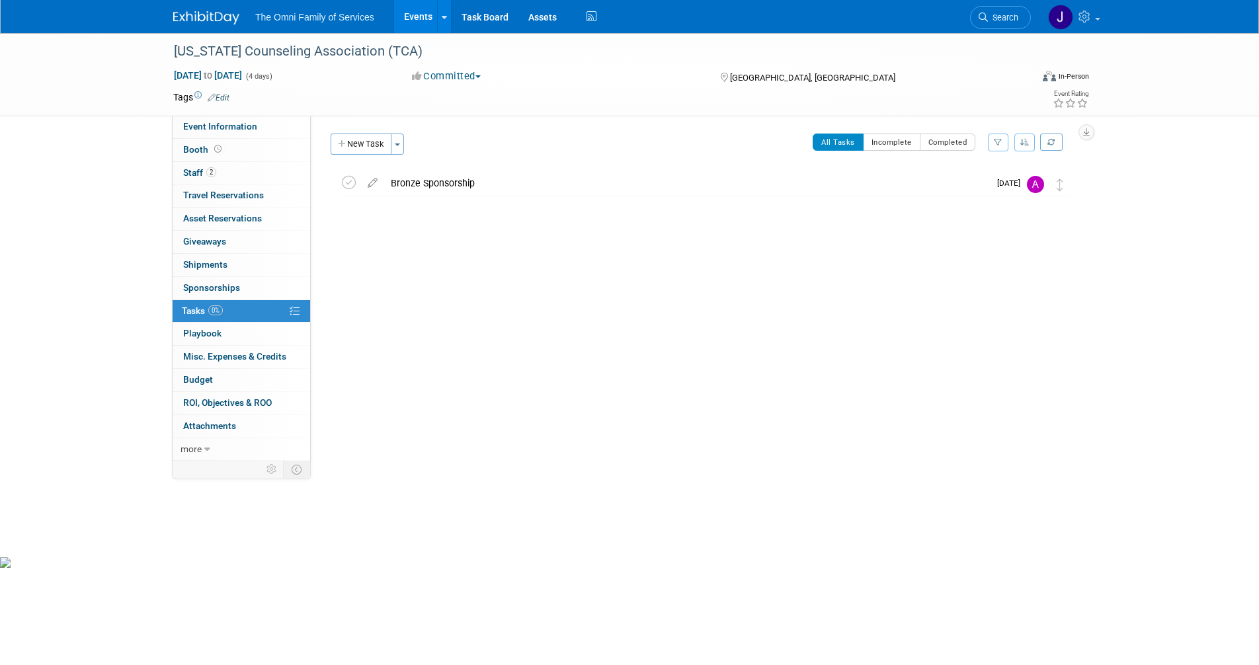
click at [222, 18] on img at bounding box center [206, 17] width 66 height 13
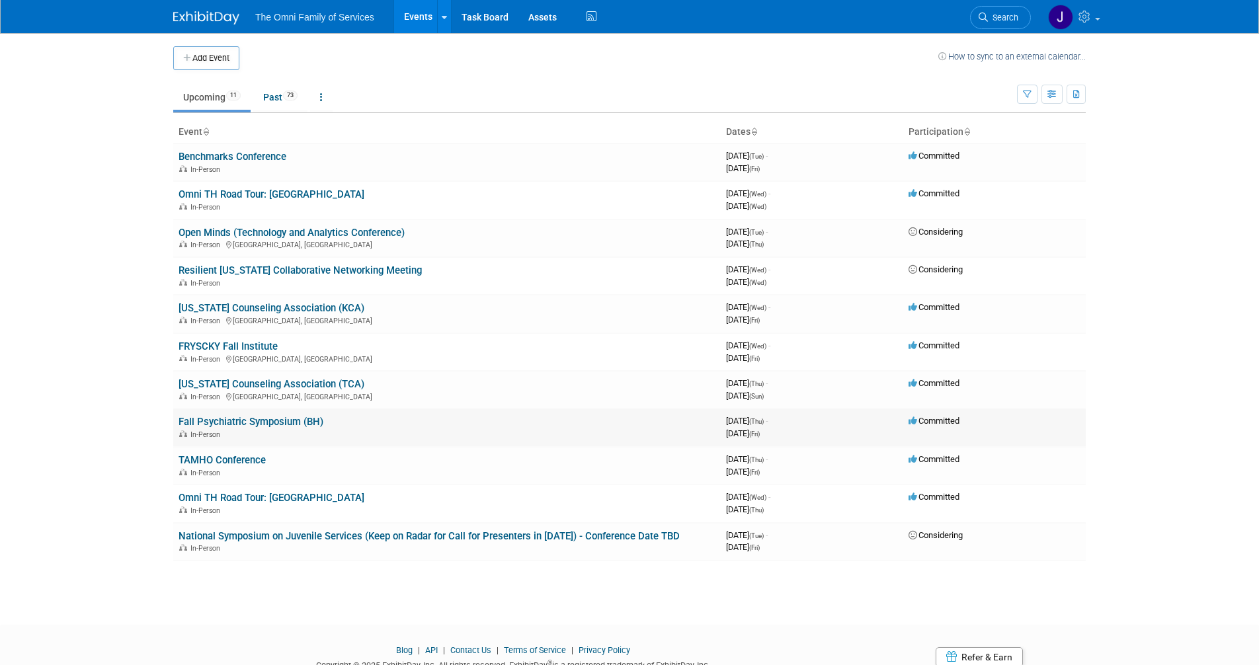
click at [223, 421] on link "Fall Psychiatric Symposium (BH)" at bounding box center [251, 422] width 145 height 12
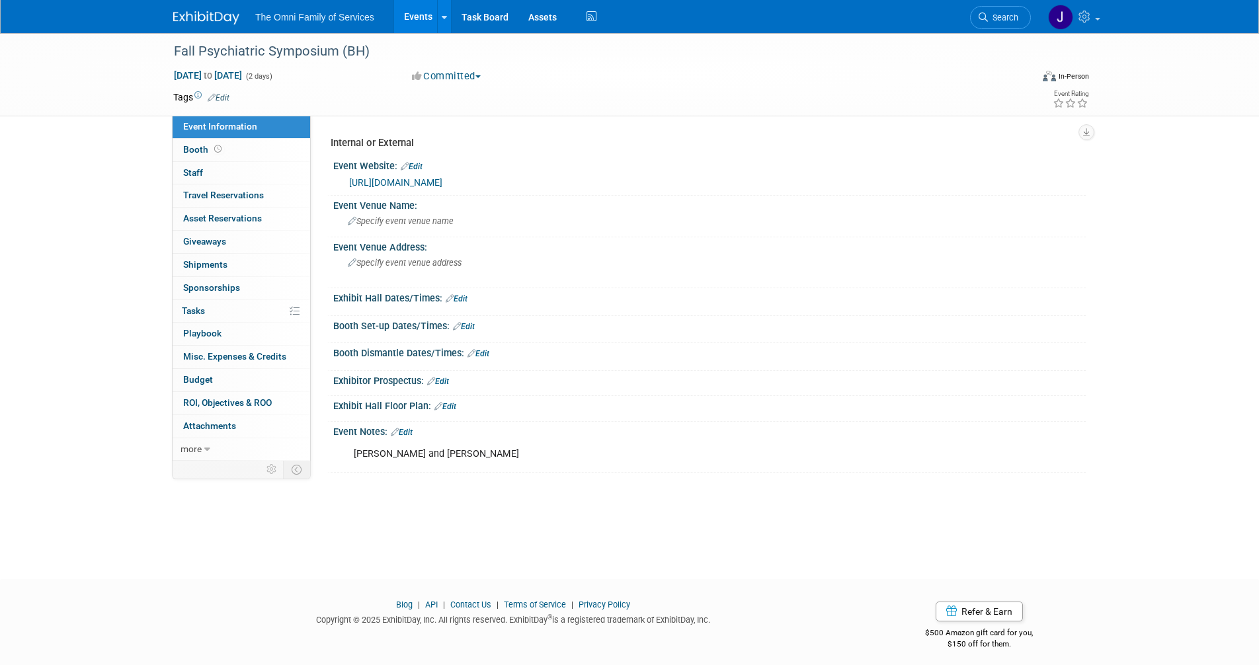
click at [216, 21] on img at bounding box center [206, 17] width 66 height 13
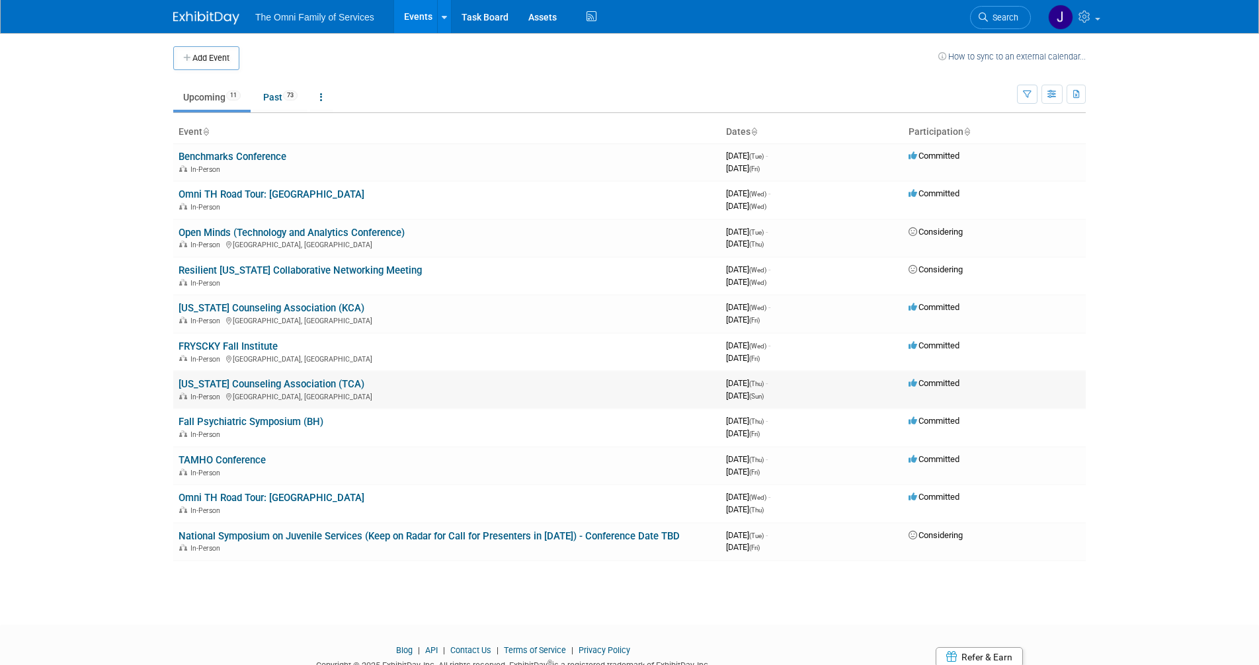
click at [235, 384] on link "[US_STATE] Counseling Association (TCA)" at bounding box center [272, 384] width 186 height 12
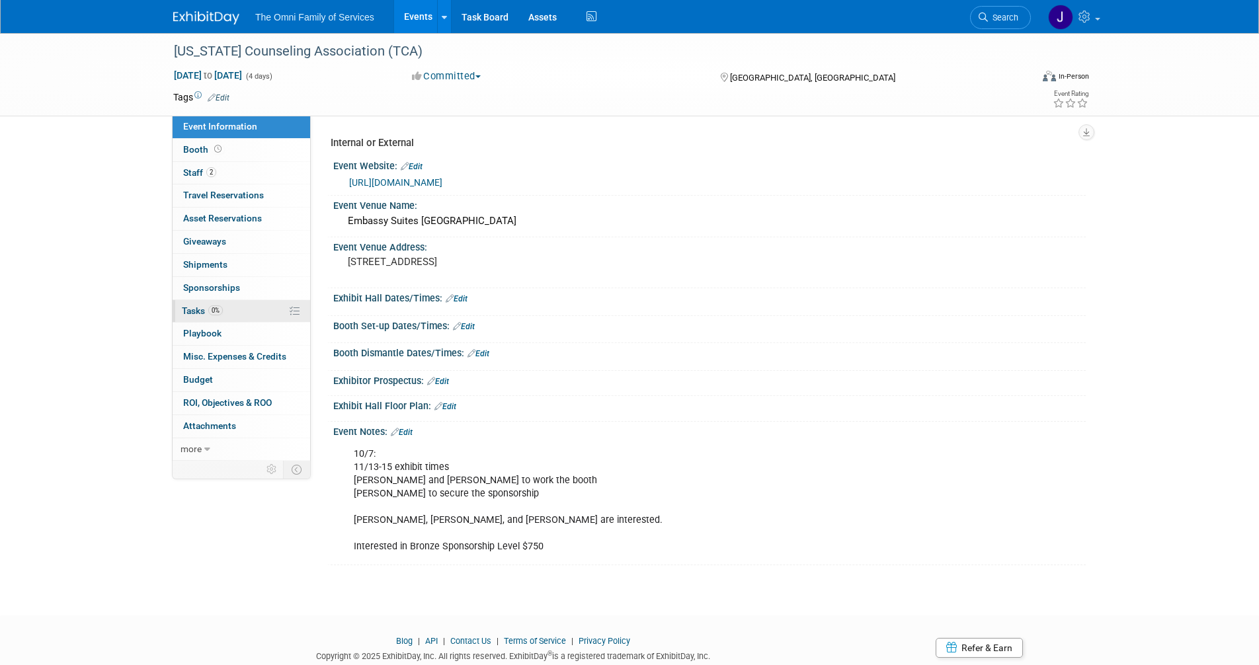
click at [192, 311] on span "Tasks 0%" at bounding box center [202, 311] width 41 height 11
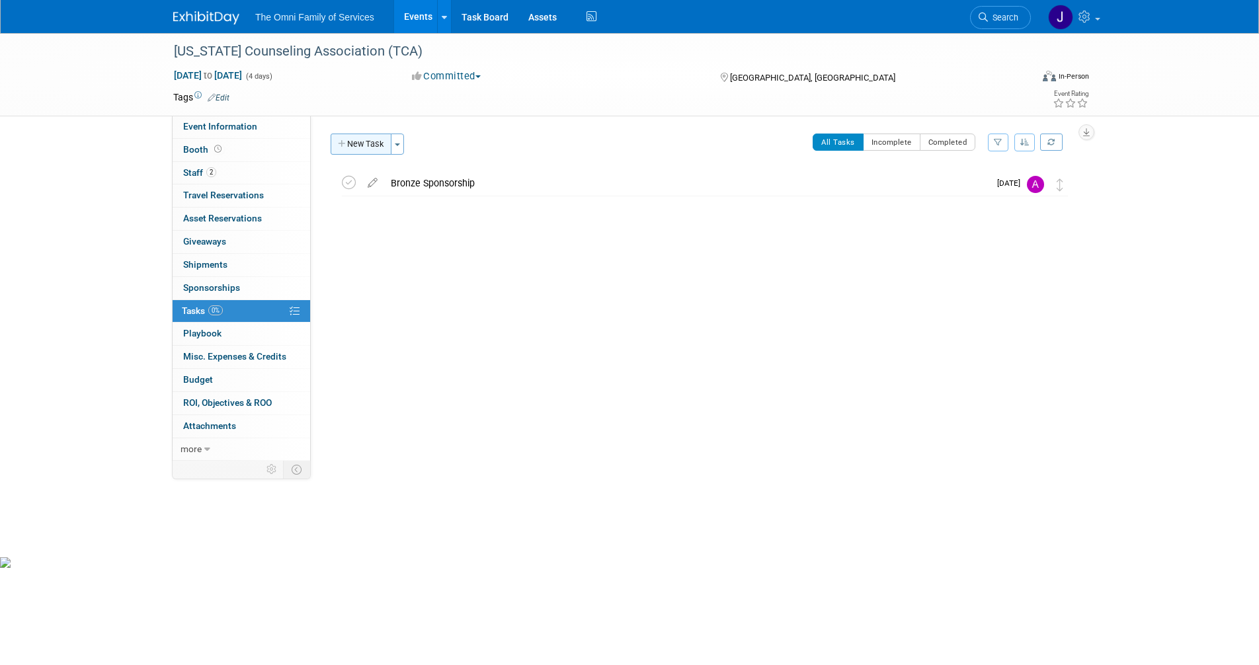
click at [378, 143] on button "New Task" at bounding box center [361, 144] width 61 height 21
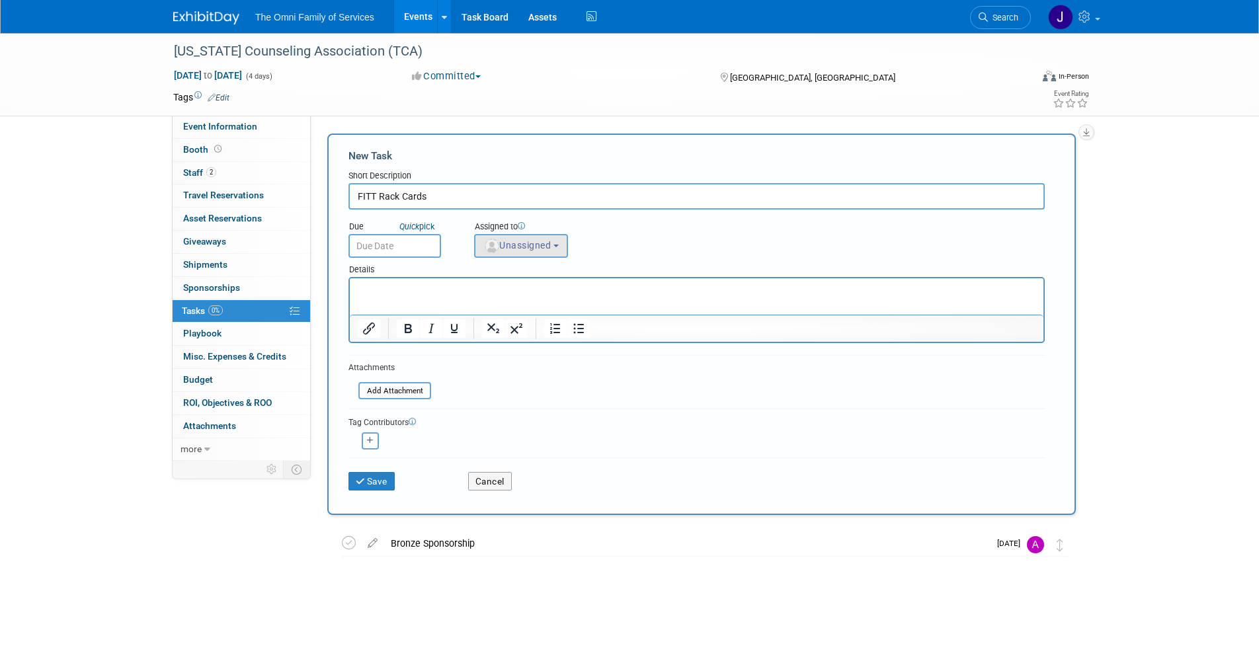
type input "FITT Rack Cards"
click at [499, 241] on span "Unassigned" at bounding box center [516, 245] width 67 height 11
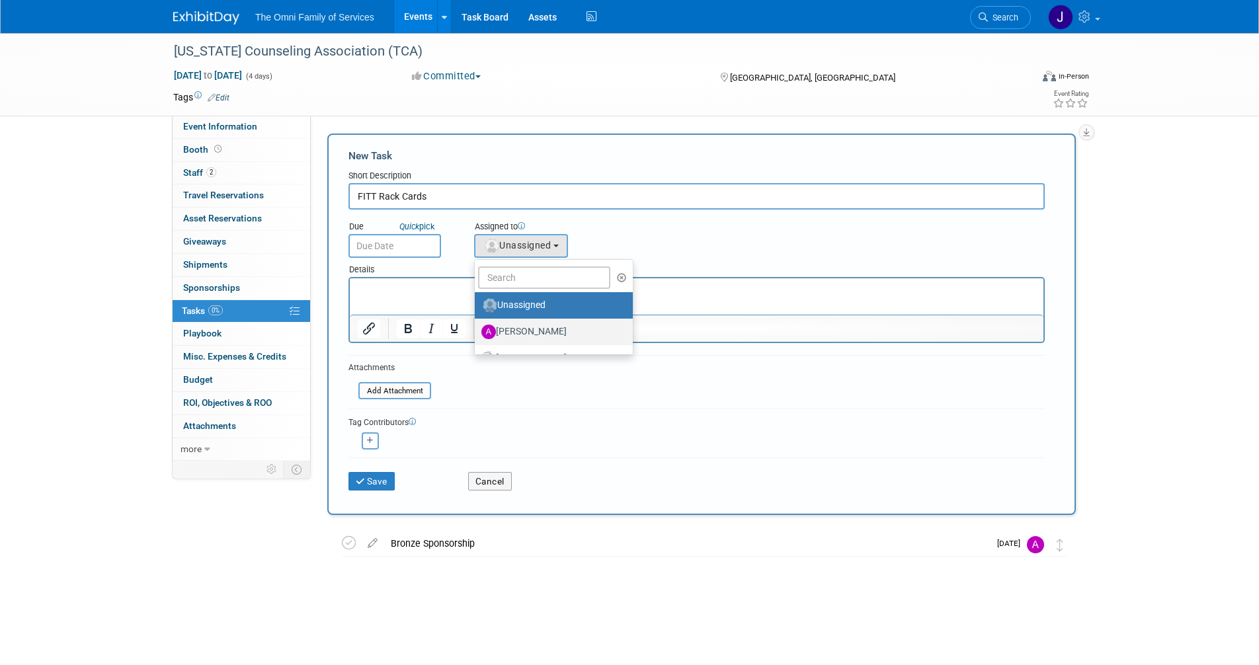
click at [513, 332] on label "[PERSON_NAME]" at bounding box center [550, 331] width 138 height 21
click at [477, 332] on input "[PERSON_NAME]" at bounding box center [472, 330] width 9 height 9
select select "fb63ec64-5854-42b7-bad8-c482f023bc0a"
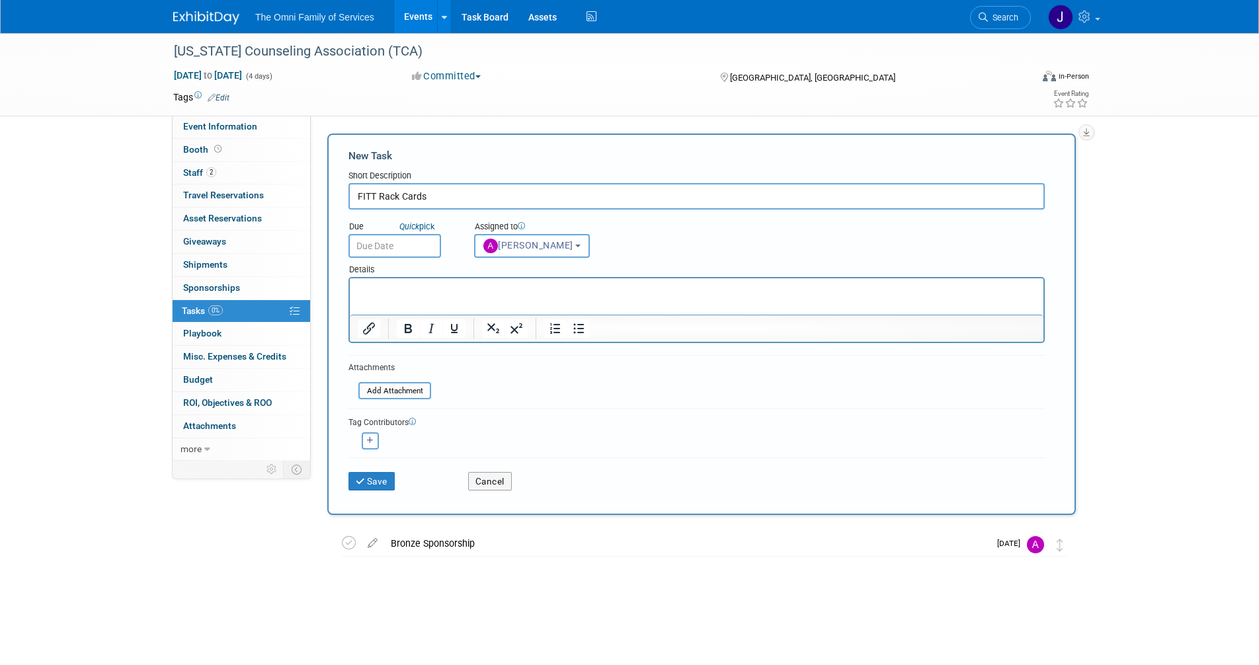
click at [387, 249] on input "text" at bounding box center [394, 246] width 93 height 24
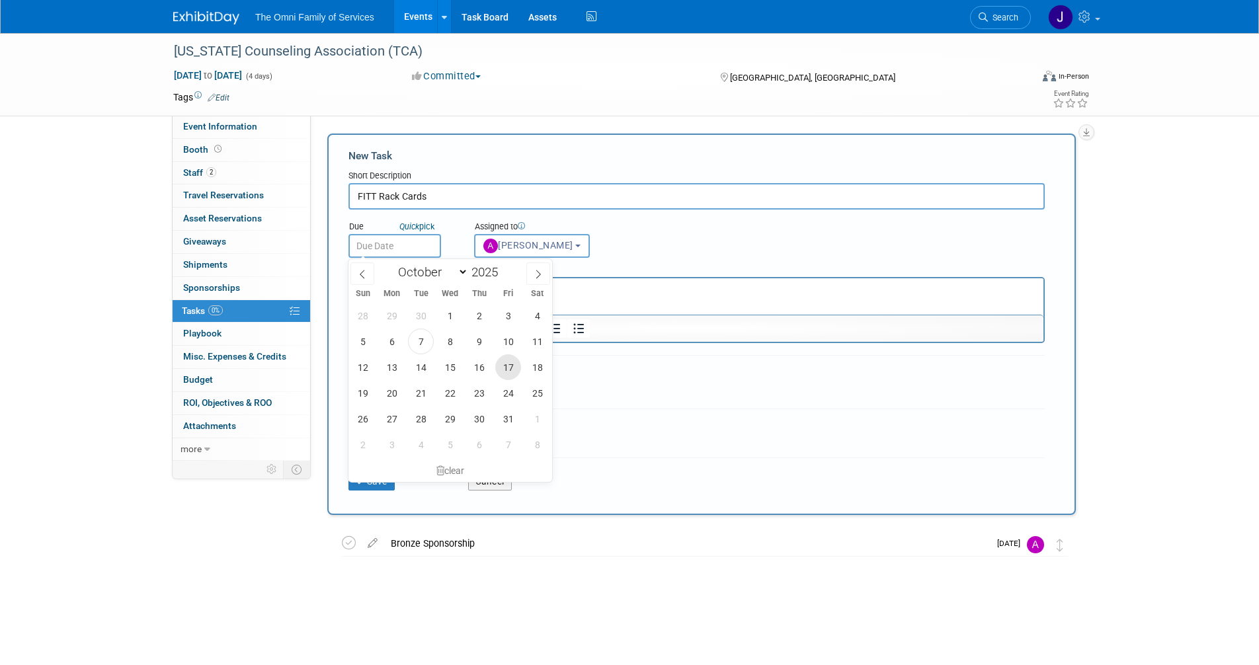
click at [503, 355] on span "17" at bounding box center [508, 367] width 26 height 26
type input "[DATE]"
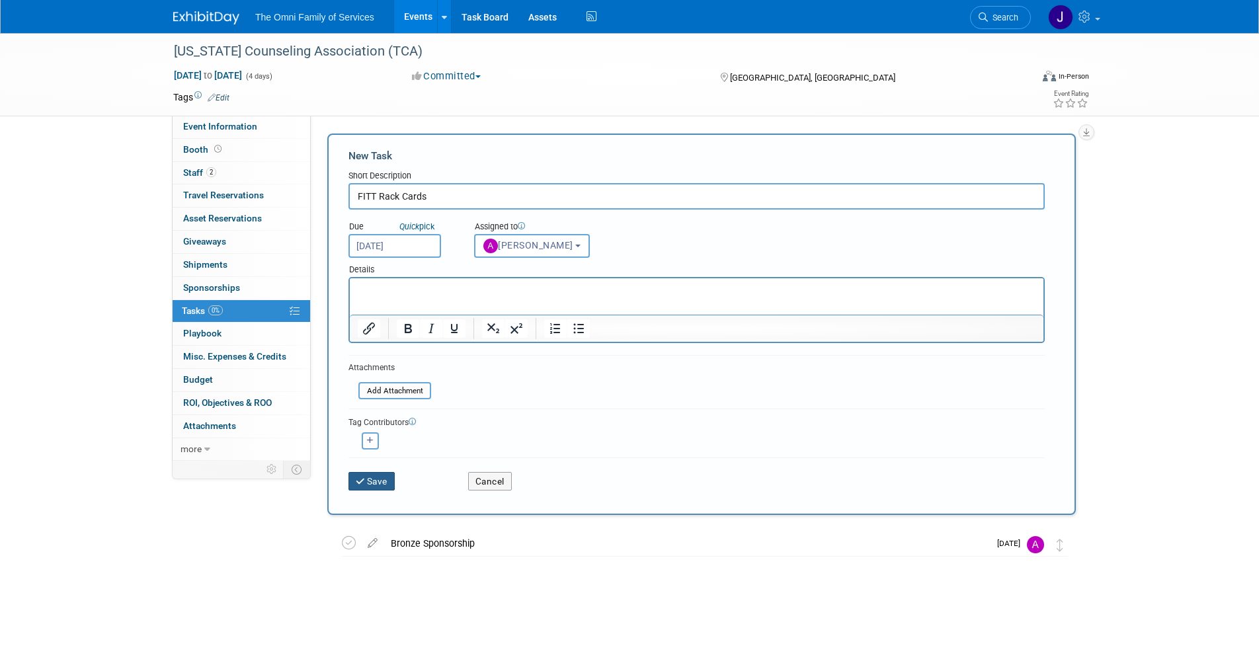
click at [380, 484] on button "Save" at bounding box center [371, 481] width 46 height 19
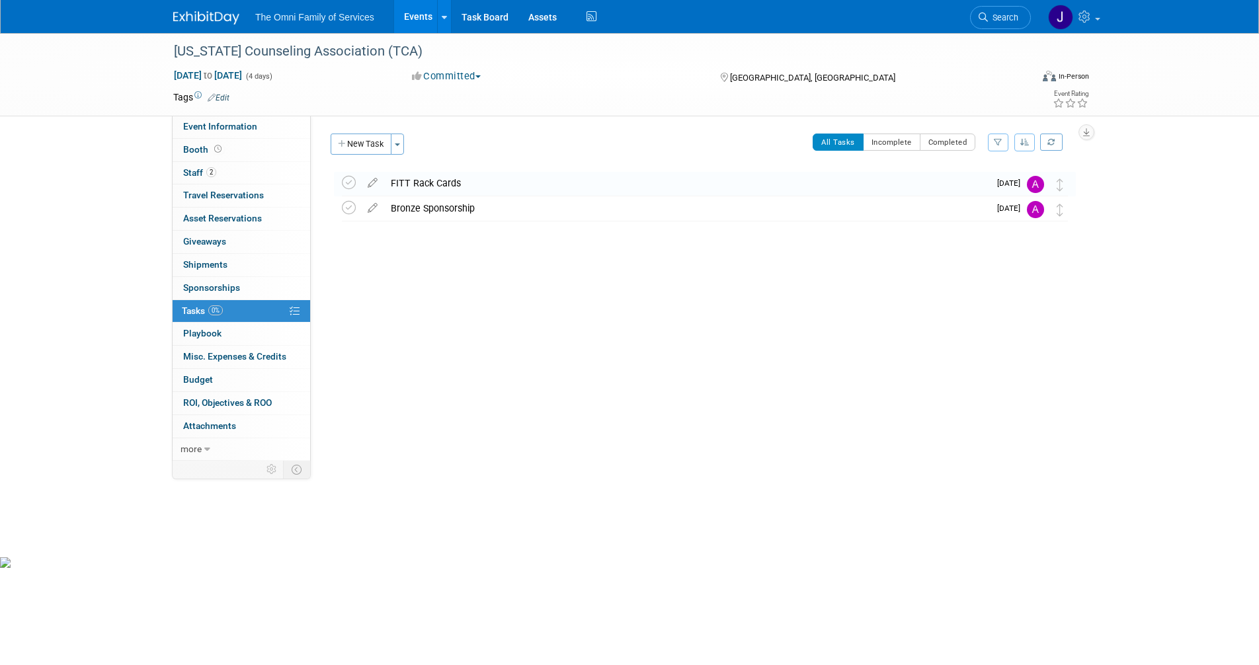
click at [214, 17] on img at bounding box center [206, 17] width 66 height 13
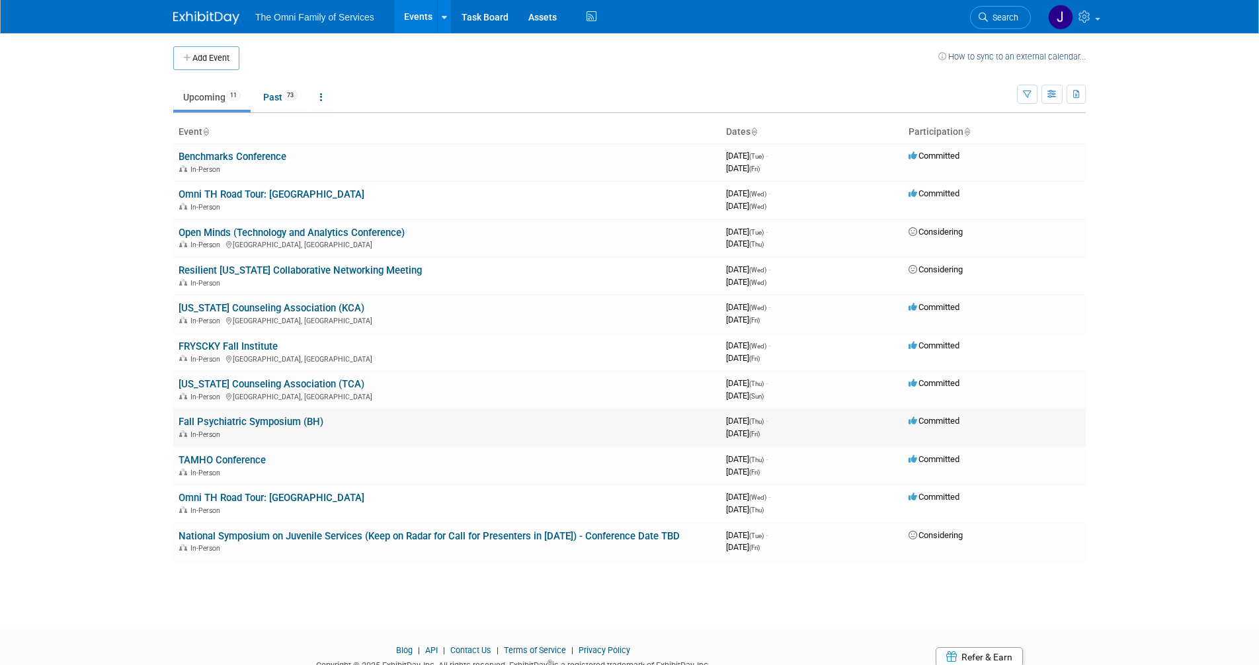
click at [232, 425] on link "Fall Psychiatric Symposium (BH)" at bounding box center [251, 422] width 145 height 12
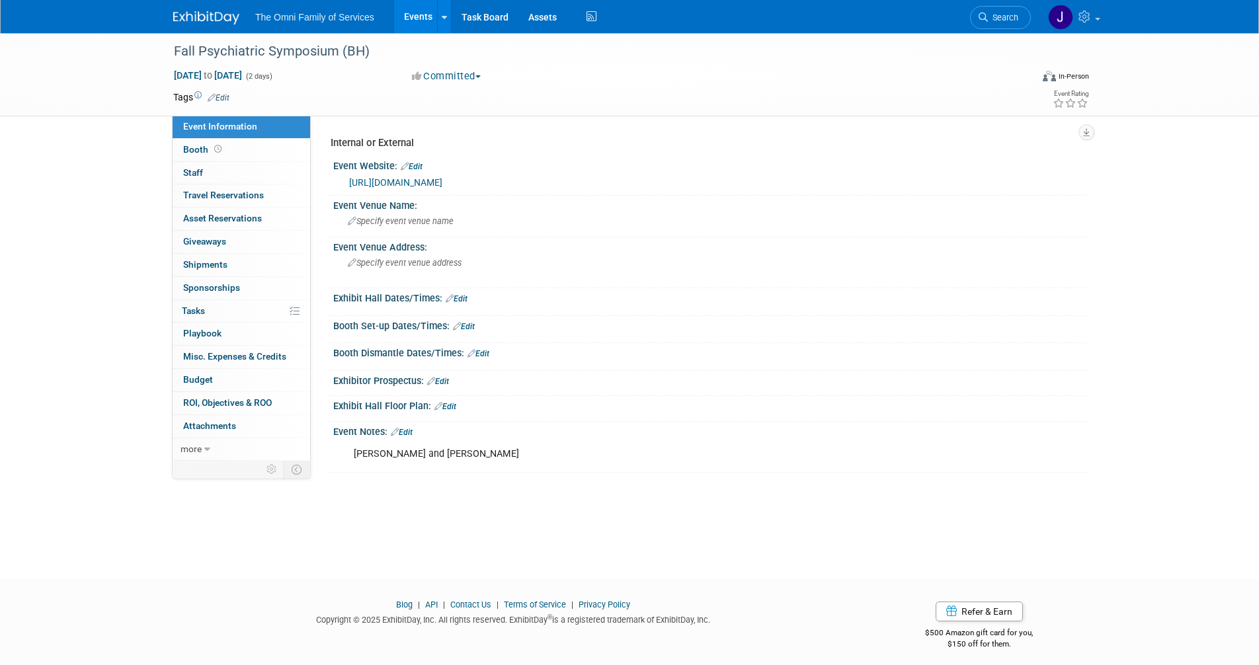
click at [442, 183] on link "https://www.mhaet.com/what-we-do/fall-psychiatric-symposium/" at bounding box center [395, 182] width 93 height 11
click at [410, 428] on link "Edit" at bounding box center [402, 432] width 22 height 9
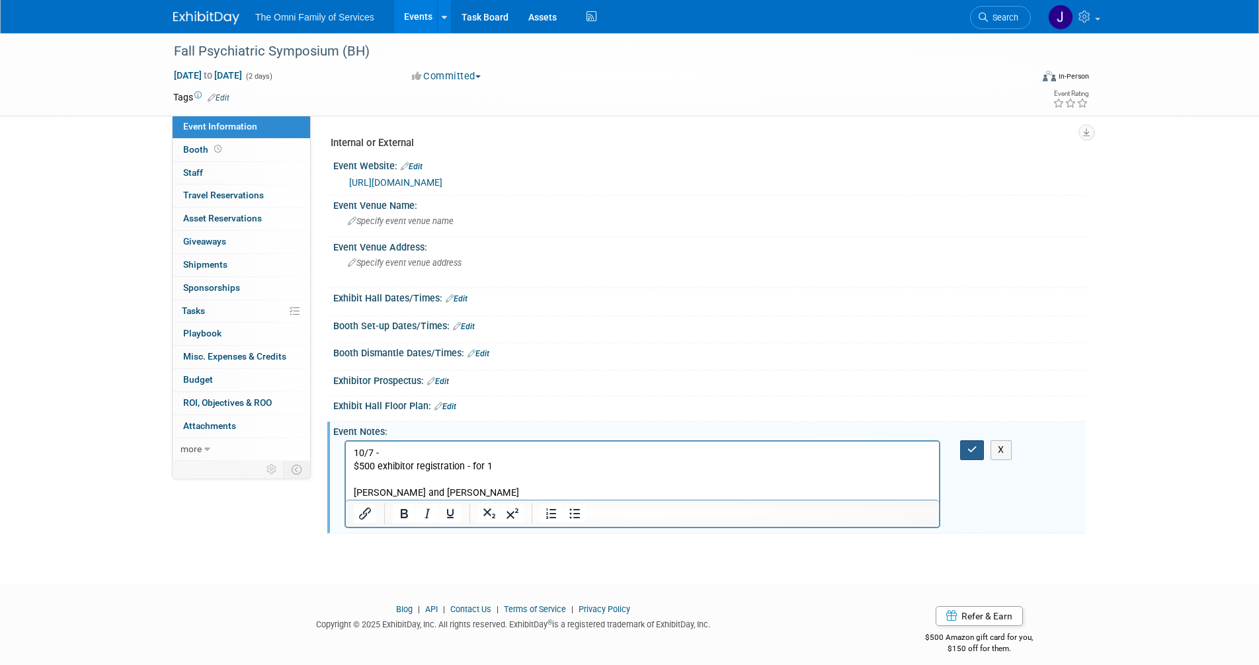
click at [976, 448] on icon "button" at bounding box center [972, 449] width 10 height 9
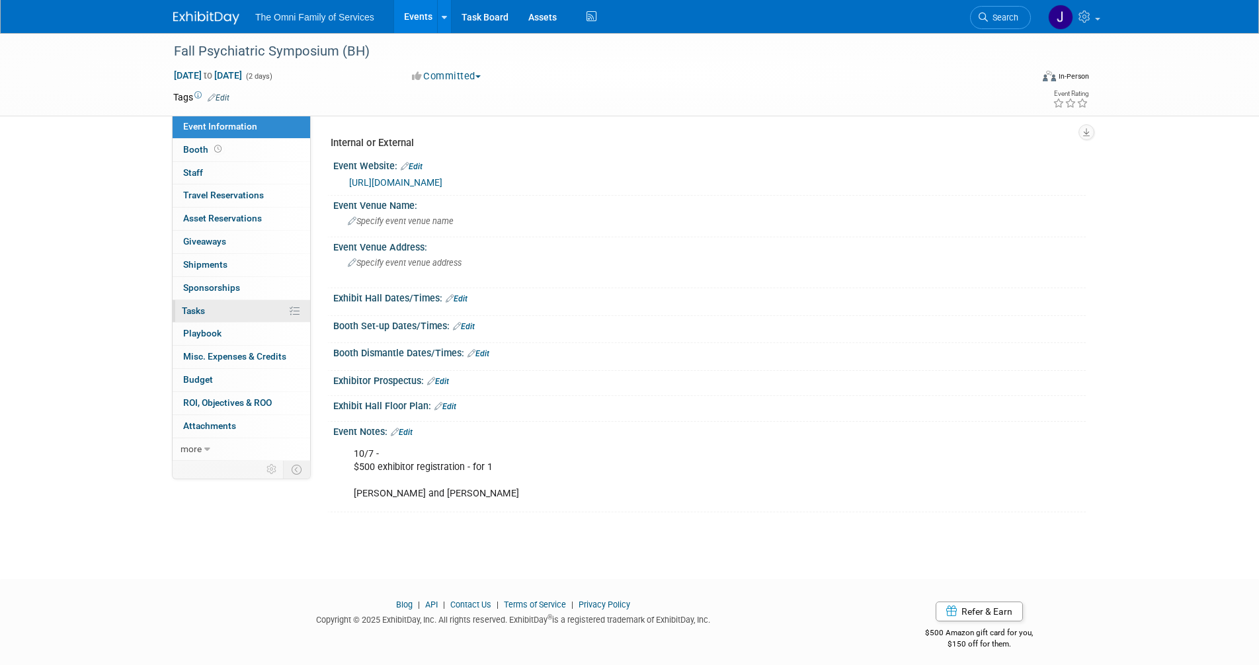
click at [194, 304] on link "0% Tasks 0%" at bounding box center [242, 311] width 138 height 22
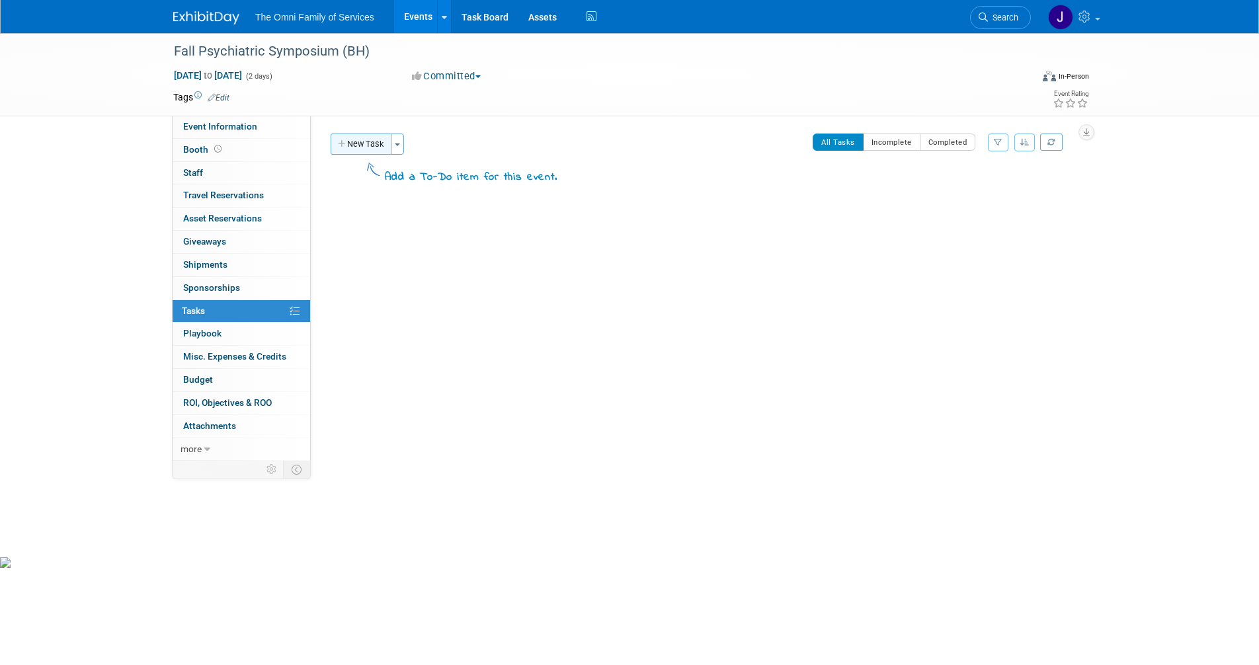
click at [372, 150] on button "New Task" at bounding box center [361, 144] width 61 height 21
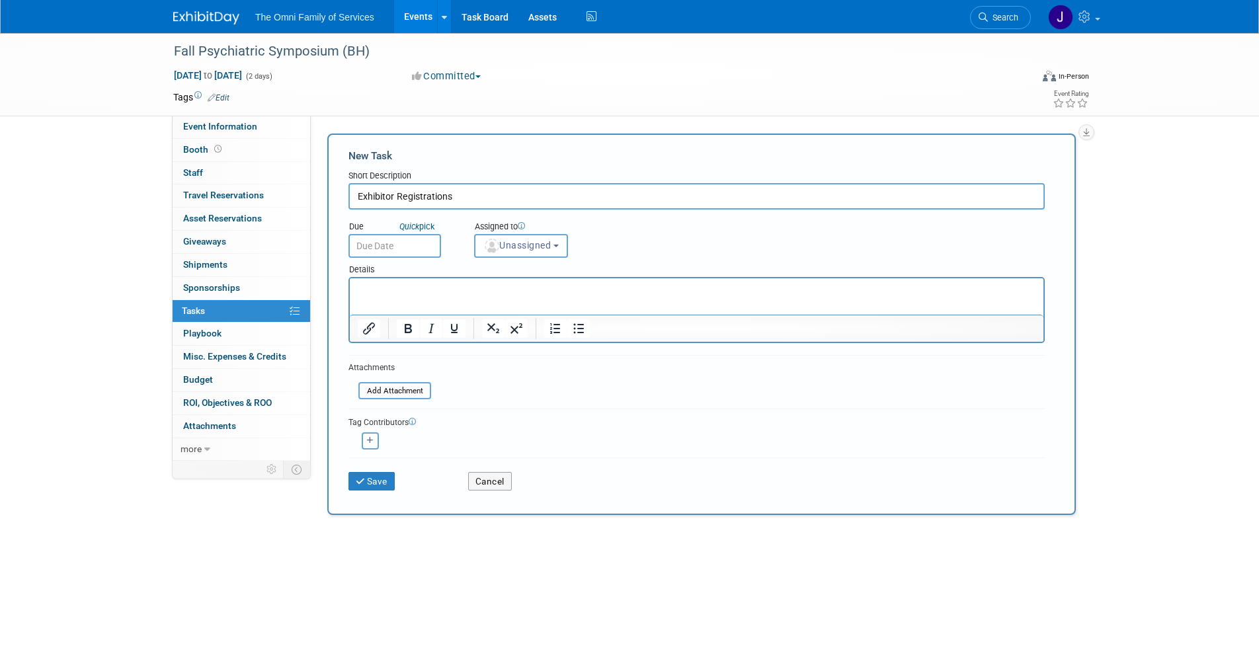
type input "Exhibitor Registrations"
click at [412, 290] on p "Rich Text Area. Press ALT-0 for help." at bounding box center [697, 290] width 678 height 13
click at [551, 243] on span "Unassigned" at bounding box center [516, 245] width 67 height 11
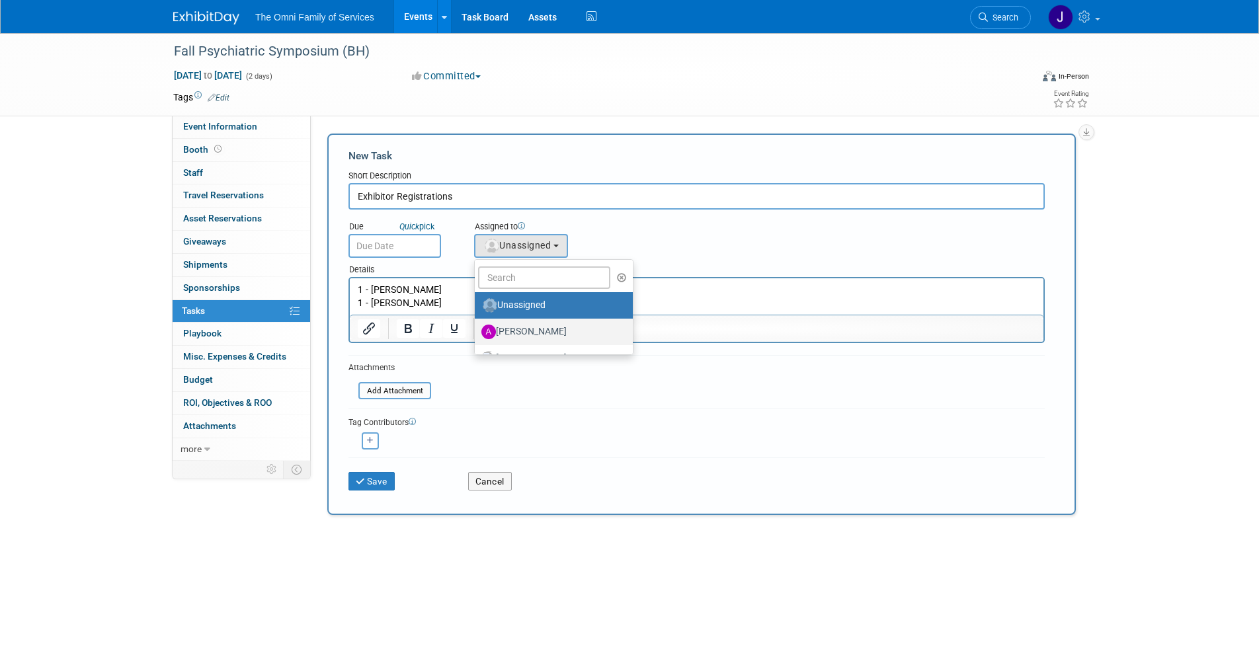
click at [540, 329] on label "Abigail Woods" at bounding box center [550, 331] width 138 height 21
click at [477, 329] on input "Abigail Woods" at bounding box center [472, 330] width 9 height 9
select select "fb63ec64-5854-42b7-bad8-c482f023bc0a"
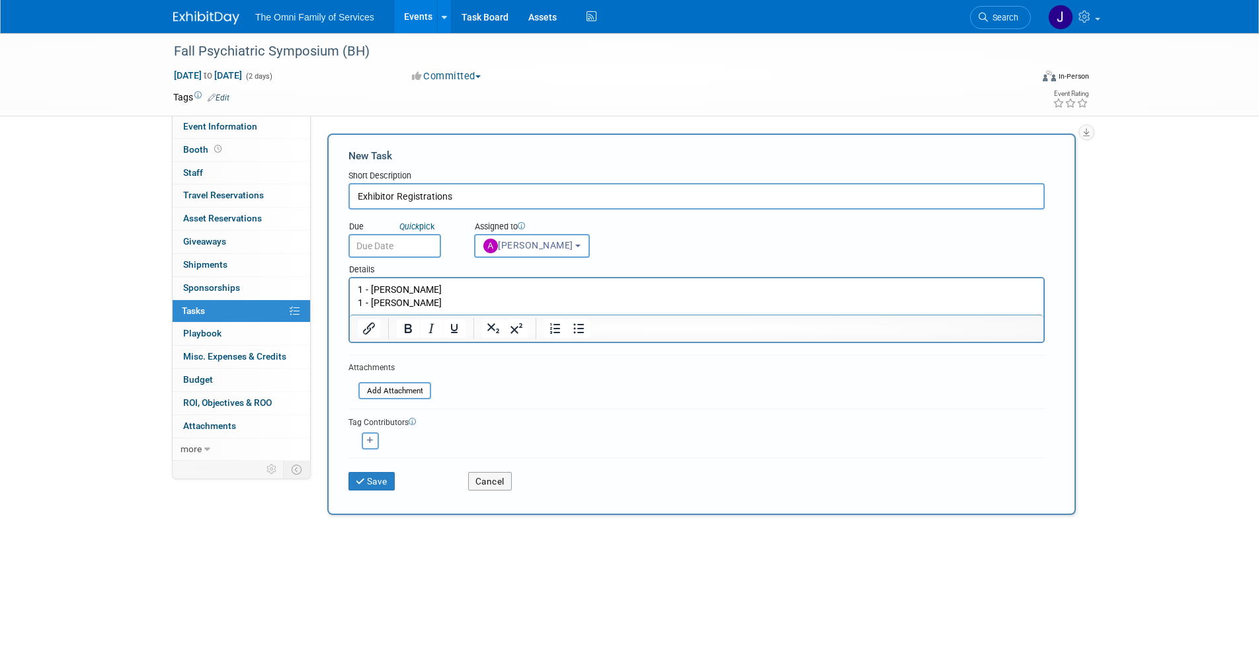
click at [444, 299] on p "1 - Laura" at bounding box center [697, 303] width 678 height 13
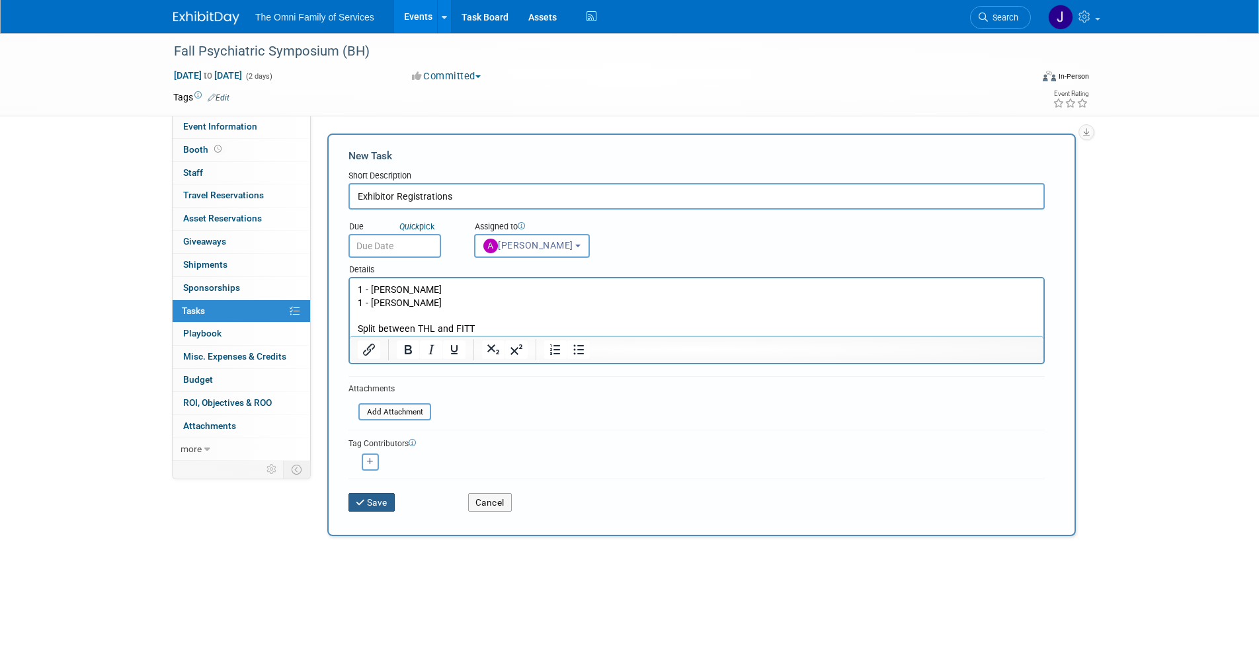
click at [368, 507] on button "Save" at bounding box center [371, 502] width 46 height 19
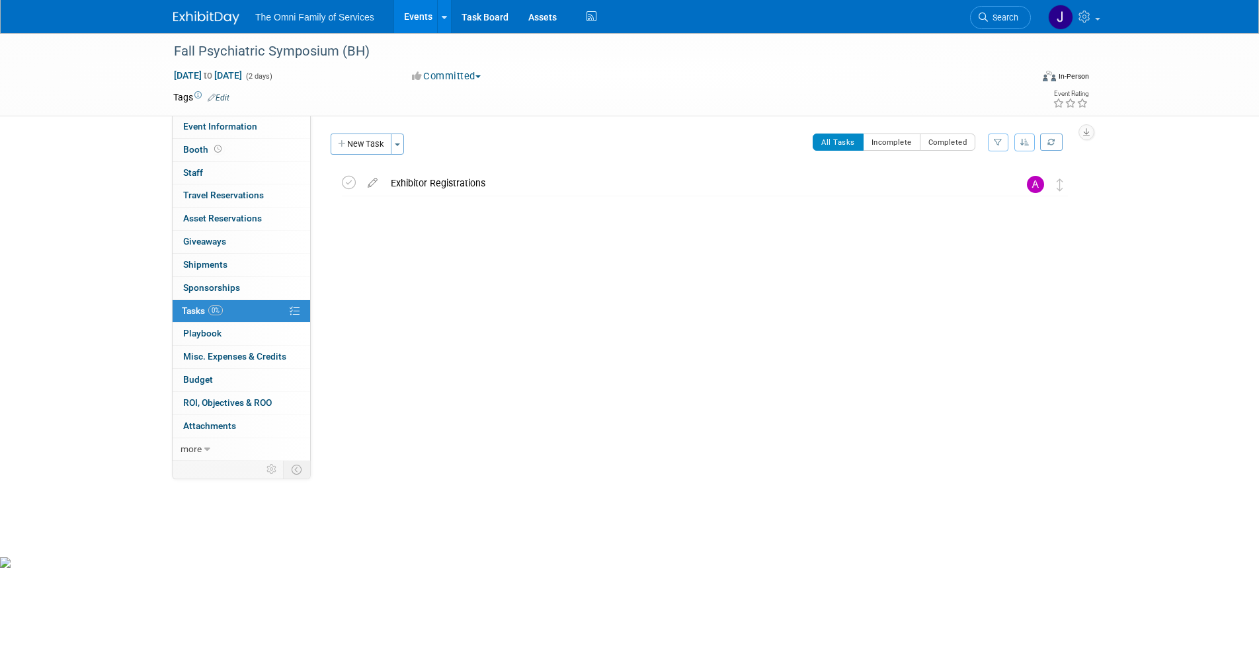
click at [214, 21] on img at bounding box center [206, 17] width 66 height 13
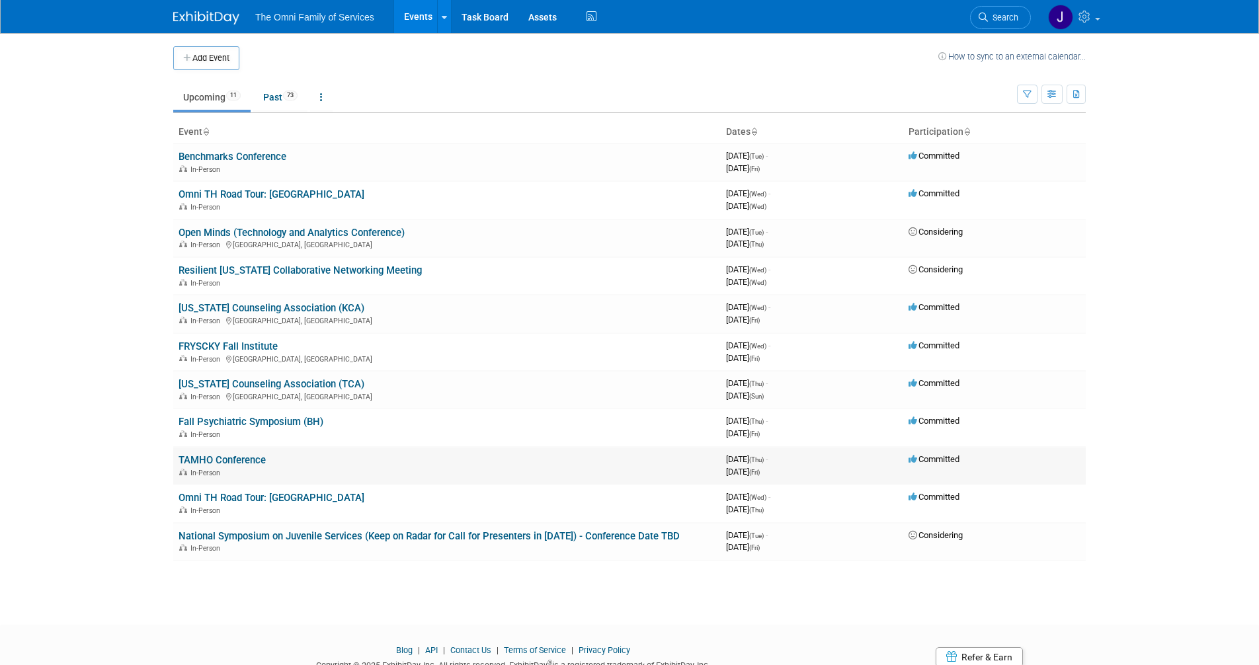
click at [224, 460] on link "TAMHO Conference" at bounding box center [222, 460] width 87 height 12
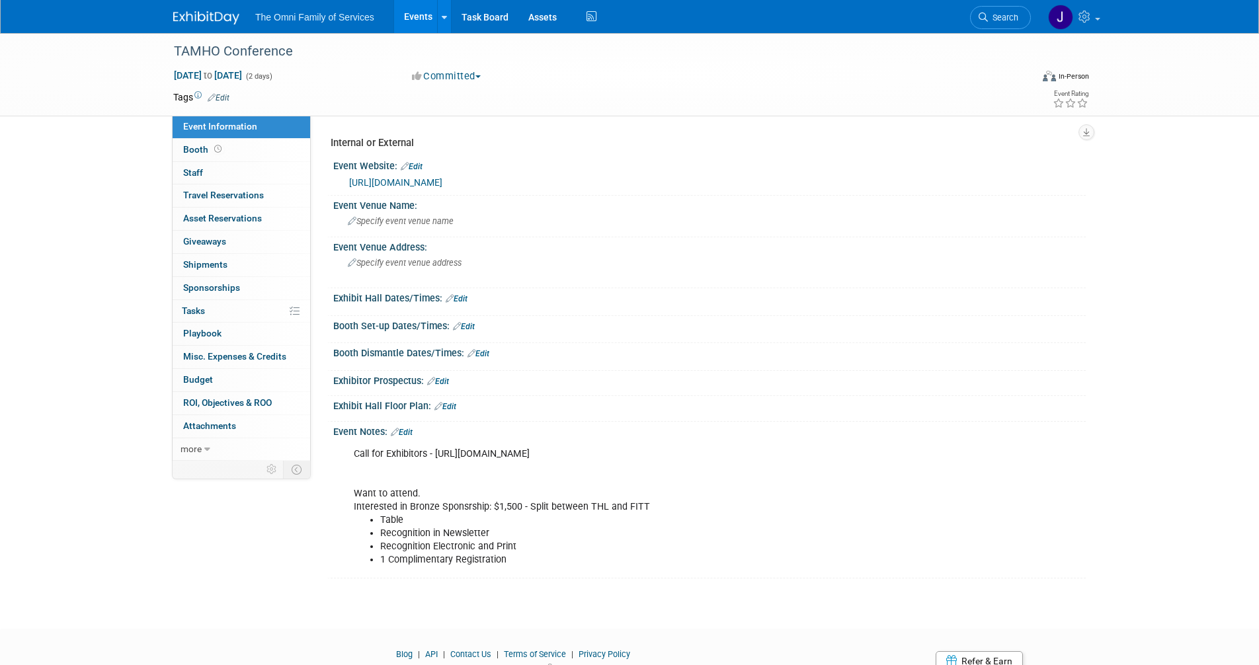
click at [409, 430] on link "Edit" at bounding box center [402, 432] width 22 height 9
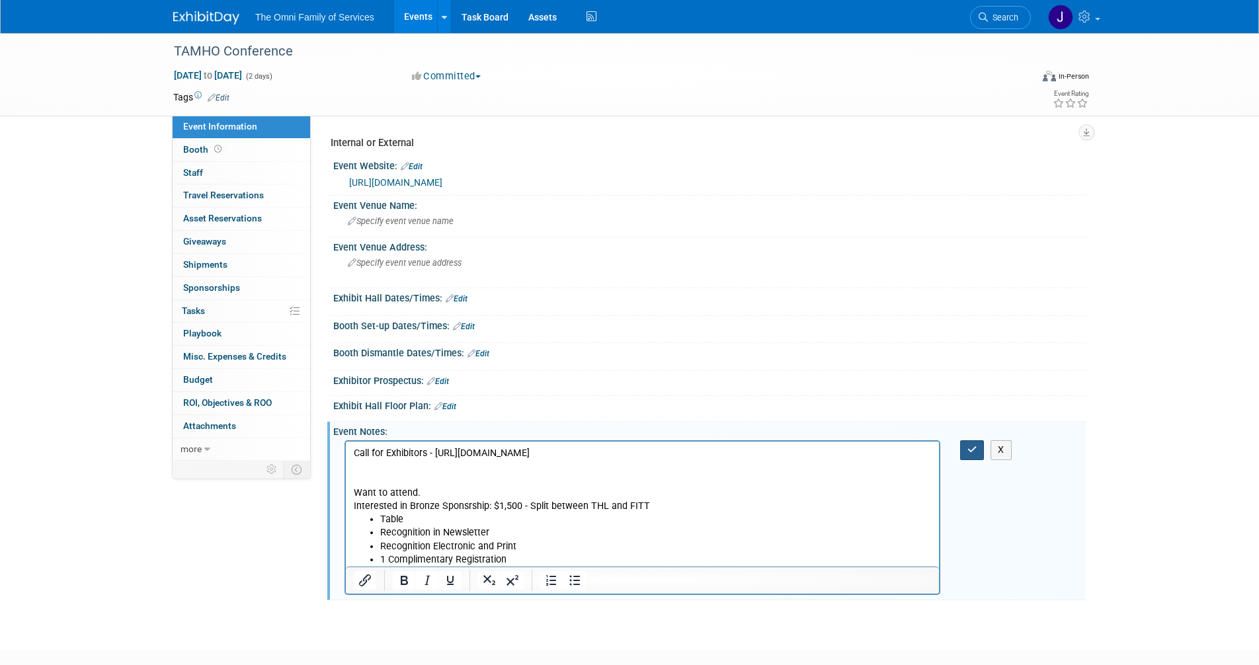
click at [971, 456] on button "button" at bounding box center [972, 449] width 24 height 19
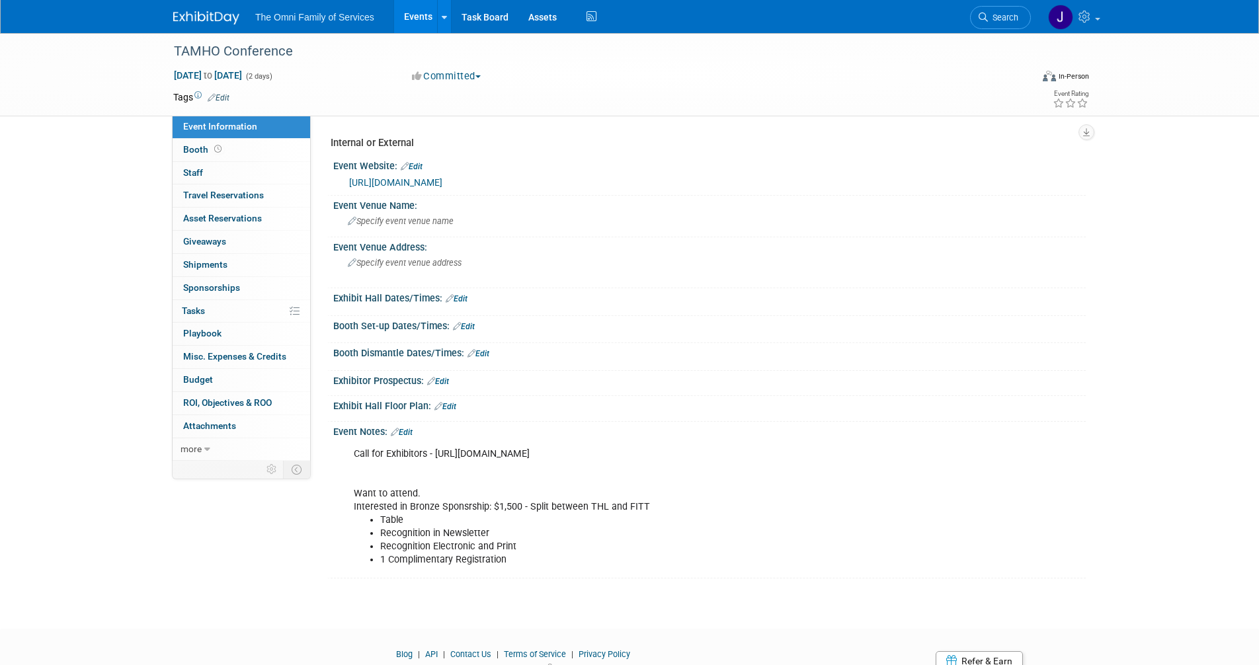
click at [204, 20] on img at bounding box center [206, 17] width 66 height 13
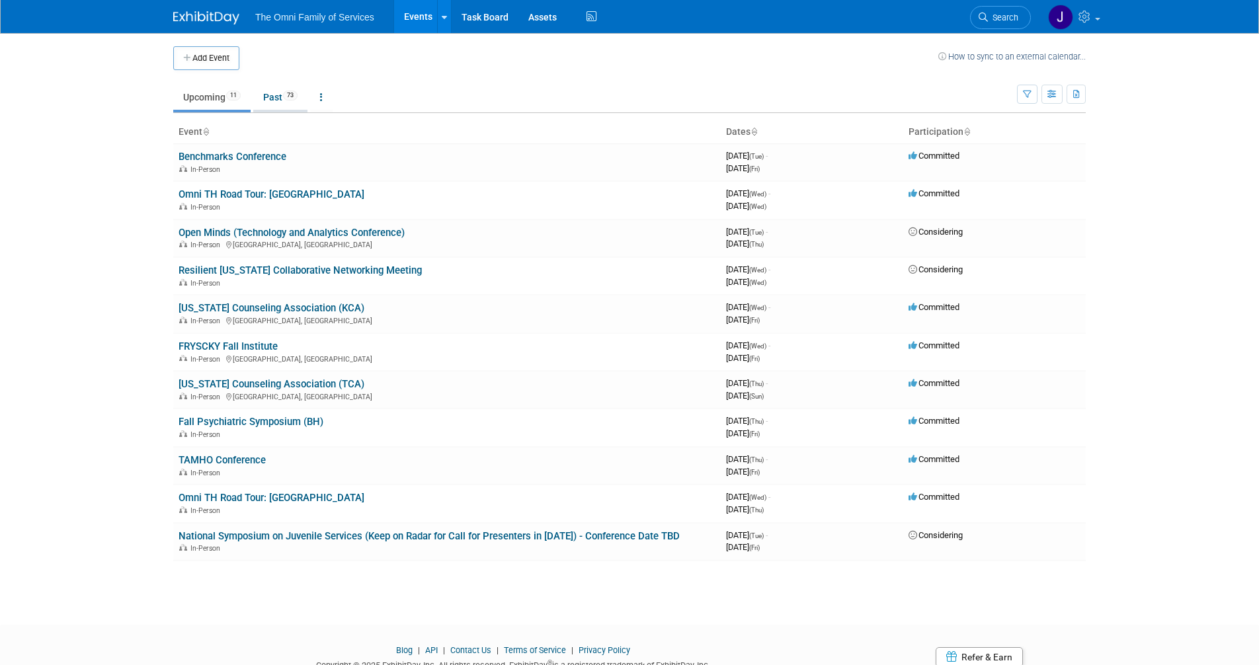
click at [276, 98] on link "Past 73" at bounding box center [280, 97] width 54 height 25
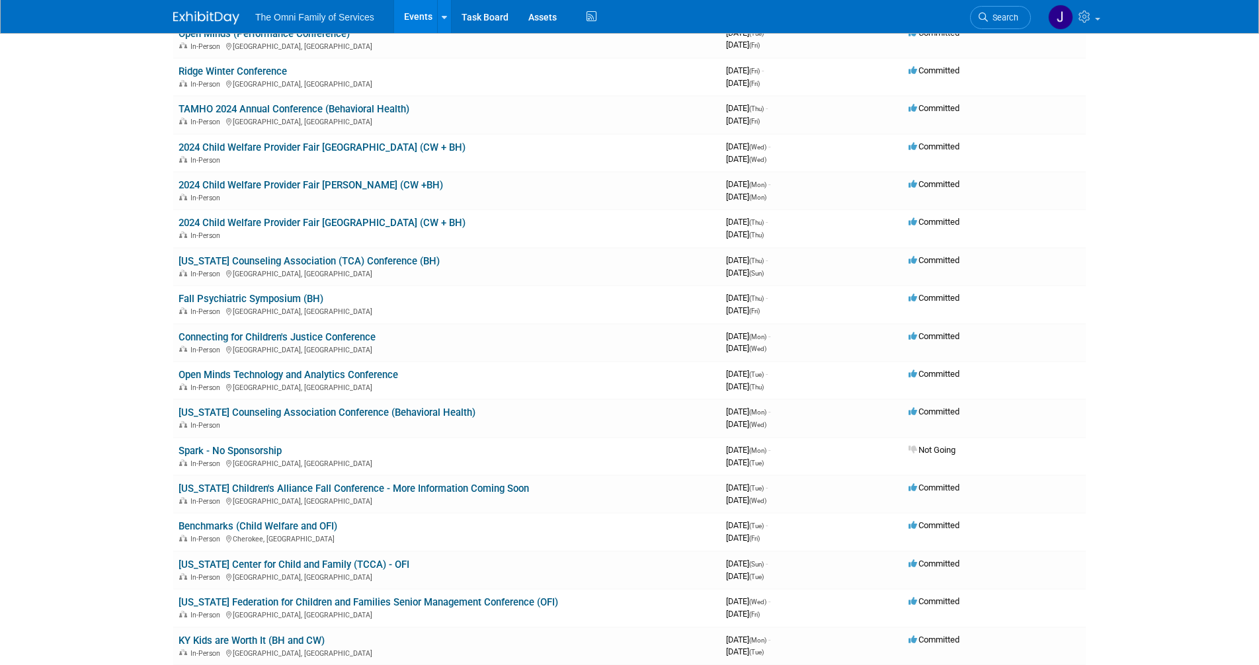
scroll to position [1500, 0]
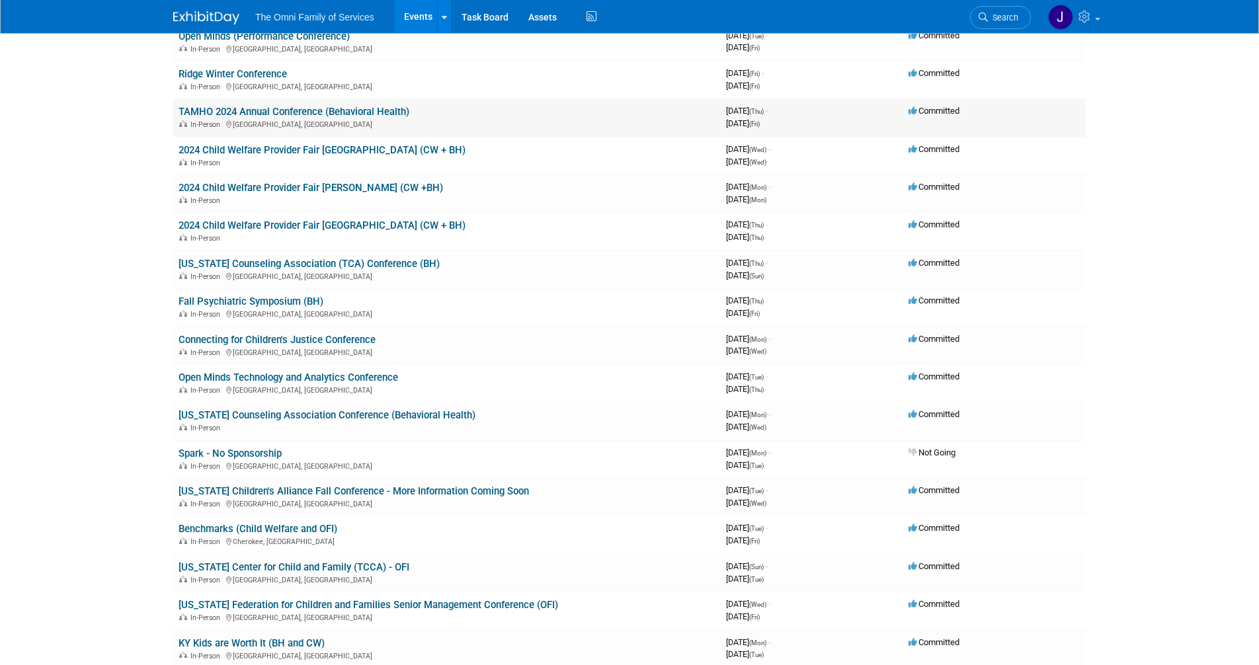
click at [381, 106] on link "TAMHO 2024 Annual Conference (Behavioral Health)" at bounding box center [294, 112] width 231 height 12
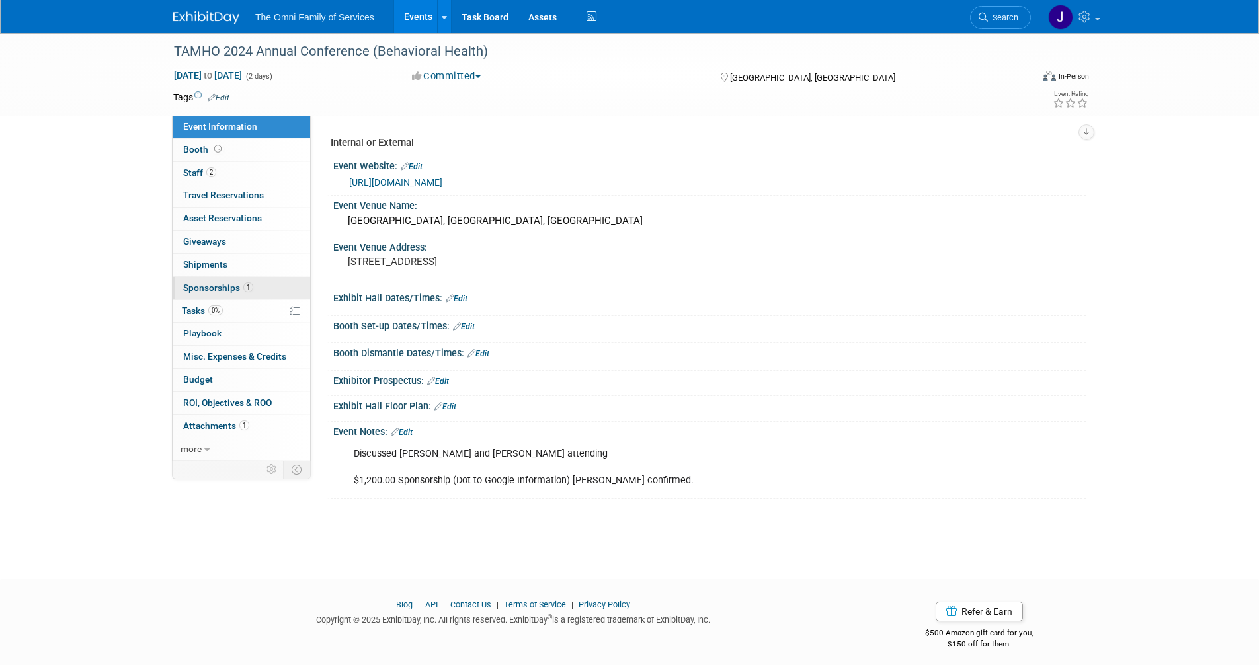
click at [214, 290] on span "Sponsorships 1" at bounding box center [218, 287] width 70 height 11
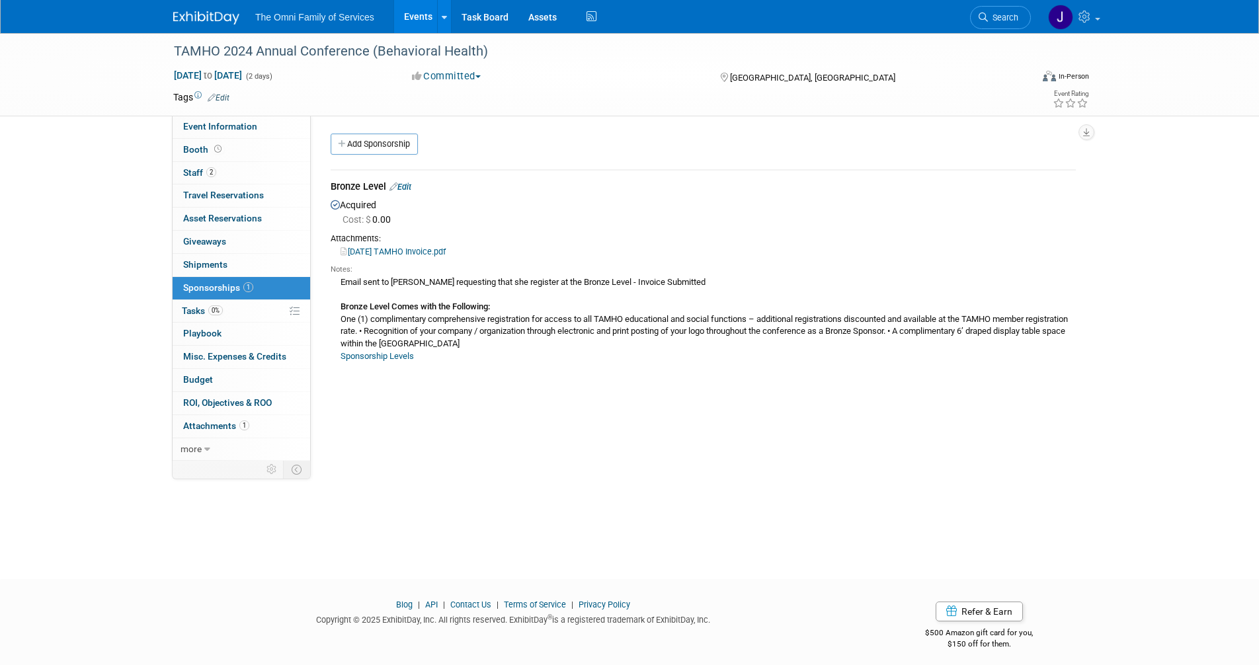
click at [209, 11] on img at bounding box center [206, 17] width 66 height 13
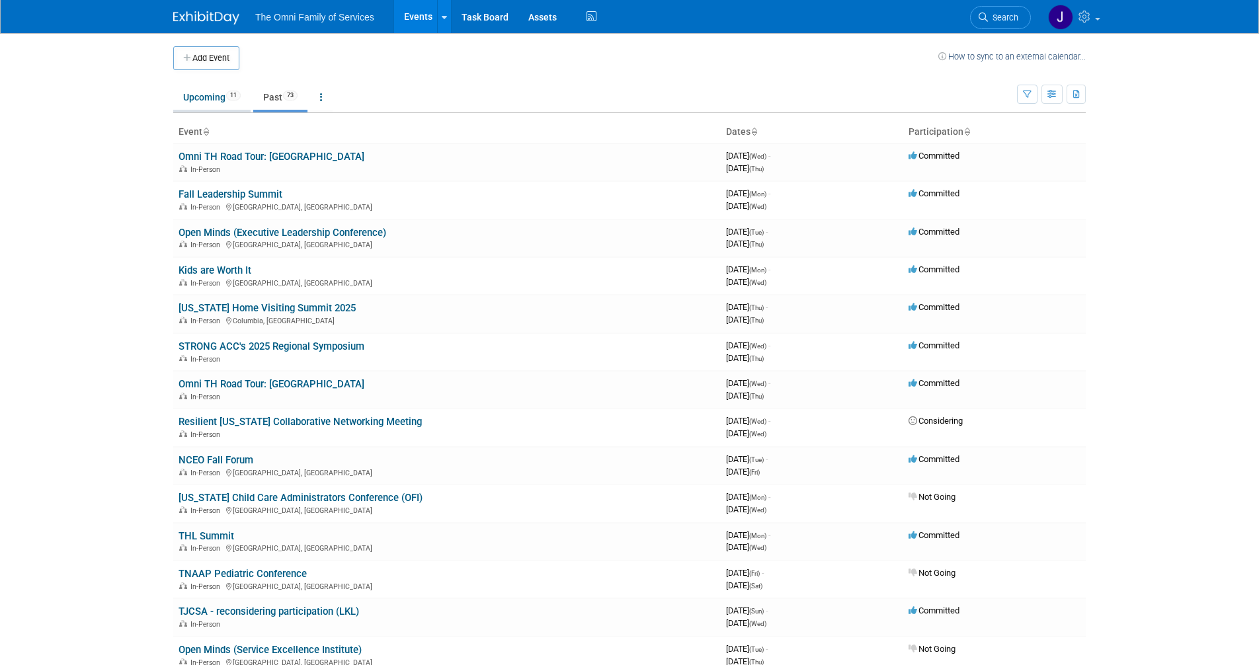
click at [207, 97] on link "Upcoming 11" at bounding box center [211, 97] width 77 height 25
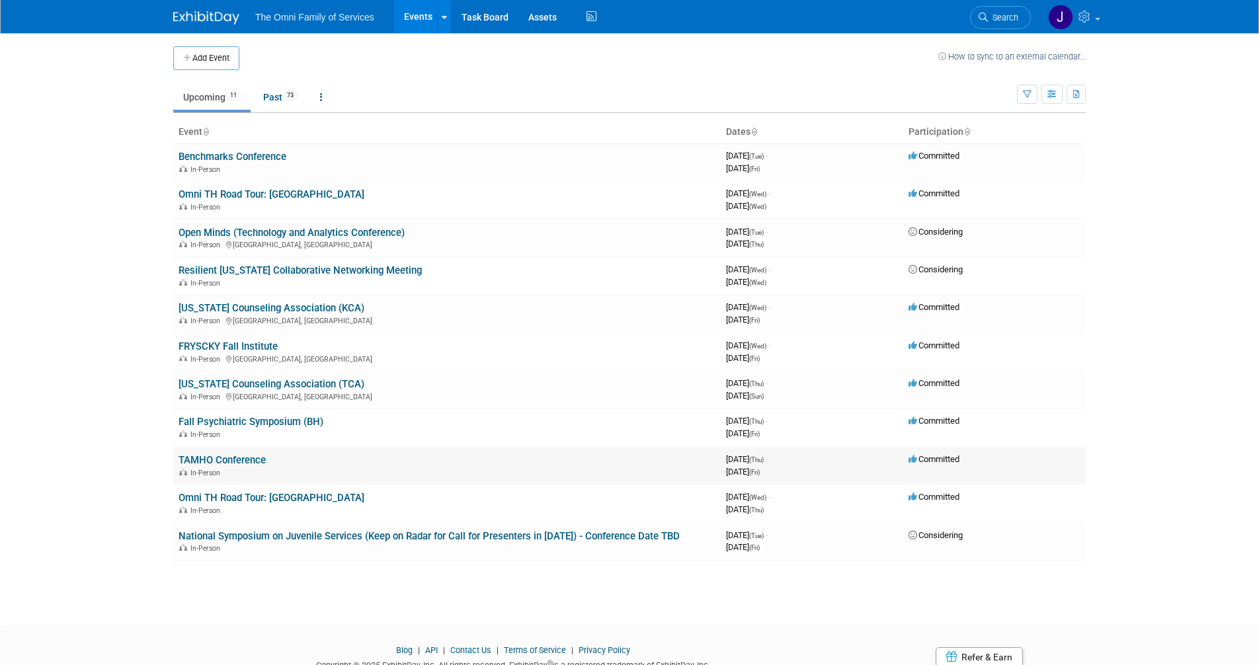
click at [235, 459] on link "TAMHO Conference" at bounding box center [222, 460] width 87 height 12
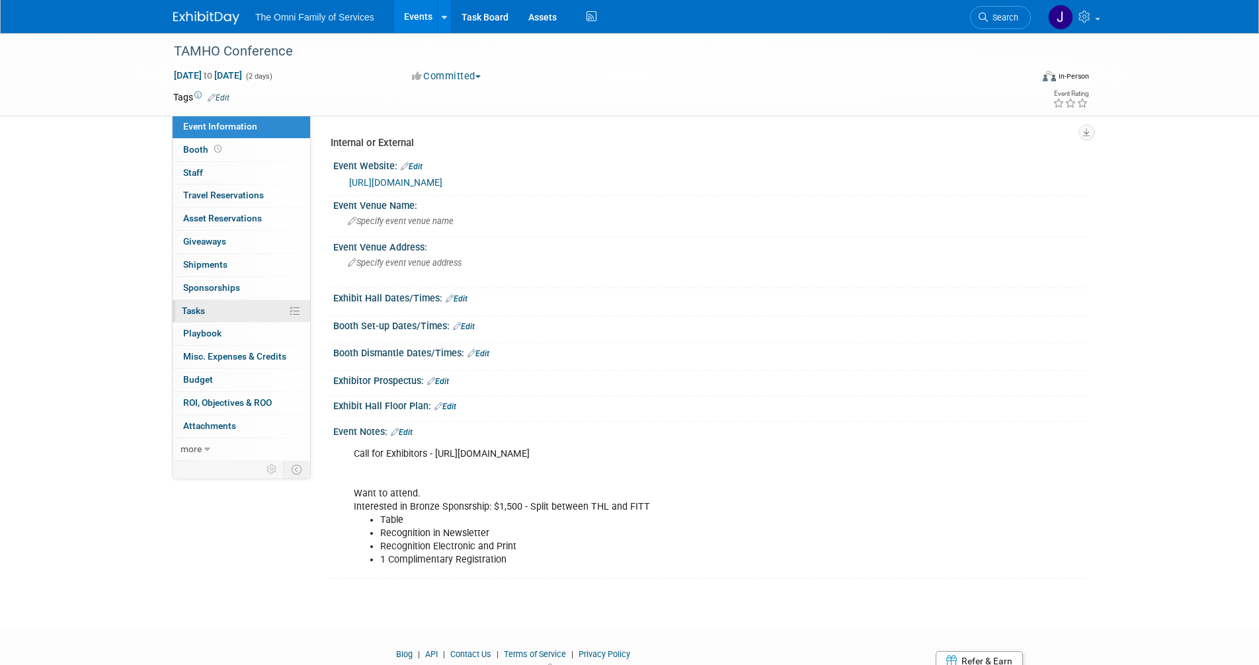
click at [200, 310] on span "Tasks 0%" at bounding box center [193, 311] width 23 height 11
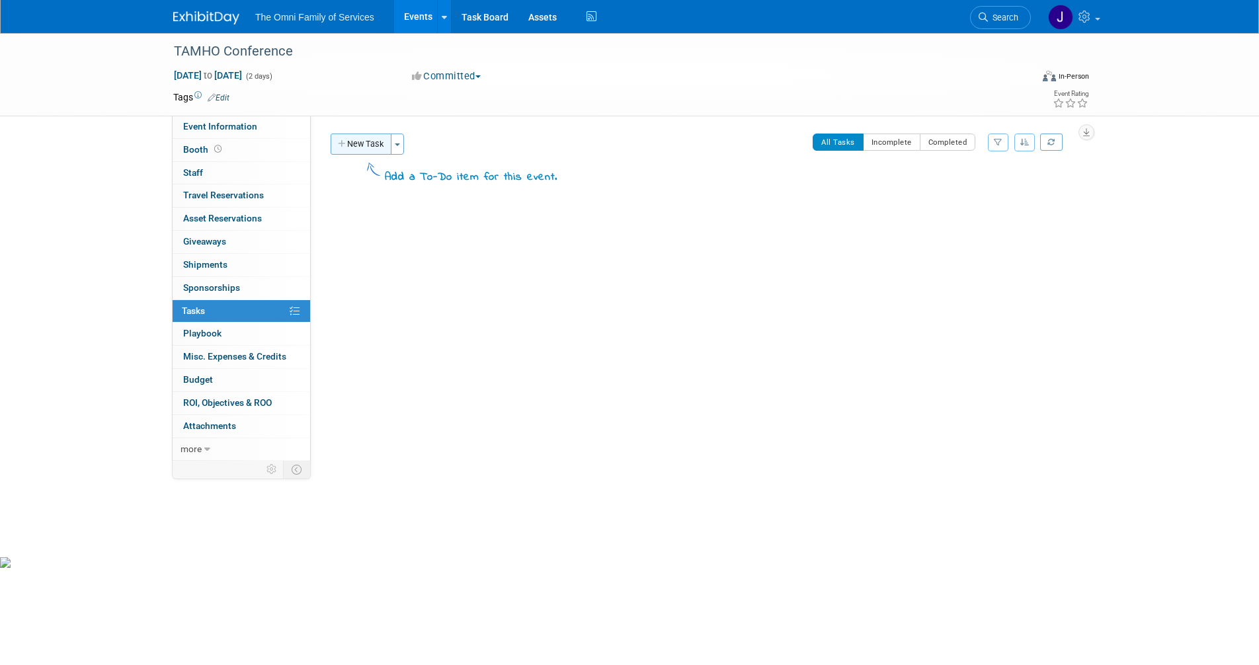
click at [379, 144] on button "New Task" at bounding box center [361, 144] width 61 height 21
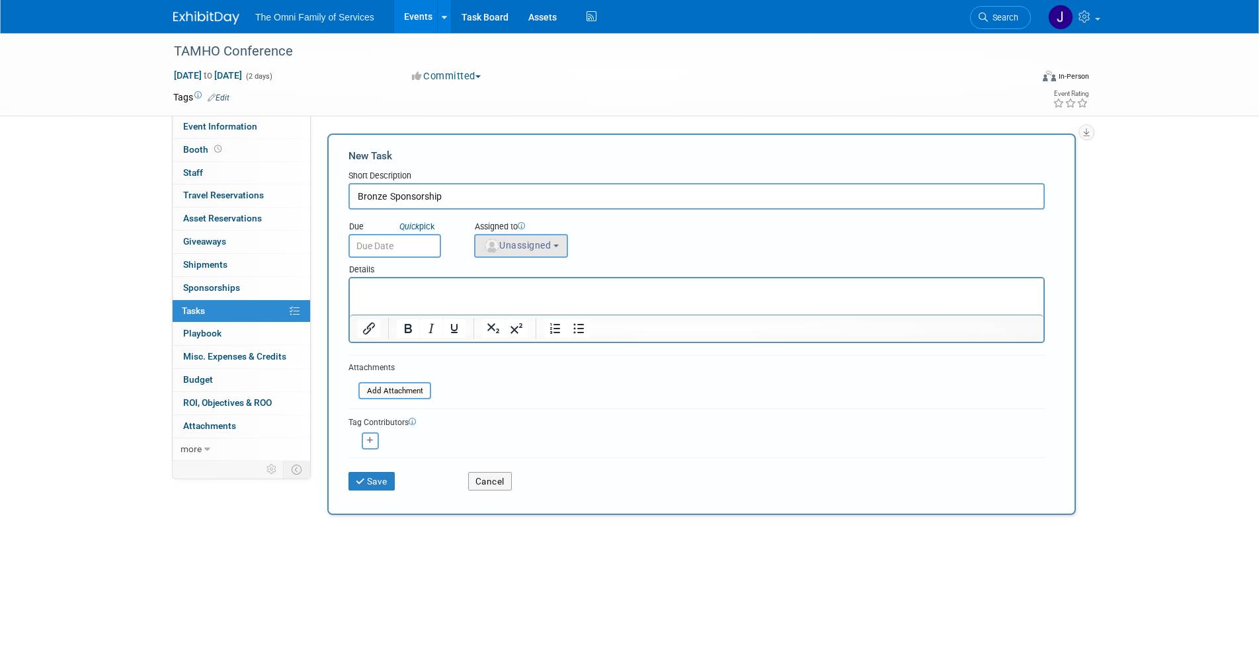
type input "Bronze Sponsorship"
click at [539, 245] on span "Unassigned" at bounding box center [516, 245] width 67 height 11
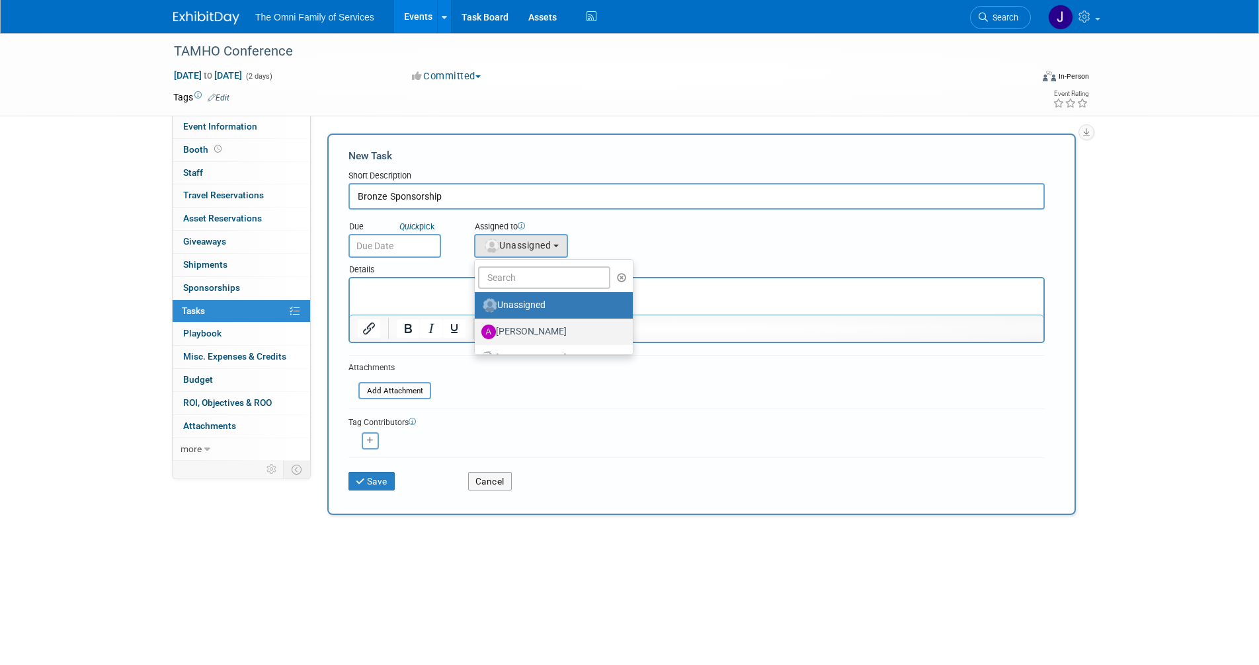
click at [548, 328] on label "[PERSON_NAME]" at bounding box center [550, 331] width 138 height 21
click at [477, 328] on input "[PERSON_NAME]" at bounding box center [472, 330] width 9 height 9
select select "fb63ec64-5854-42b7-bad8-c482f023bc0a"
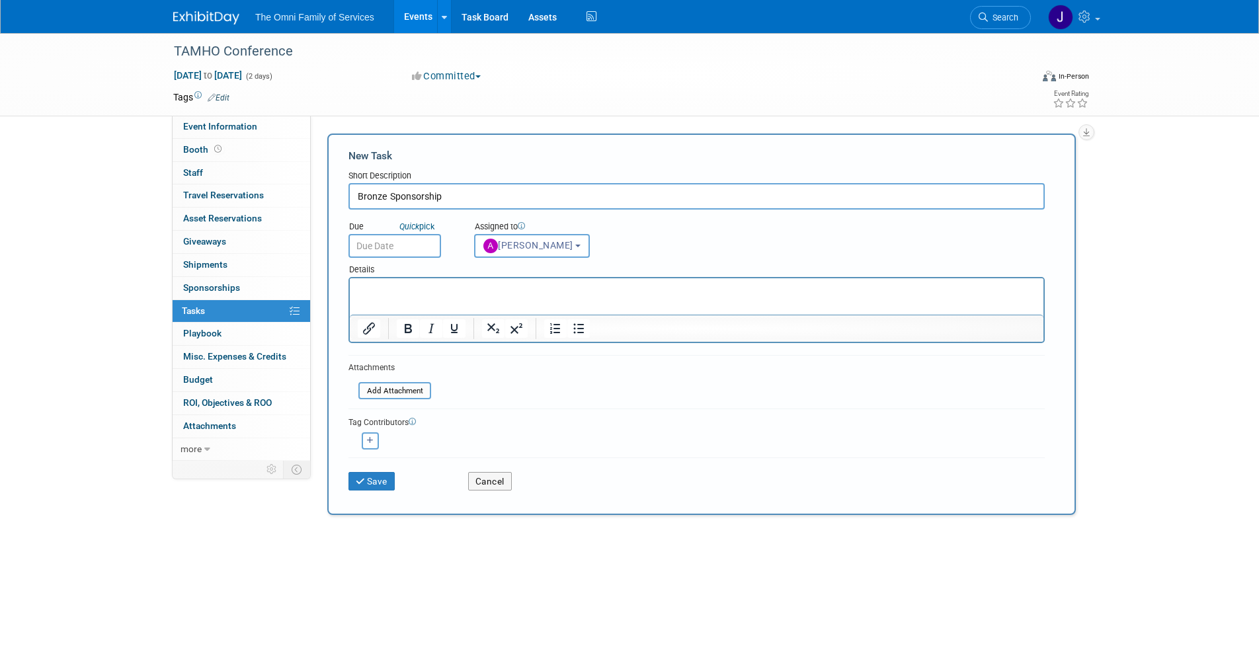
click at [414, 293] on p "Rich Text Area. Press ALT-0 for help." at bounding box center [697, 290] width 678 height 13
click at [375, 489] on button "Save" at bounding box center [371, 481] width 46 height 19
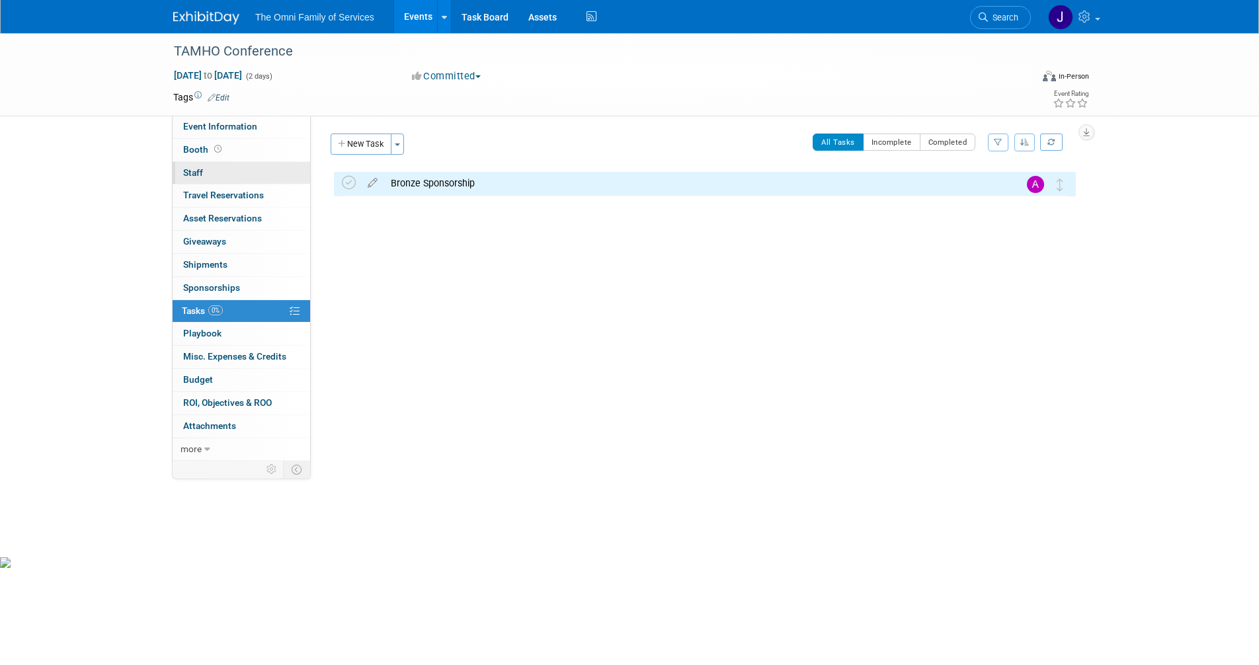
click at [196, 173] on span "Staff 0" at bounding box center [193, 172] width 20 height 11
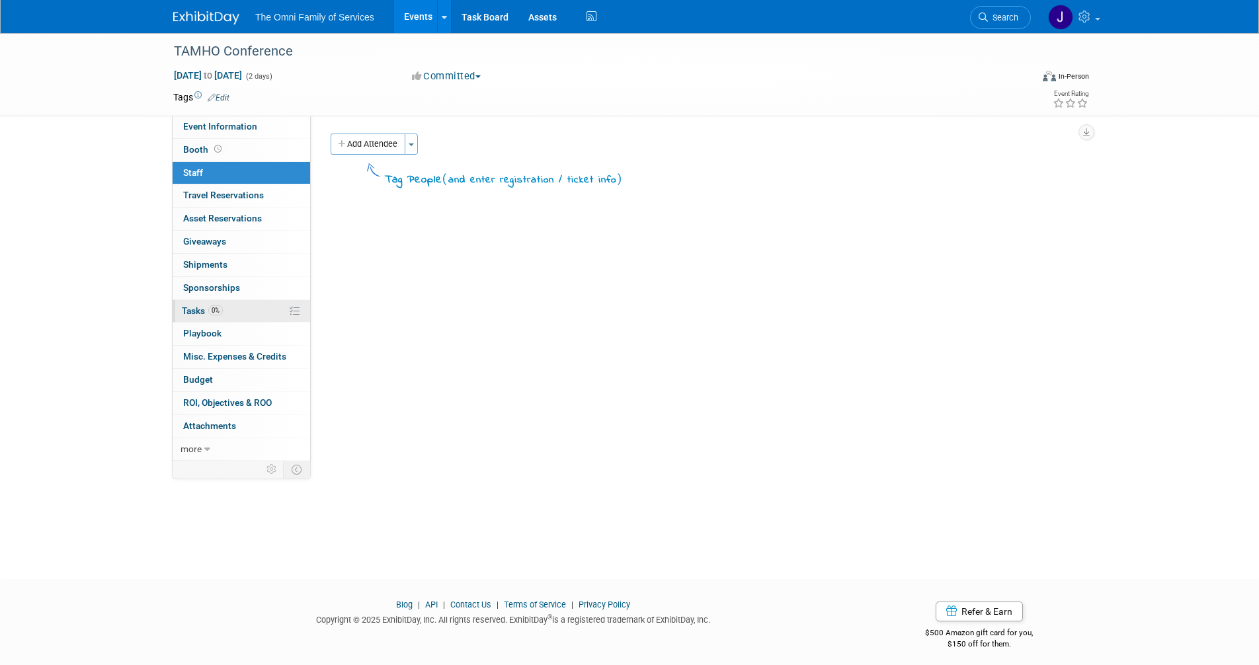
click at [198, 311] on span "Tasks 0%" at bounding box center [202, 311] width 41 height 11
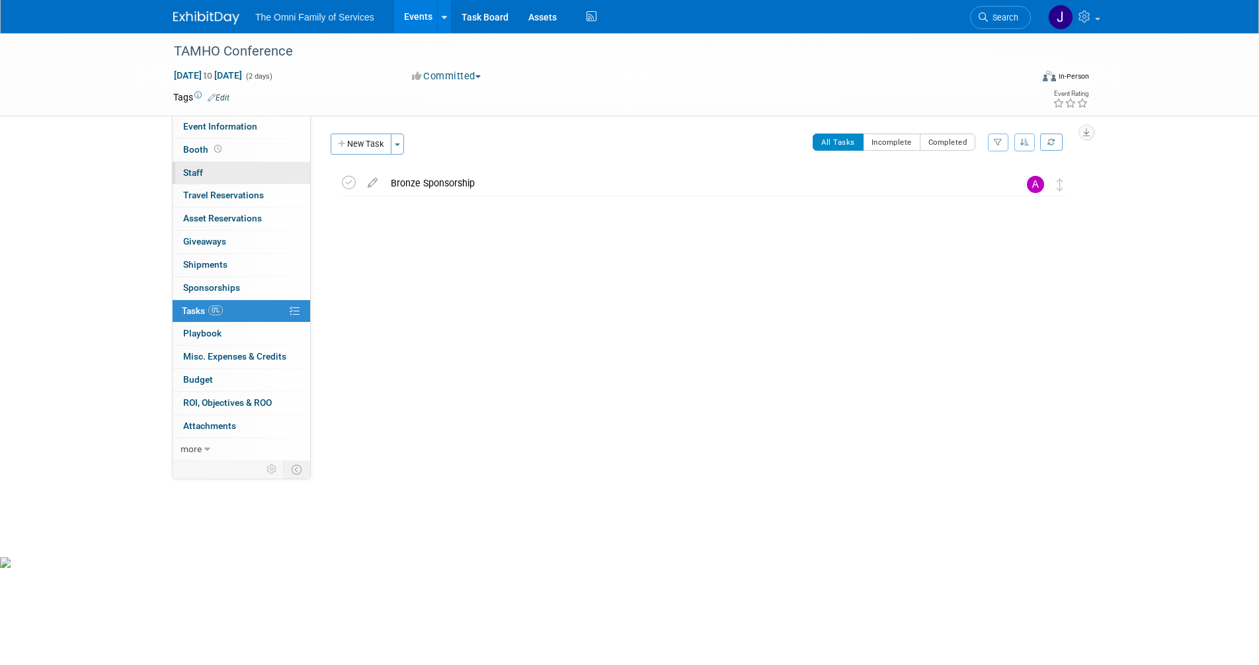
click at [191, 170] on span "Staff 0" at bounding box center [193, 172] width 20 height 11
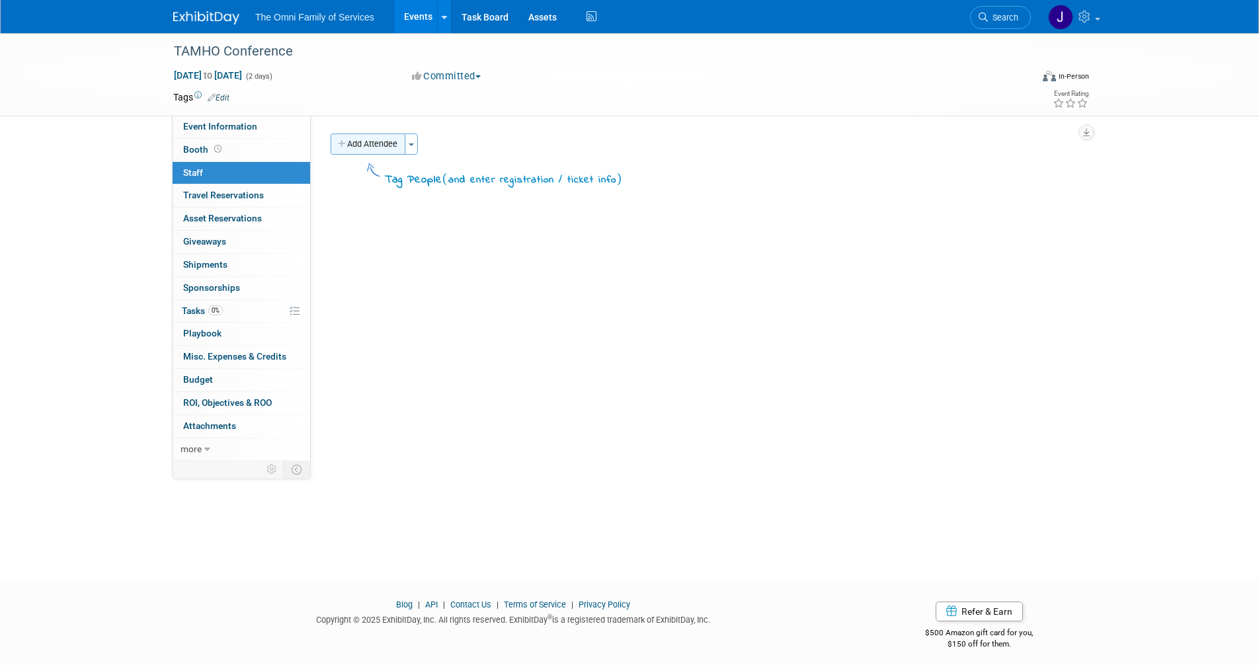
click at [376, 141] on button "Add Attendee" at bounding box center [368, 144] width 75 height 21
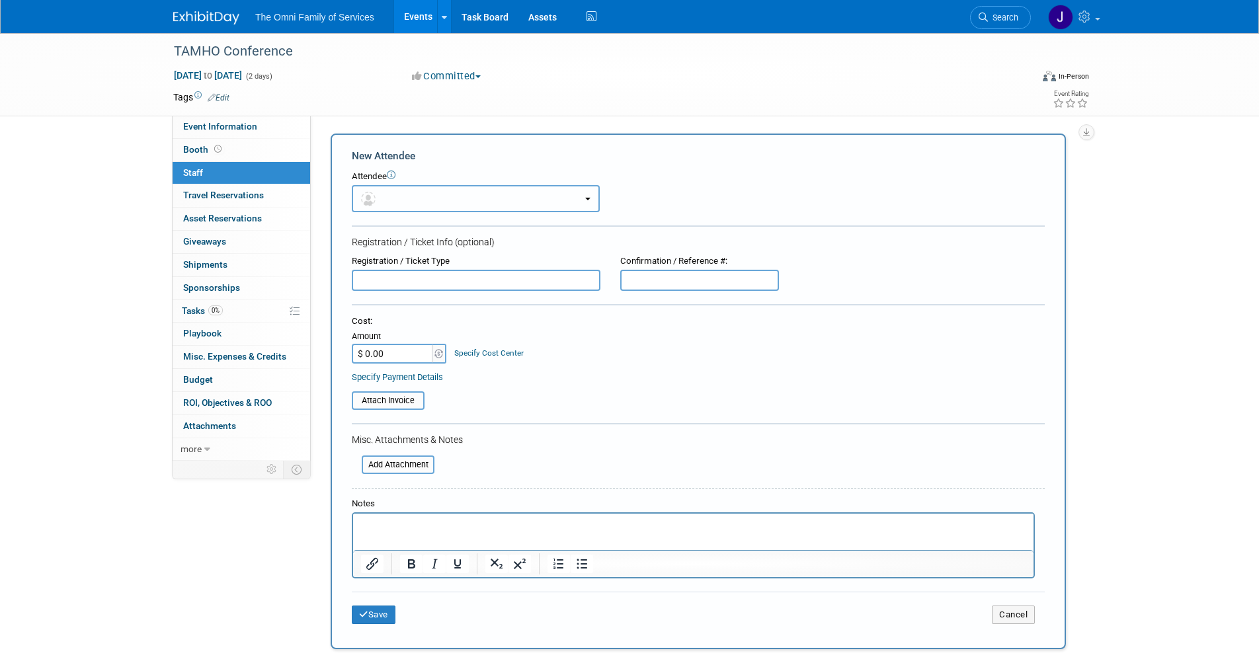
click at [417, 197] on button "button" at bounding box center [476, 198] width 248 height 27
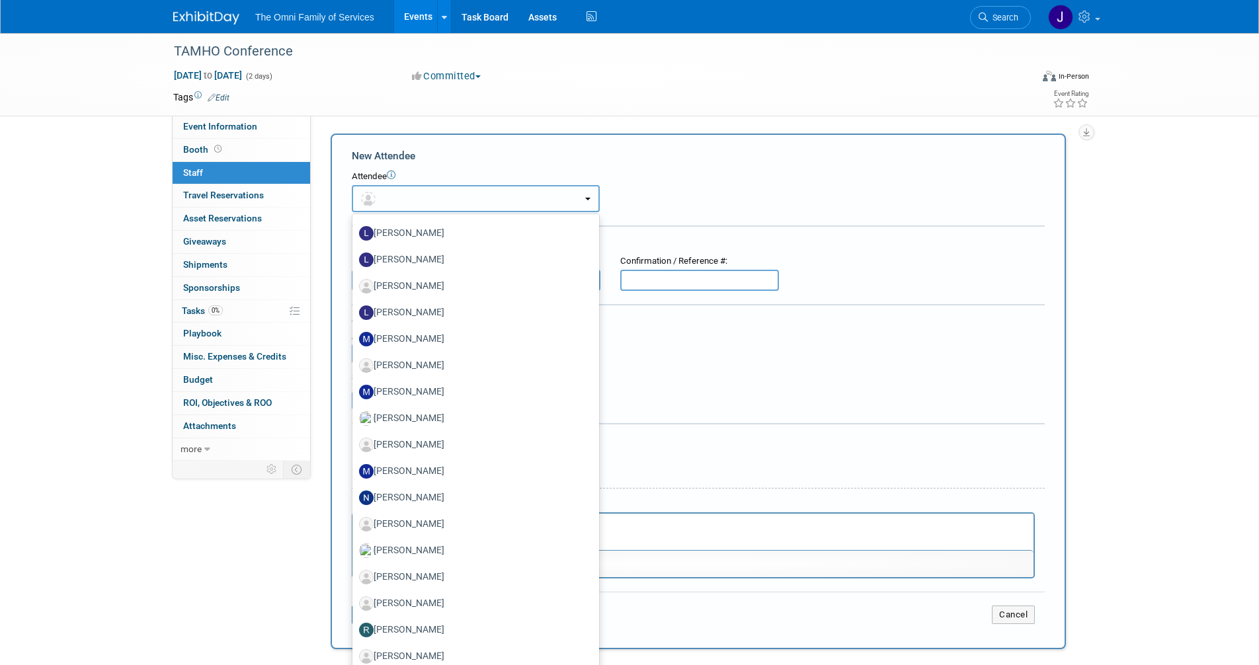
scroll to position [1079, 0]
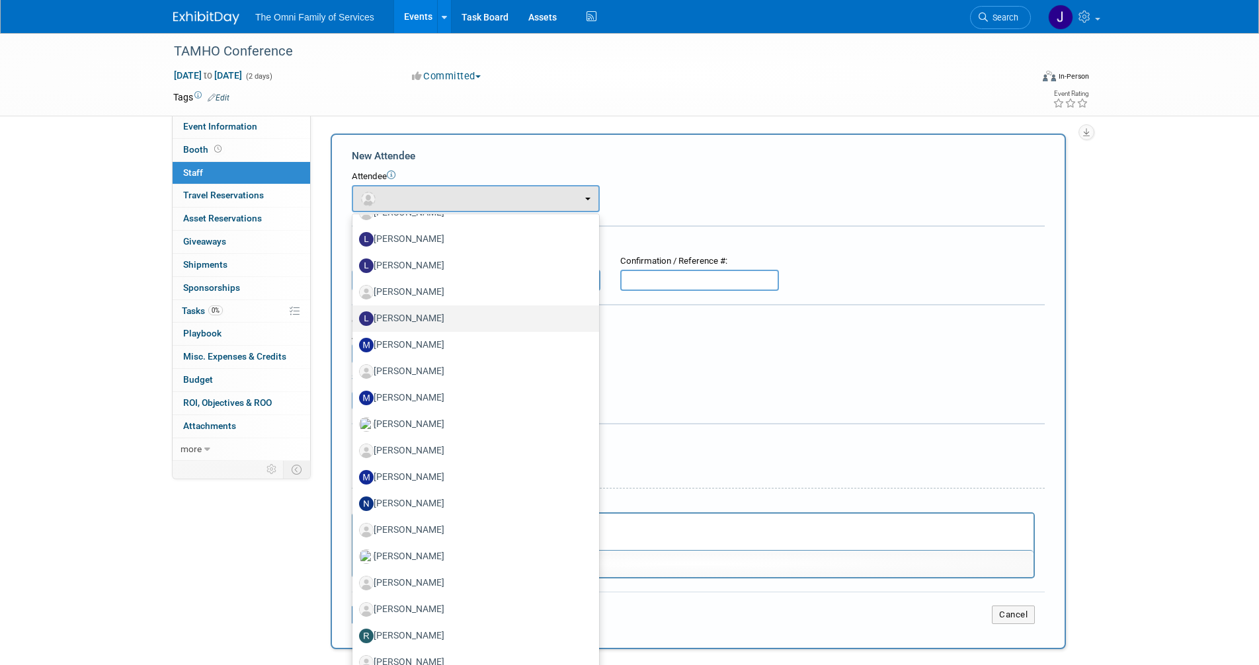
click at [403, 318] on label "[PERSON_NAME]" at bounding box center [472, 318] width 227 height 21
click at [354, 318] on input "[PERSON_NAME]" at bounding box center [350, 317] width 9 height 9
select select "d26edf50-478c-4299-98ab-162b1dd039ea"
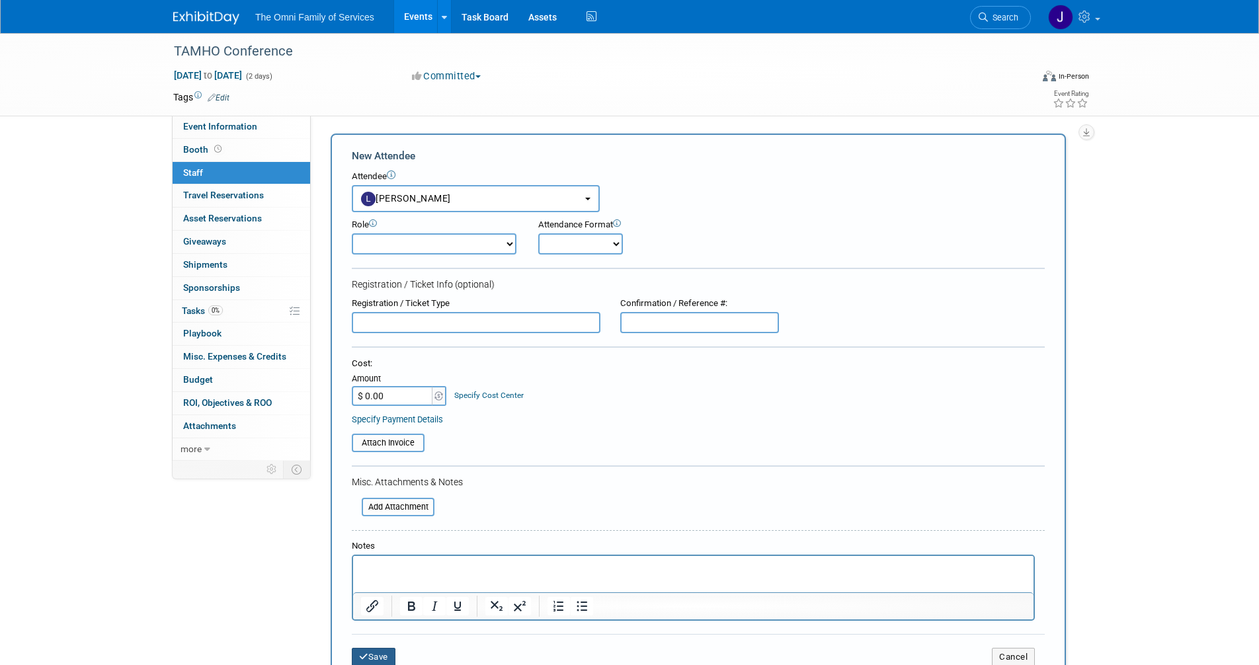
click at [373, 660] on button "Save" at bounding box center [374, 657] width 44 height 19
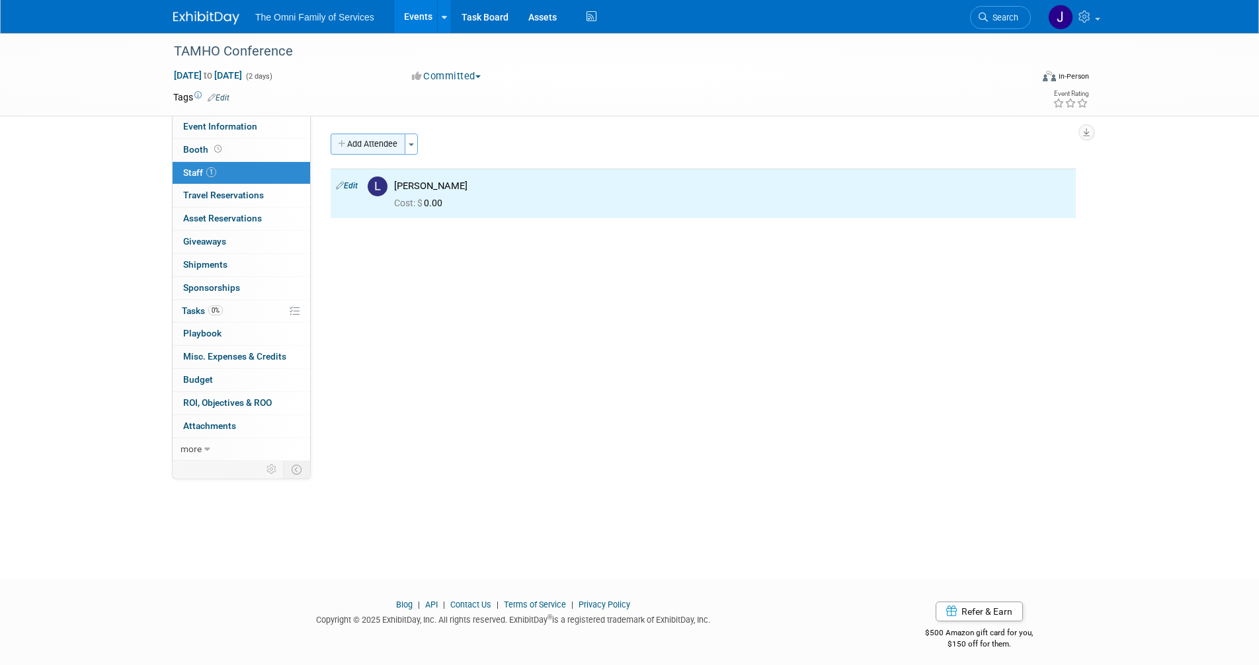
click at [374, 142] on button "Add Attendee" at bounding box center [368, 144] width 75 height 21
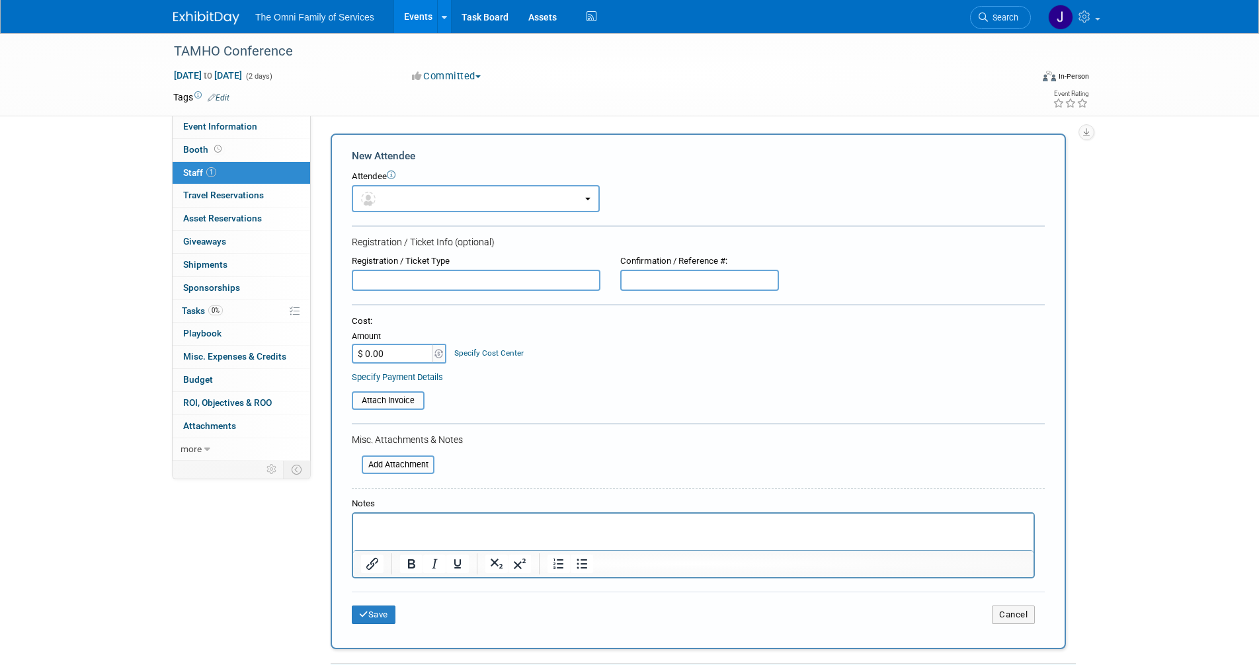
scroll to position [0, 0]
click at [405, 201] on button "button" at bounding box center [476, 198] width 248 height 27
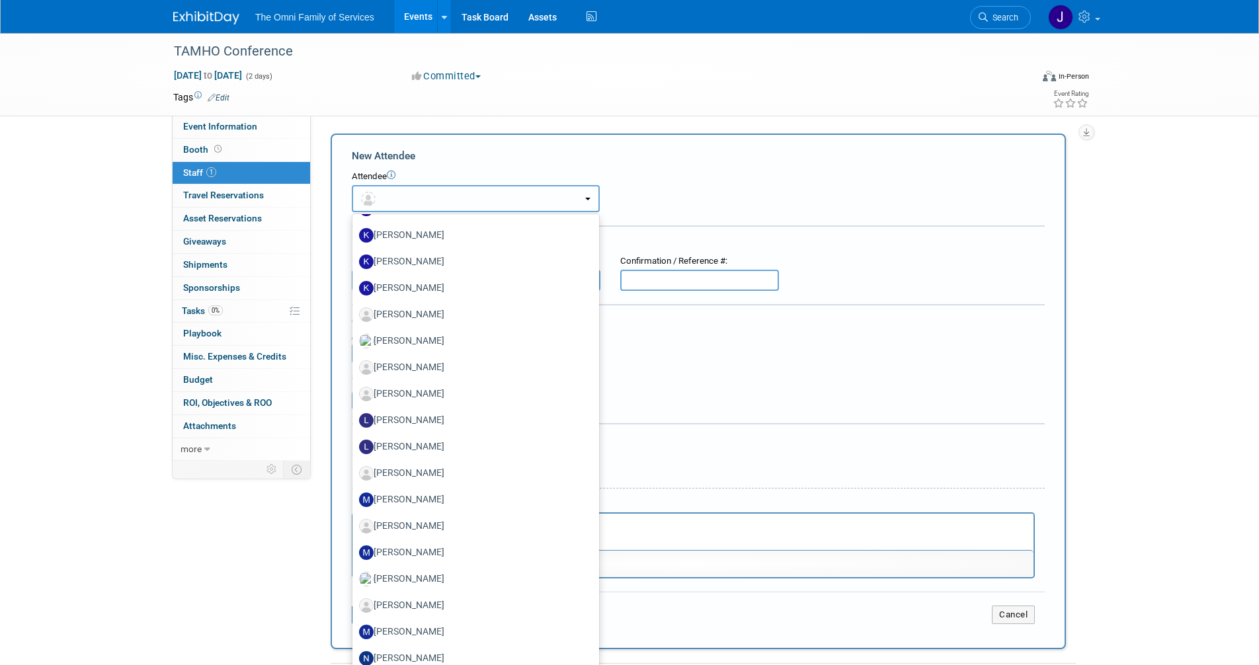
scroll to position [898, 0]
click at [419, 421] on label "[PERSON_NAME]" at bounding box center [472, 419] width 227 height 21
click at [354, 421] on input "[PERSON_NAME]" at bounding box center [350, 418] width 9 height 9
select select "283318a3-d7f3-4ab0-9c4b-717a221576c3"
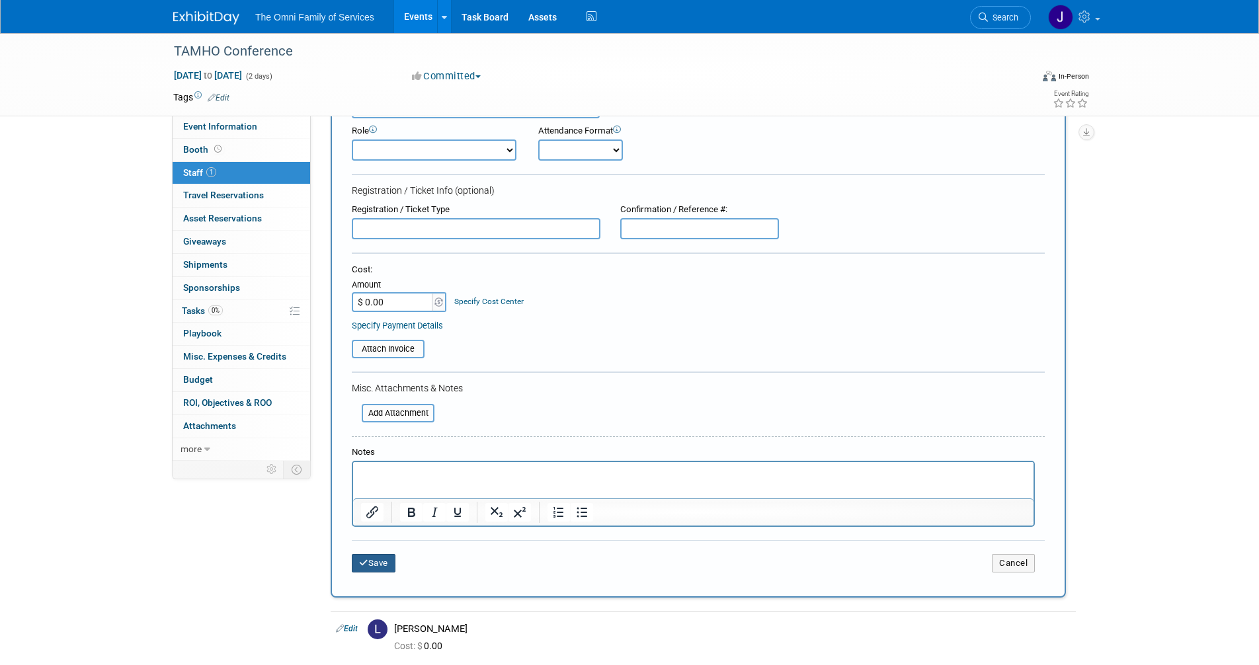
click at [372, 565] on button "Save" at bounding box center [374, 563] width 44 height 19
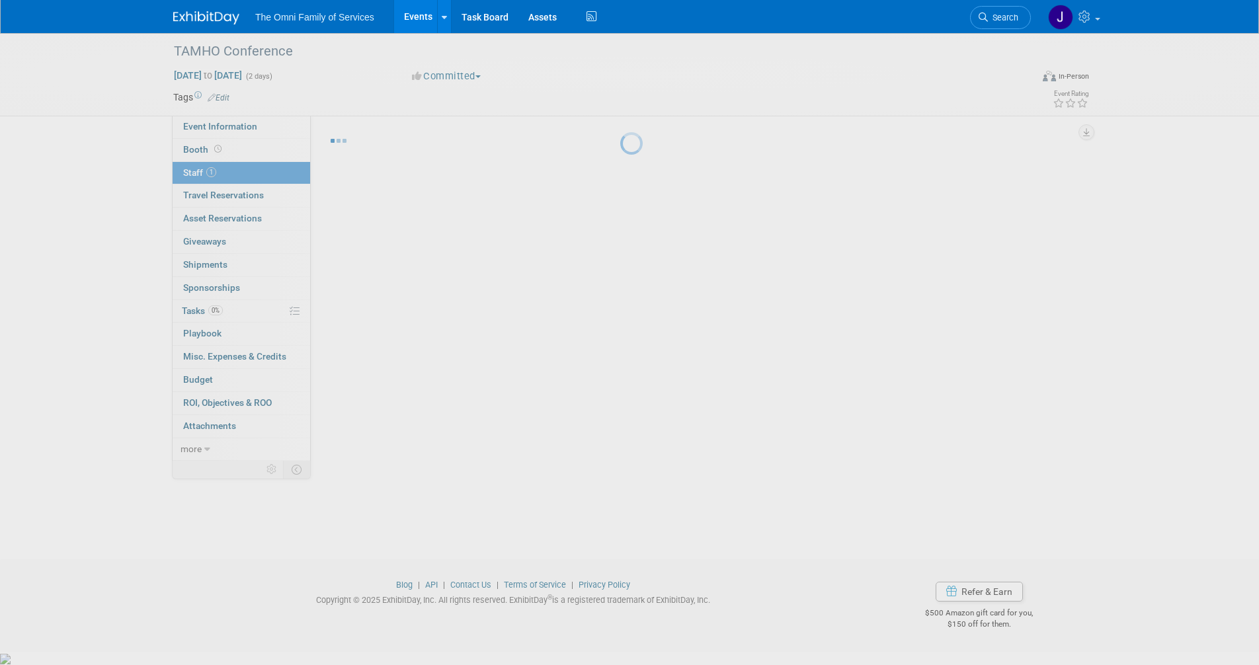
scroll to position [7, 0]
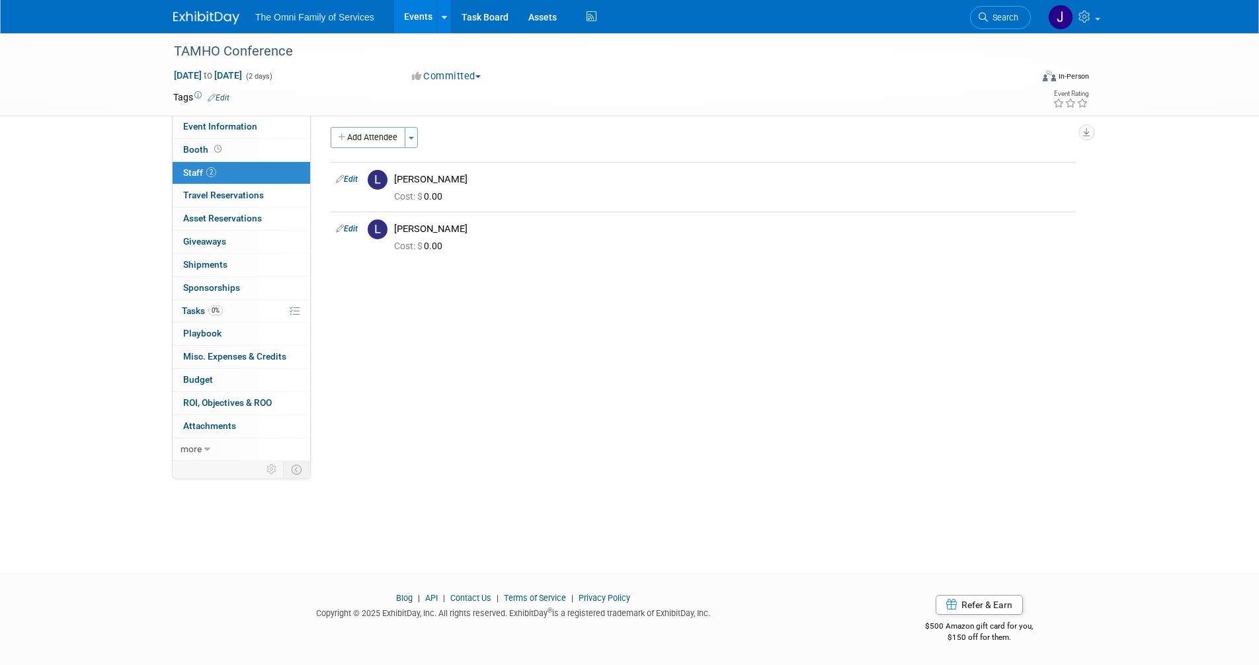
click at [212, 16] on img at bounding box center [206, 17] width 66 height 13
